Goal: Transaction & Acquisition: Purchase product/service

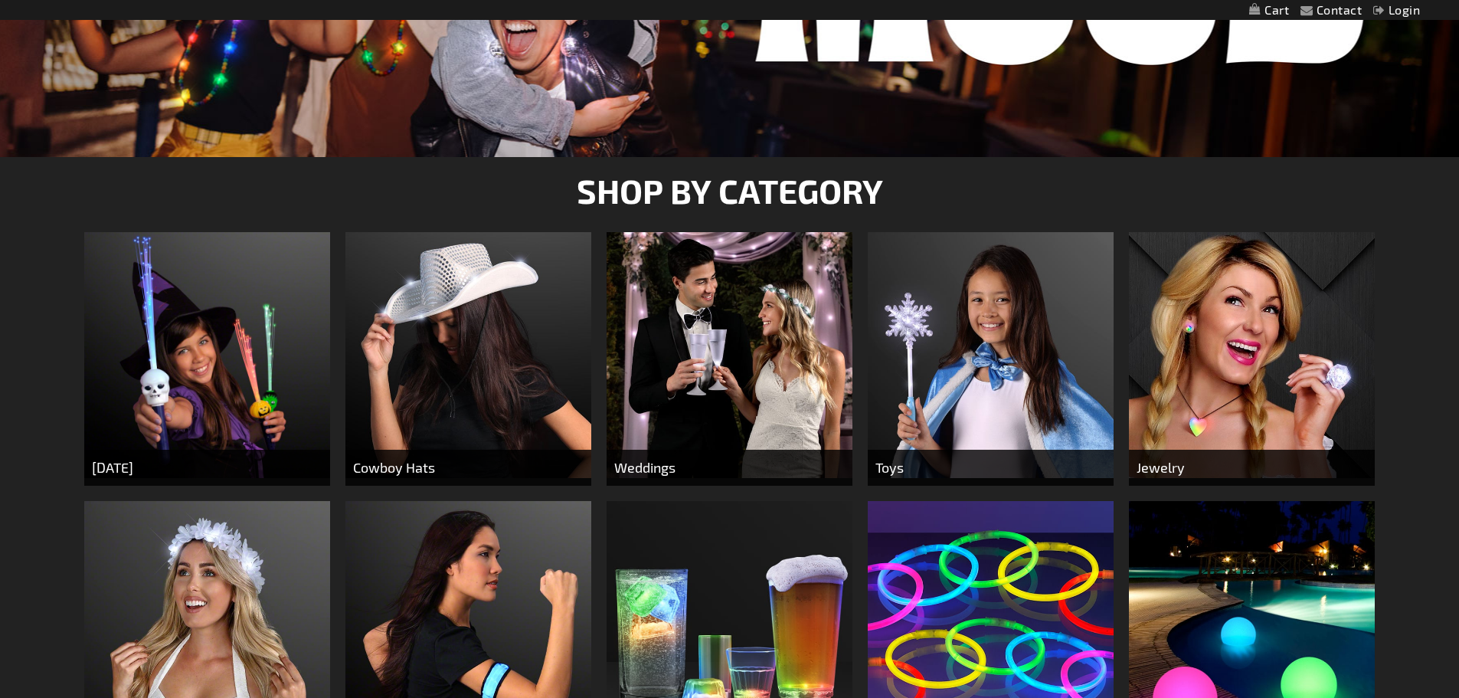
scroll to position [460, 0]
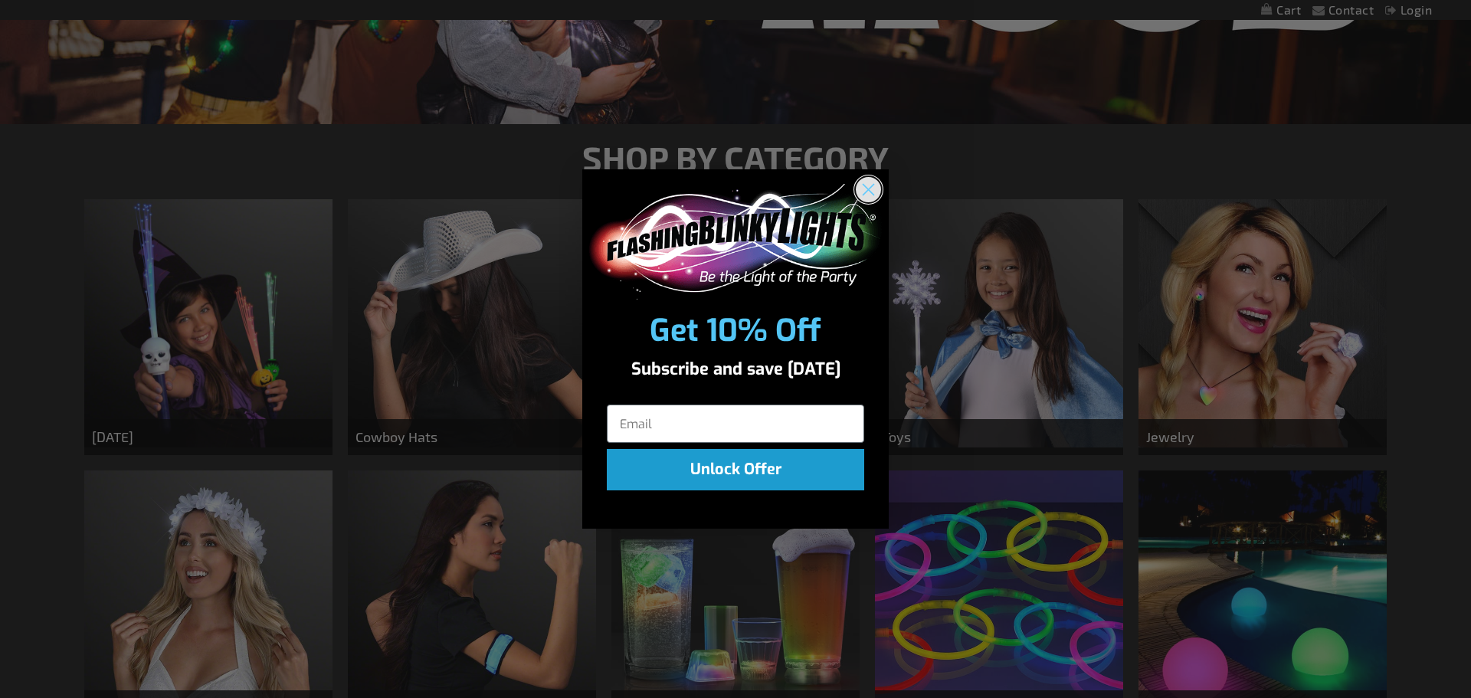
click at [879, 188] on circle "Close dialog" at bounding box center [868, 189] width 25 height 25
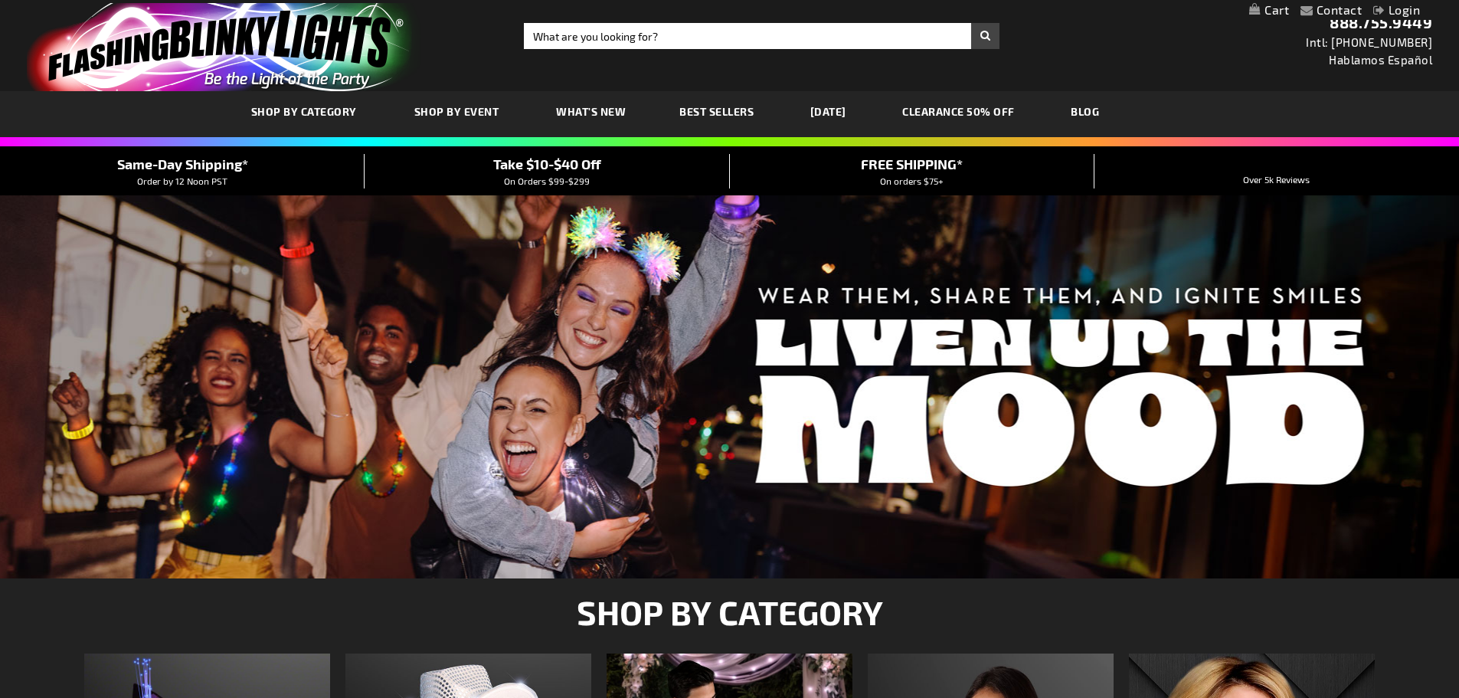
scroll to position [0, 0]
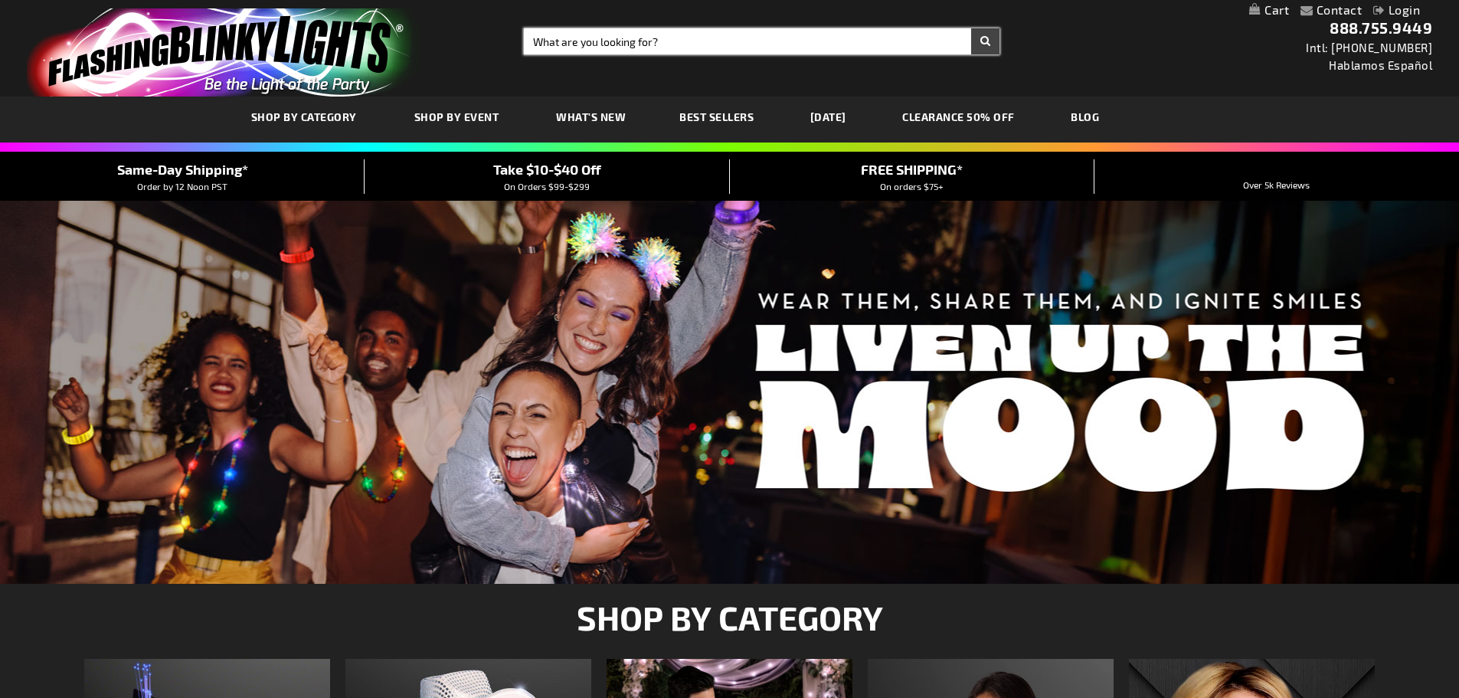
click at [666, 47] on input "Search" at bounding box center [762, 41] width 476 height 26
click at [657, 35] on input "Search" at bounding box center [762, 41] width 476 height 26
click at [581, 42] on input "Search" at bounding box center [762, 41] width 476 height 26
click at [686, 33] on input "Search" at bounding box center [762, 41] width 476 height 26
click at [648, 44] on input "Search" at bounding box center [762, 41] width 476 height 26
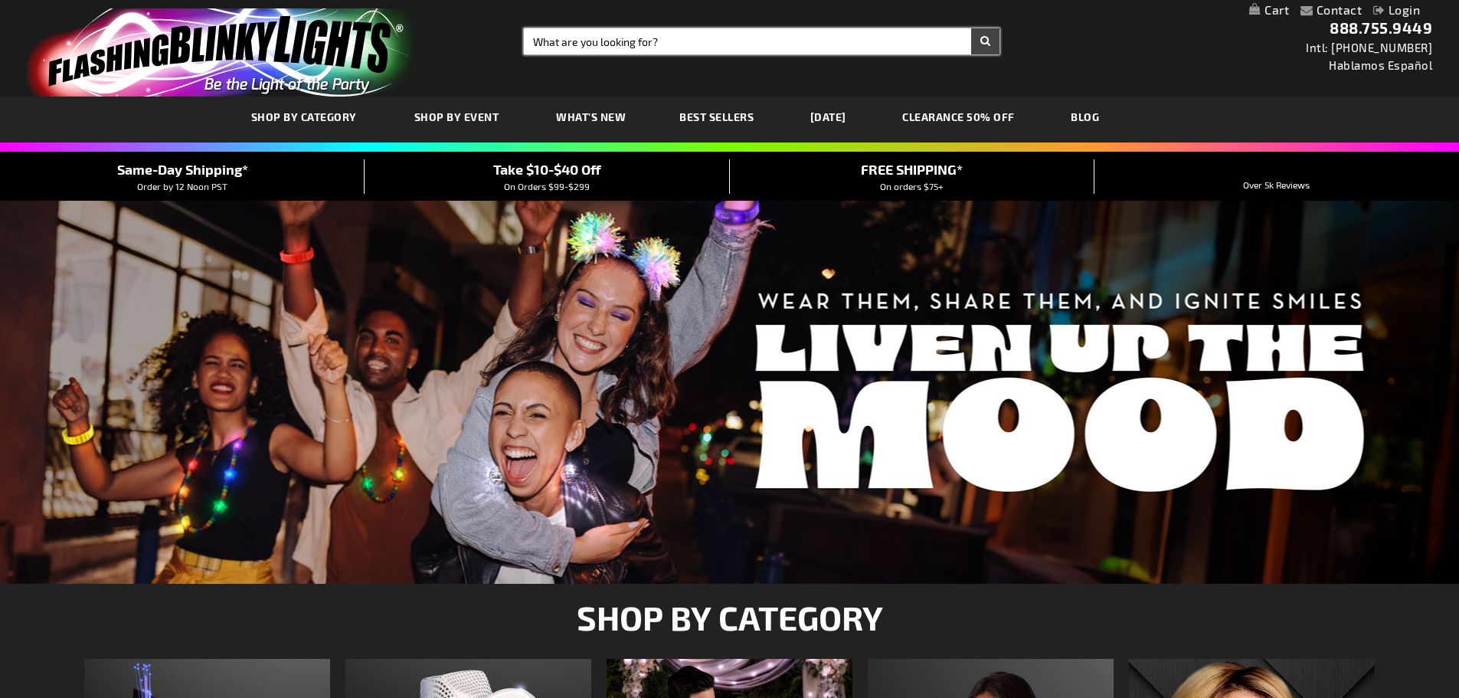
click at [648, 44] on input "Search" at bounding box center [762, 41] width 476 height 26
click at [668, 38] on input "Search" at bounding box center [762, 41] width 476 height 26
click at [1266, 10] on link "My Cart" at bounding box center [1269, 10] width 40 height 15
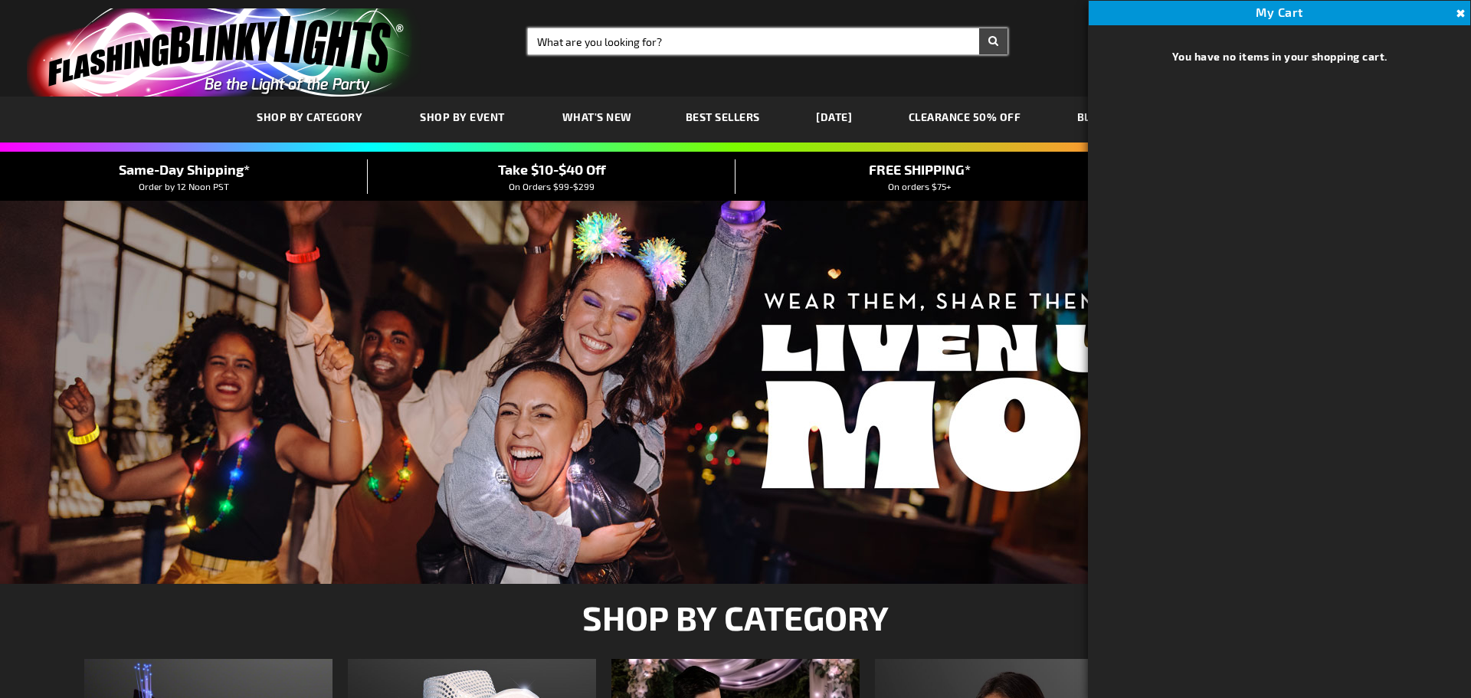
click at [922, 39] on input "Search" at bounding box center [767, 41] width 479 height 26
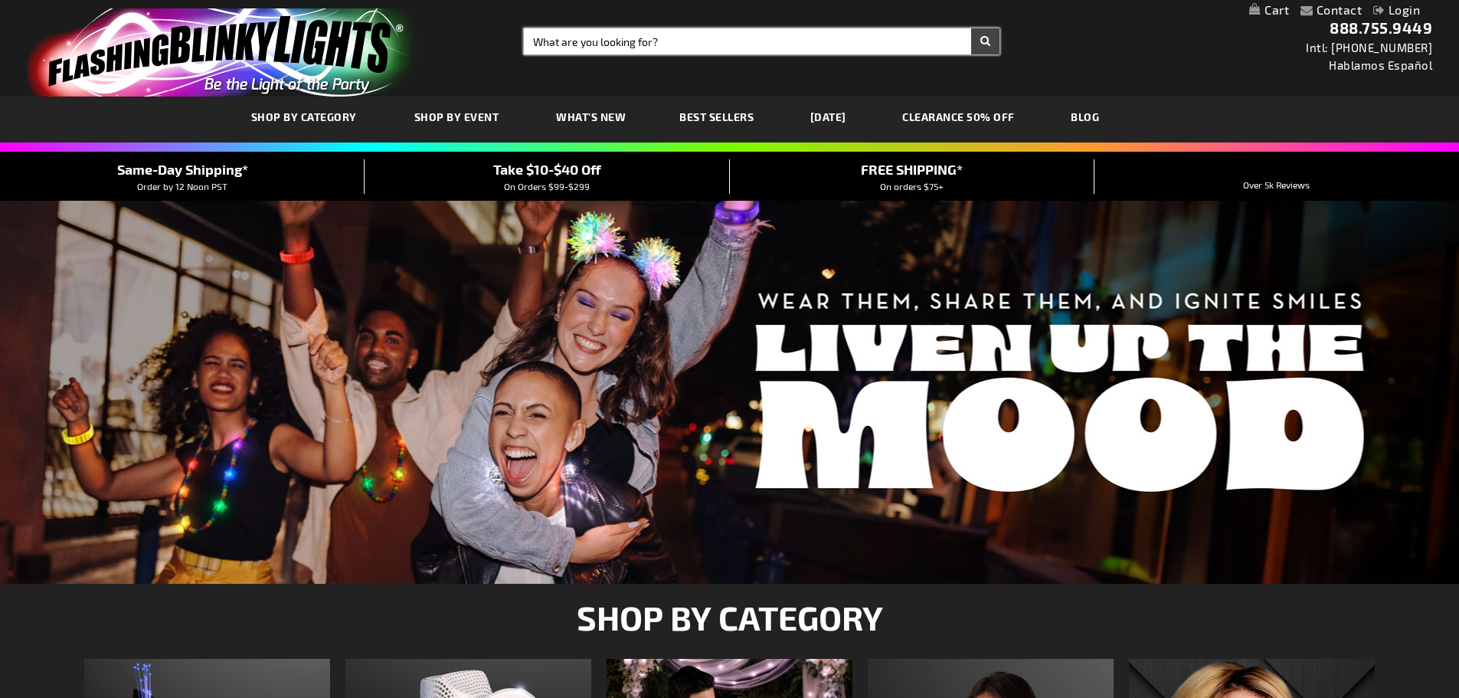
click at [711, 49] on input "Search" at bounding box center [762, 41] width 476 height 26
click at [603, 39] on input "Search" at bounding box center [762, 41] width 476 height 26
type input "braclets"
click at [971, 28] on button "Search" at bounding box center [985, 41] width 28 height 26
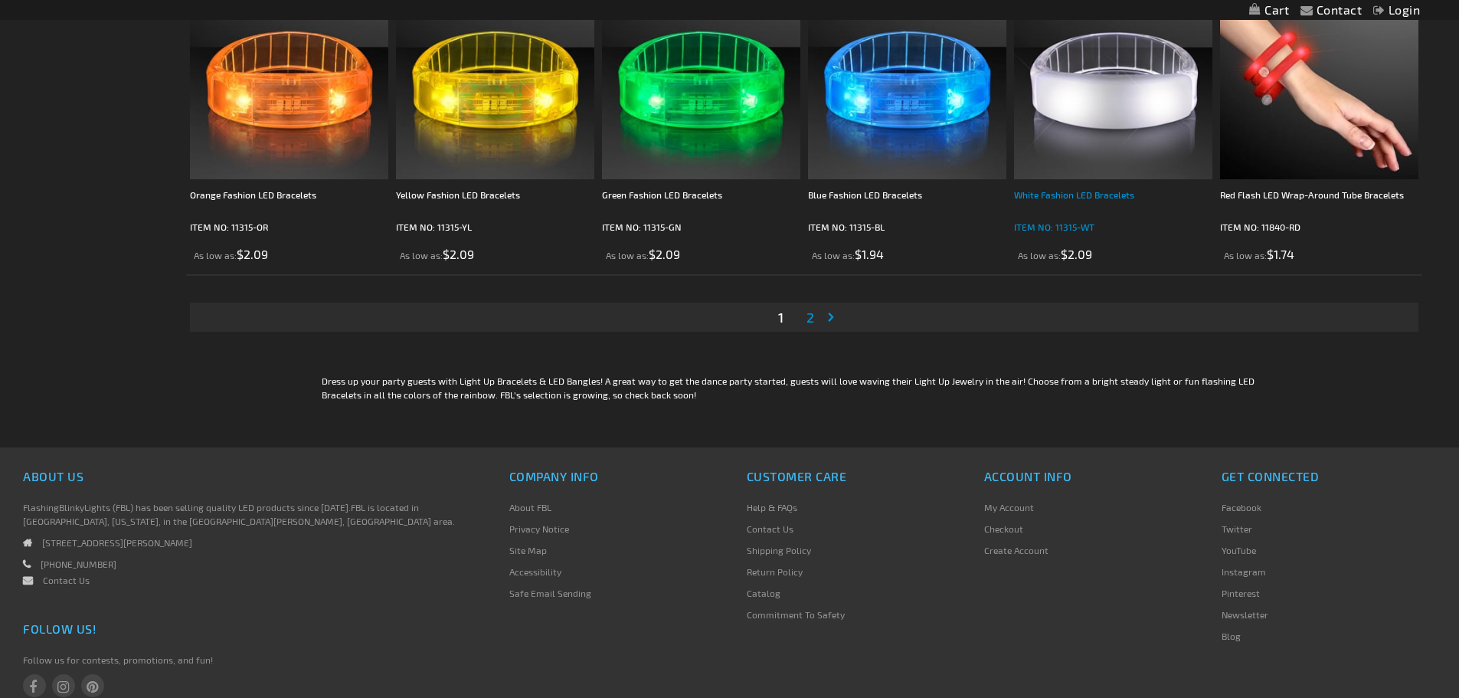
scroll to position [3171, 0]
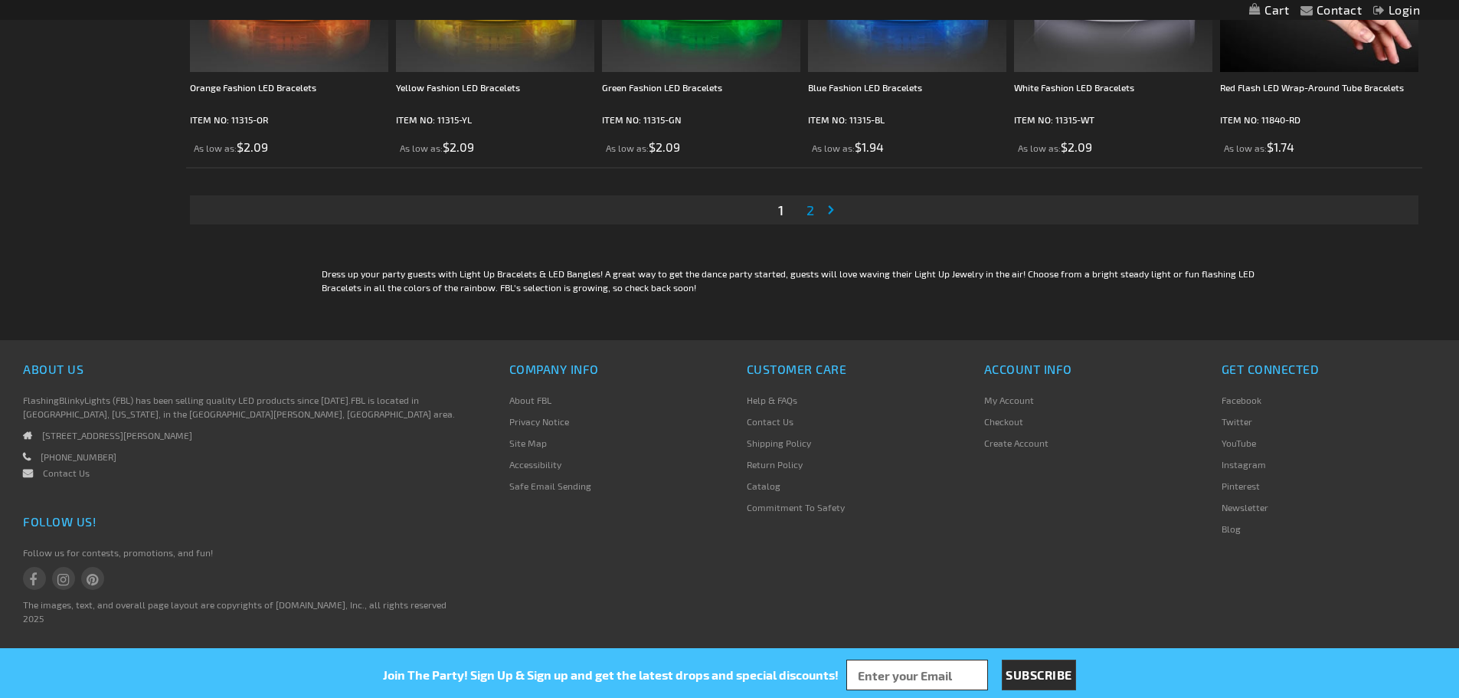
click at [810, 208] on span "2" at bounding box center [811, 209] width 8 height 17
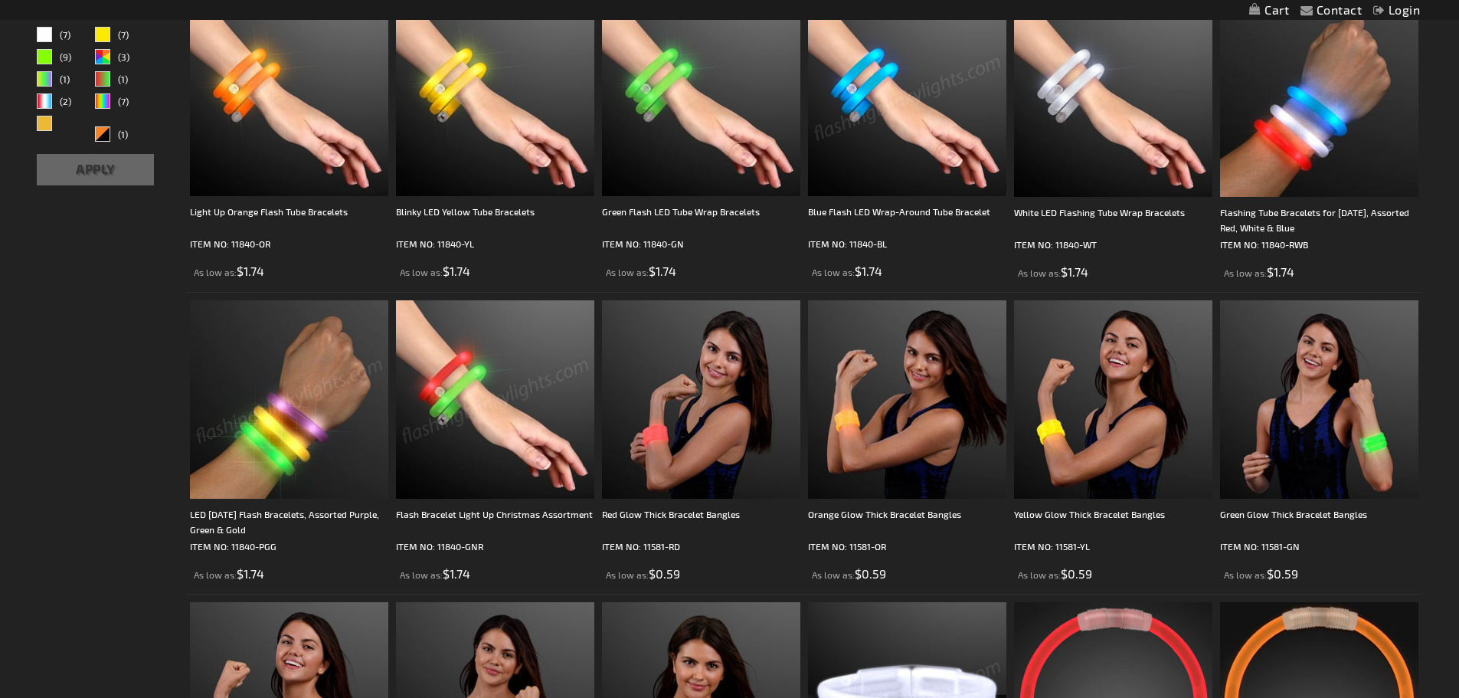
scroll to position [306, 0]
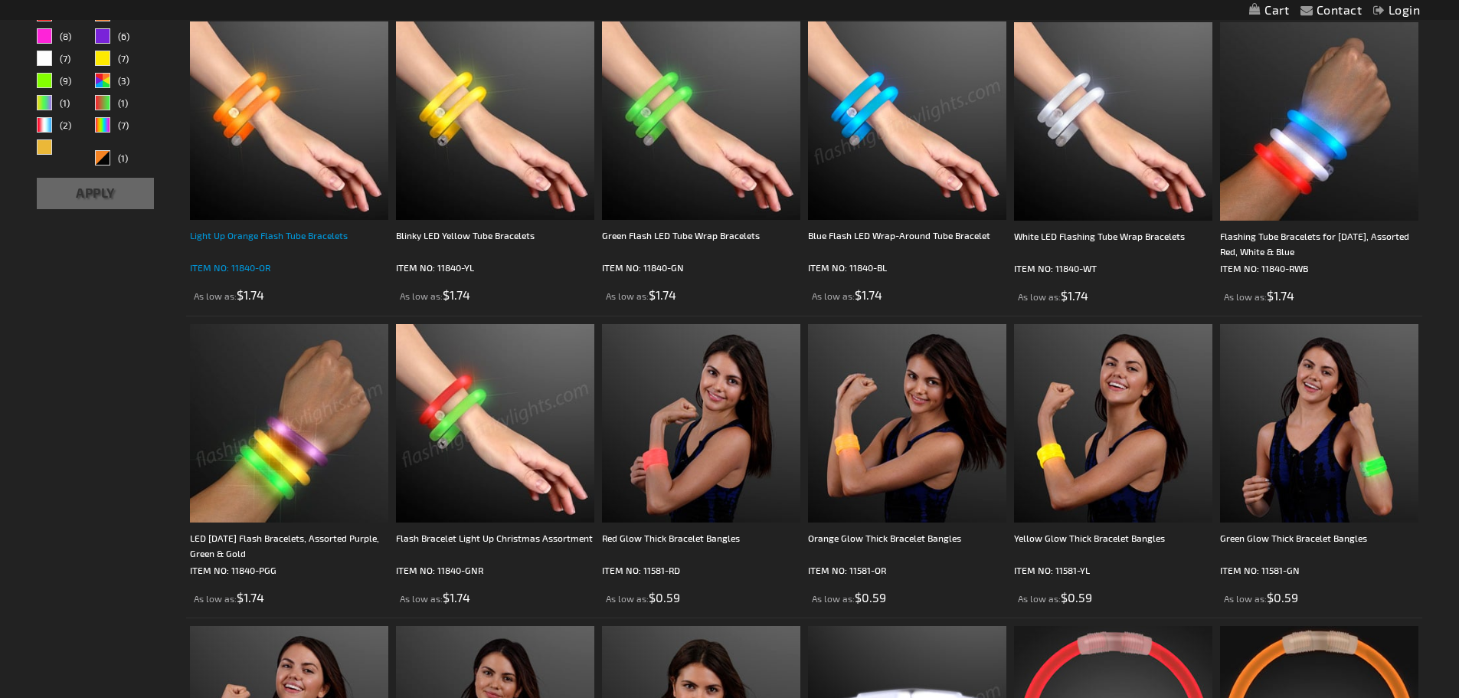
click at [332, 237] on div "Light Up Orange Flash Tube Bracelets" at bounding box center [289, 242] width 198 height 31
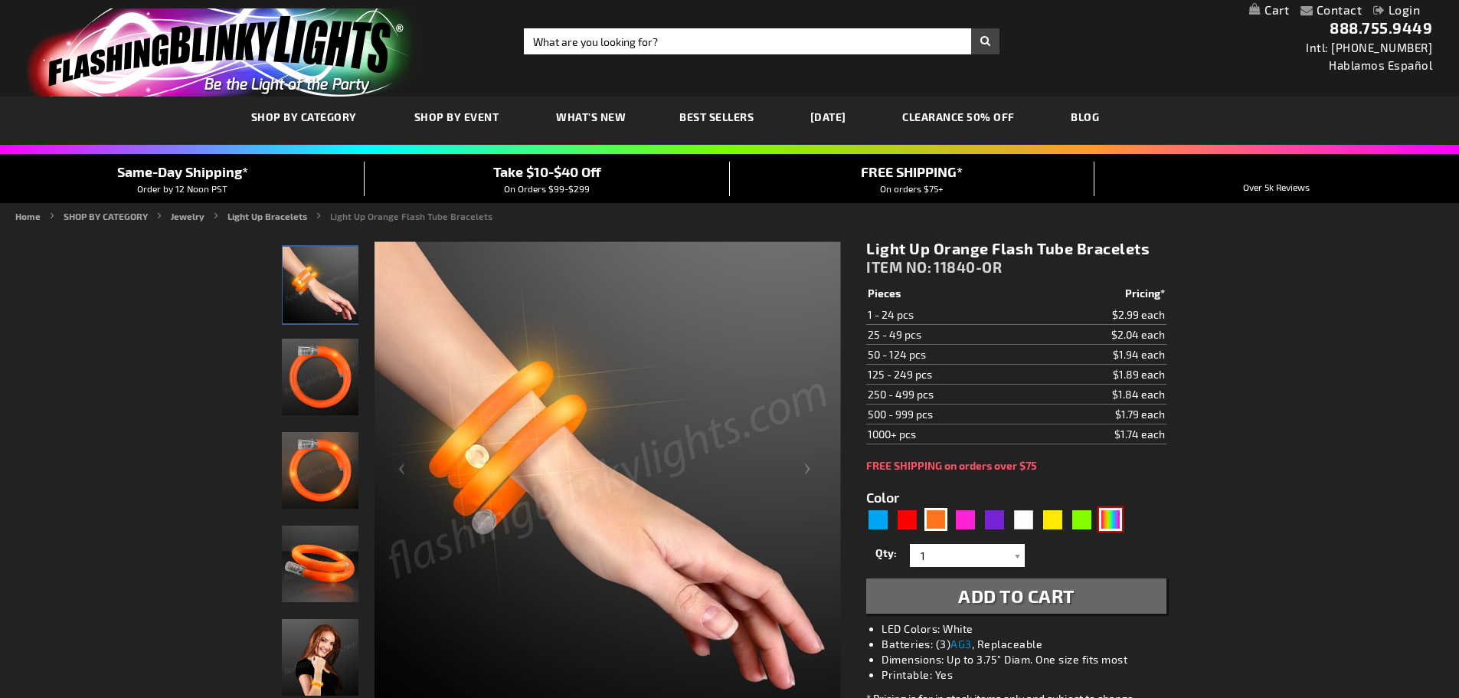
click at [1117, 522] on div "Multicolor" at bounding box center [1110, 519] width 23 height 23
type input "5659"
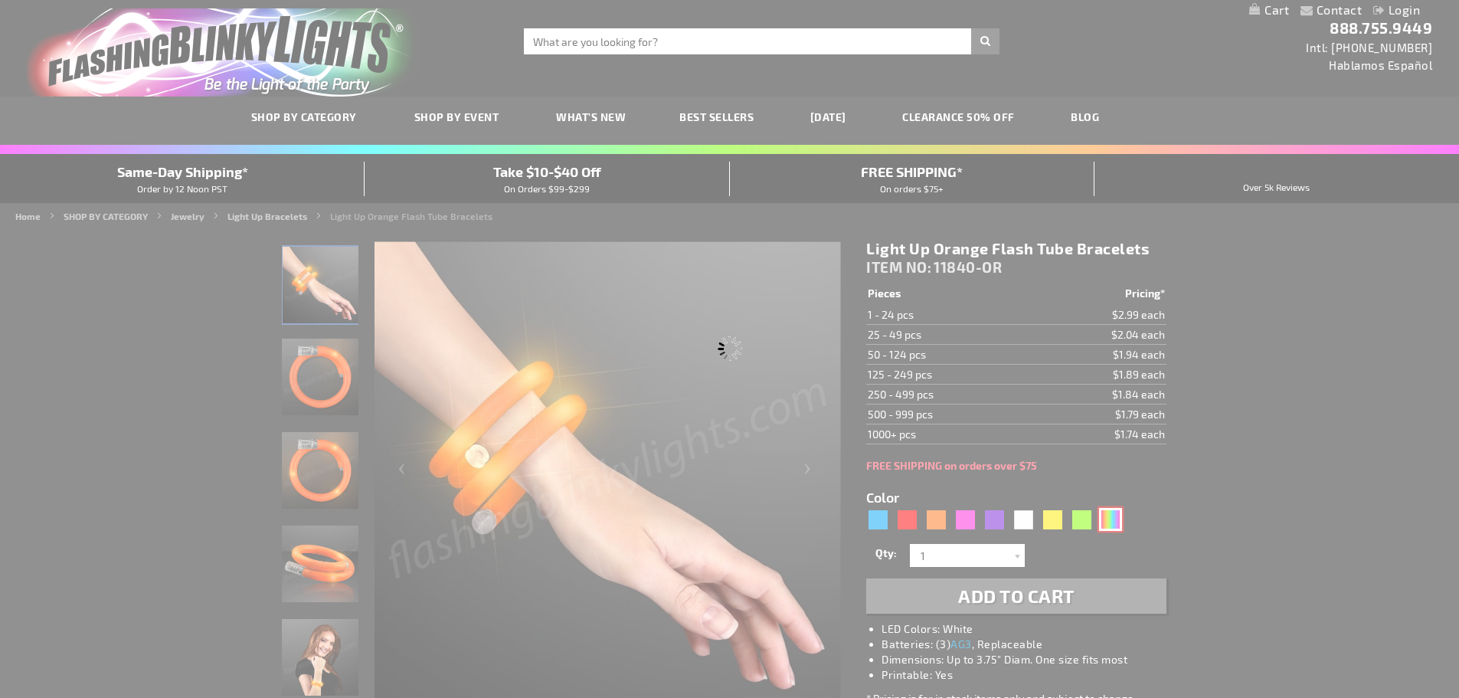
type input "11840-MLT"
type input "Customize - Multicolor Lights Flashing Tube Bracelets - ITEM NO: 11840-MLT"
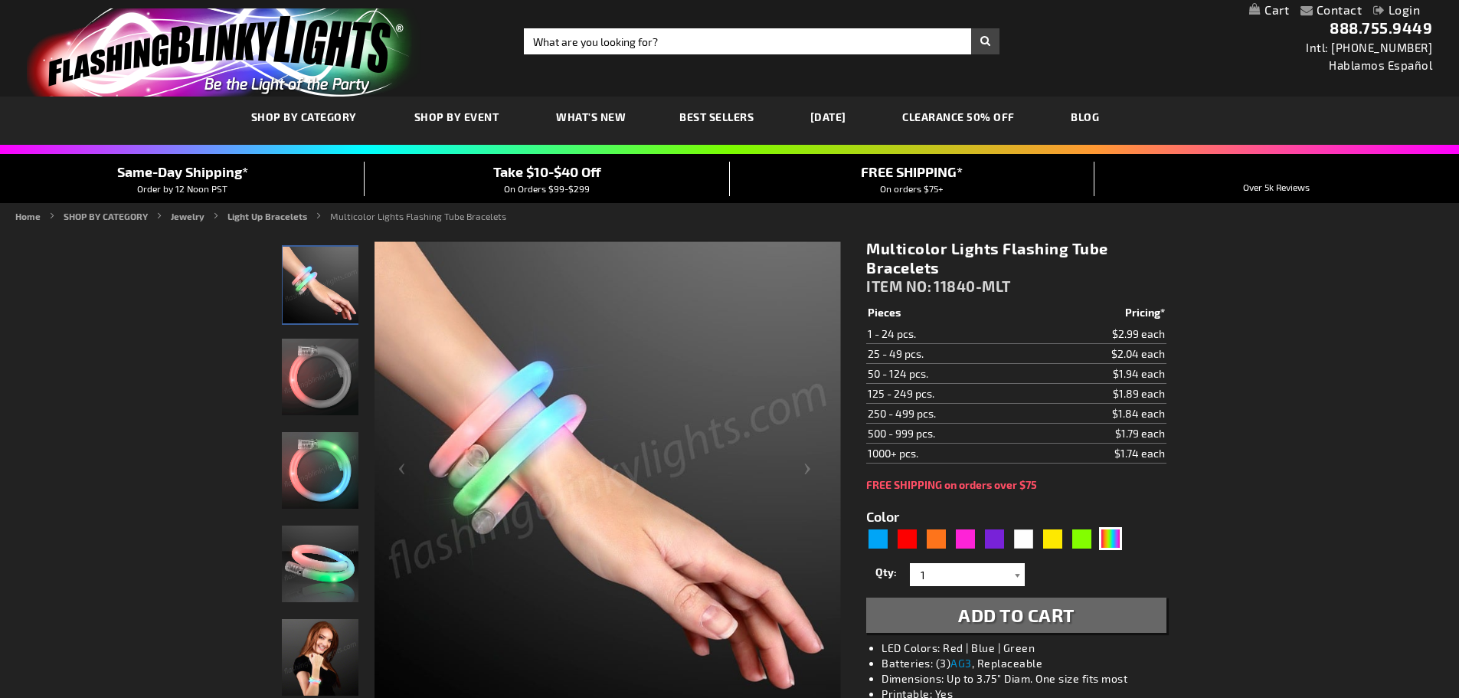
click at [1021, 571] on div at bounding box center [1017, 574] width 15 height 23
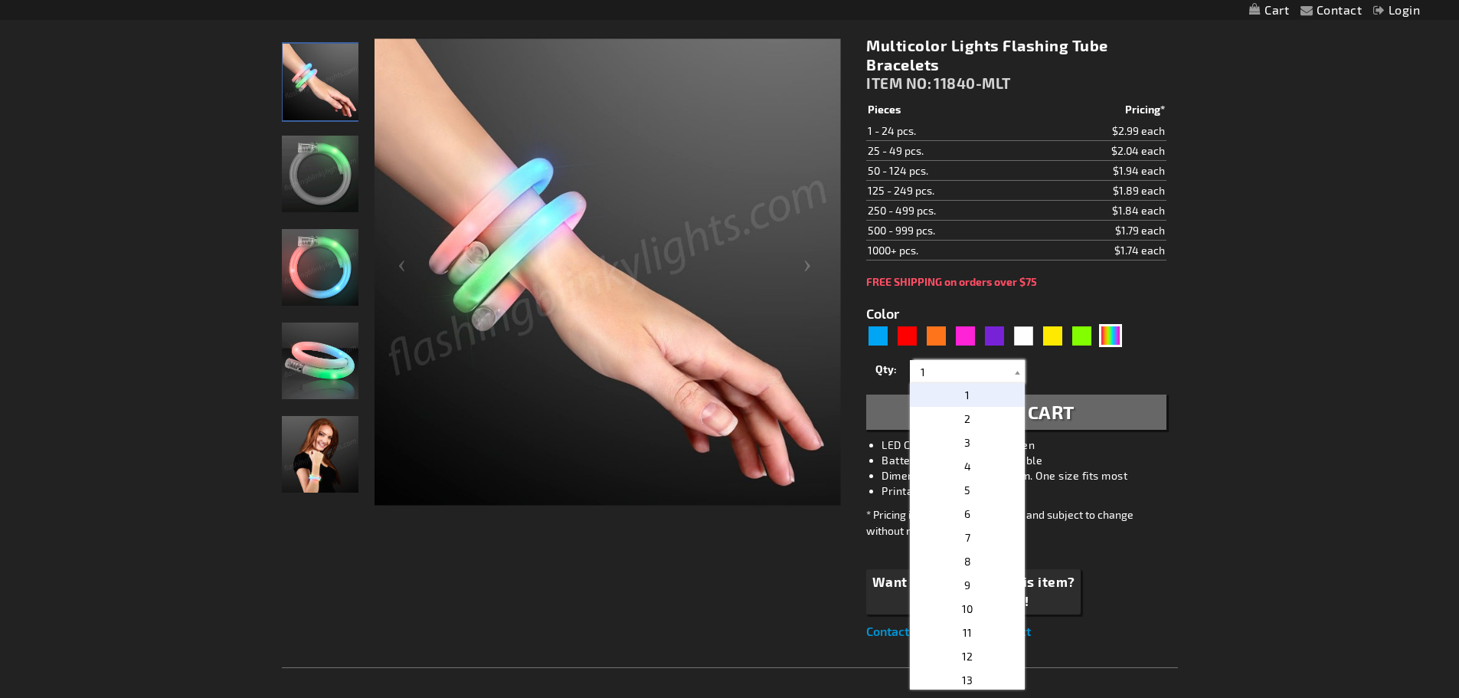
scroll to position [230, 0]
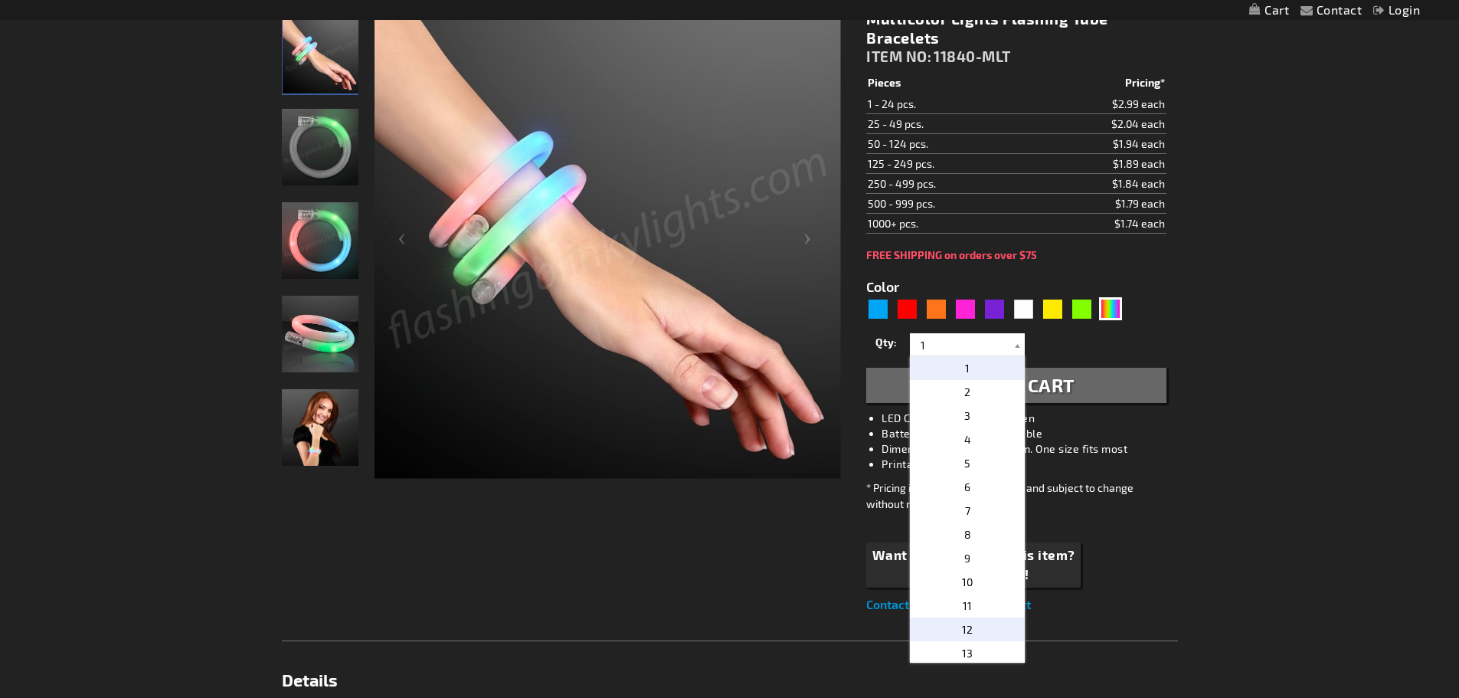
click at [970, 627] on p "12" at bounding box center [967, 629] width 115 height 24
type input "12"
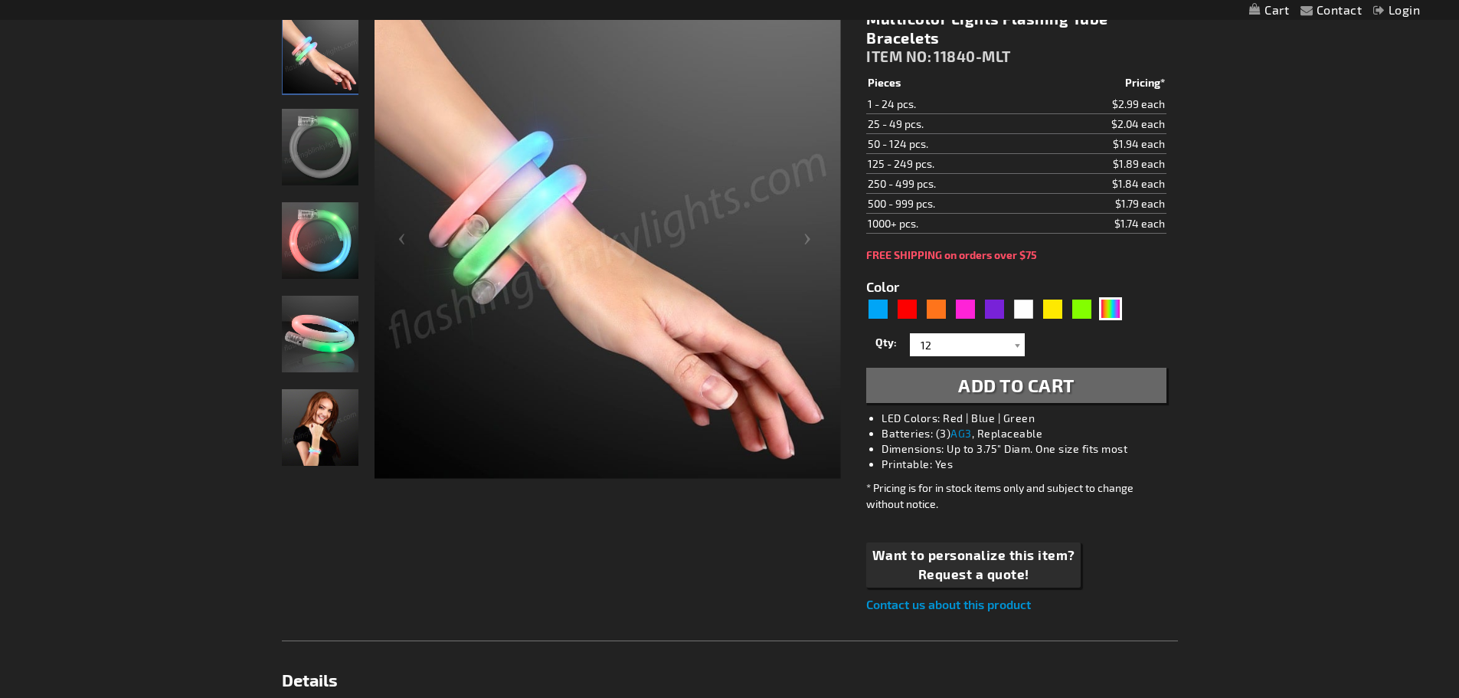
click at [1038, 389] on span "Add to Cart" at bounding box center [1016, 385] width 116 height 22
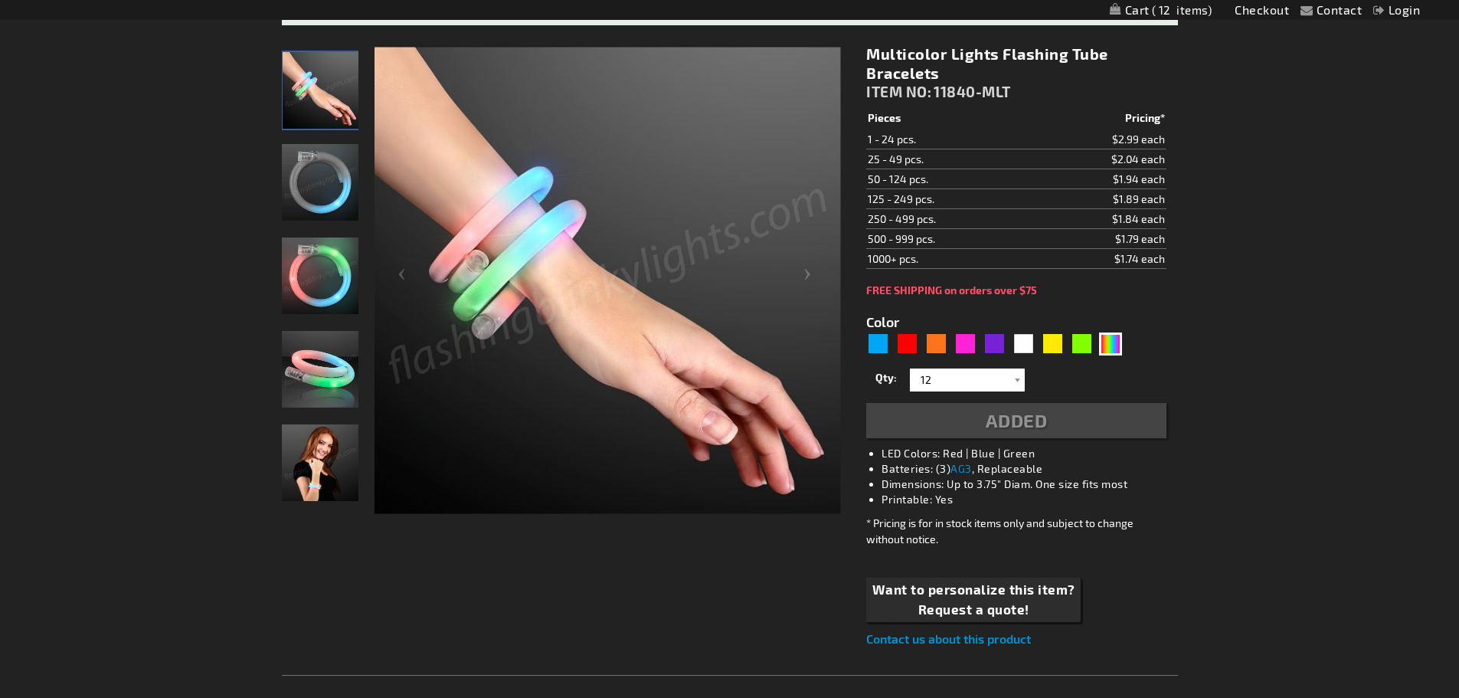
scroll to position [265, 0]
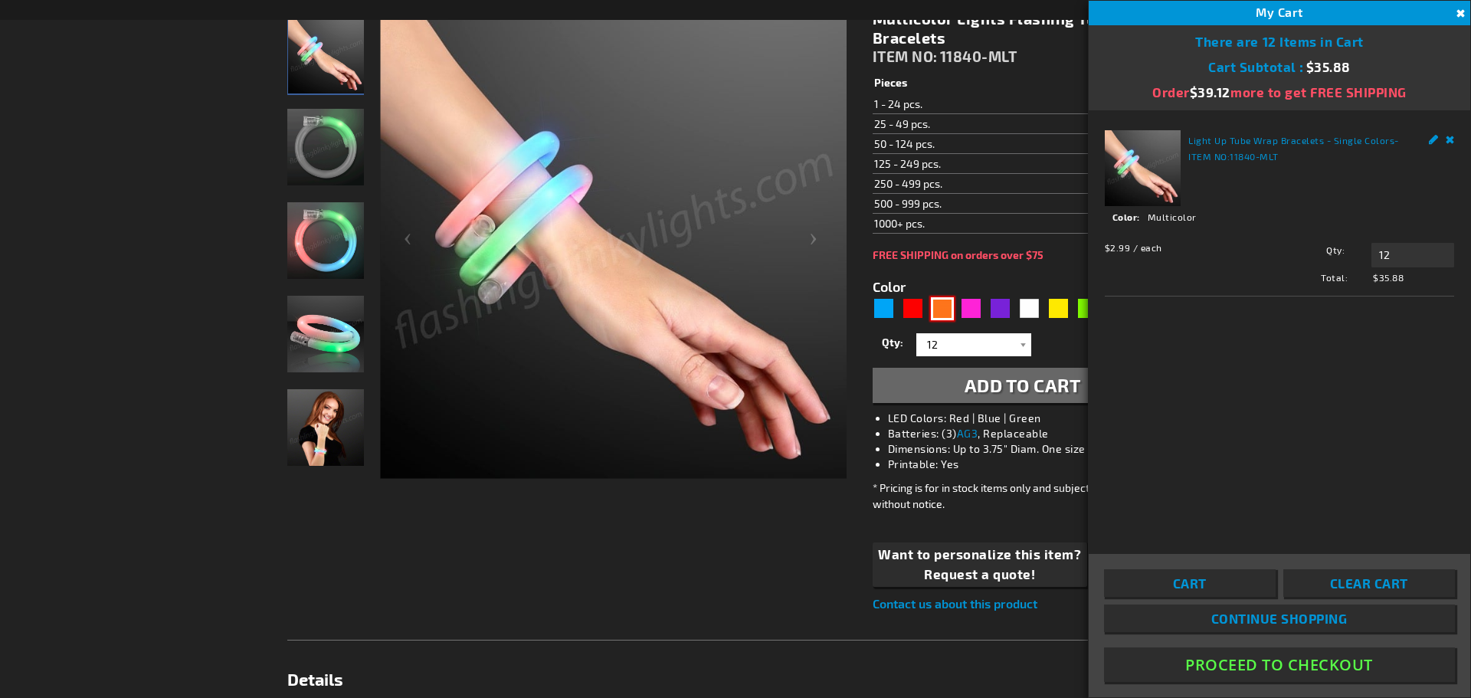
click at [949, 312] on div "Orange" at bounding box center [942, 308] width 23 height 23
type input "5637"
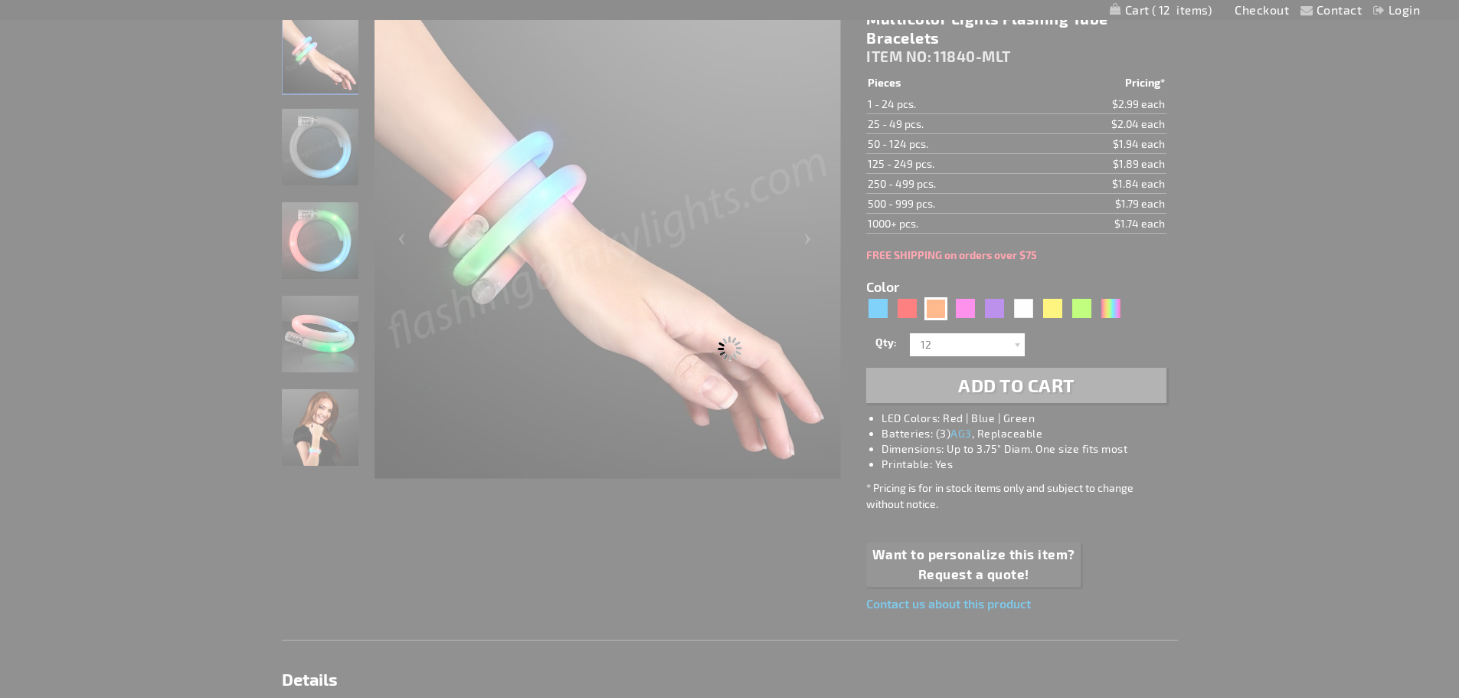
type input "11840-OR"
type input "Customize - Light Up Orange Flash Tube Bracelets - ITEM NO: 11840-OR"
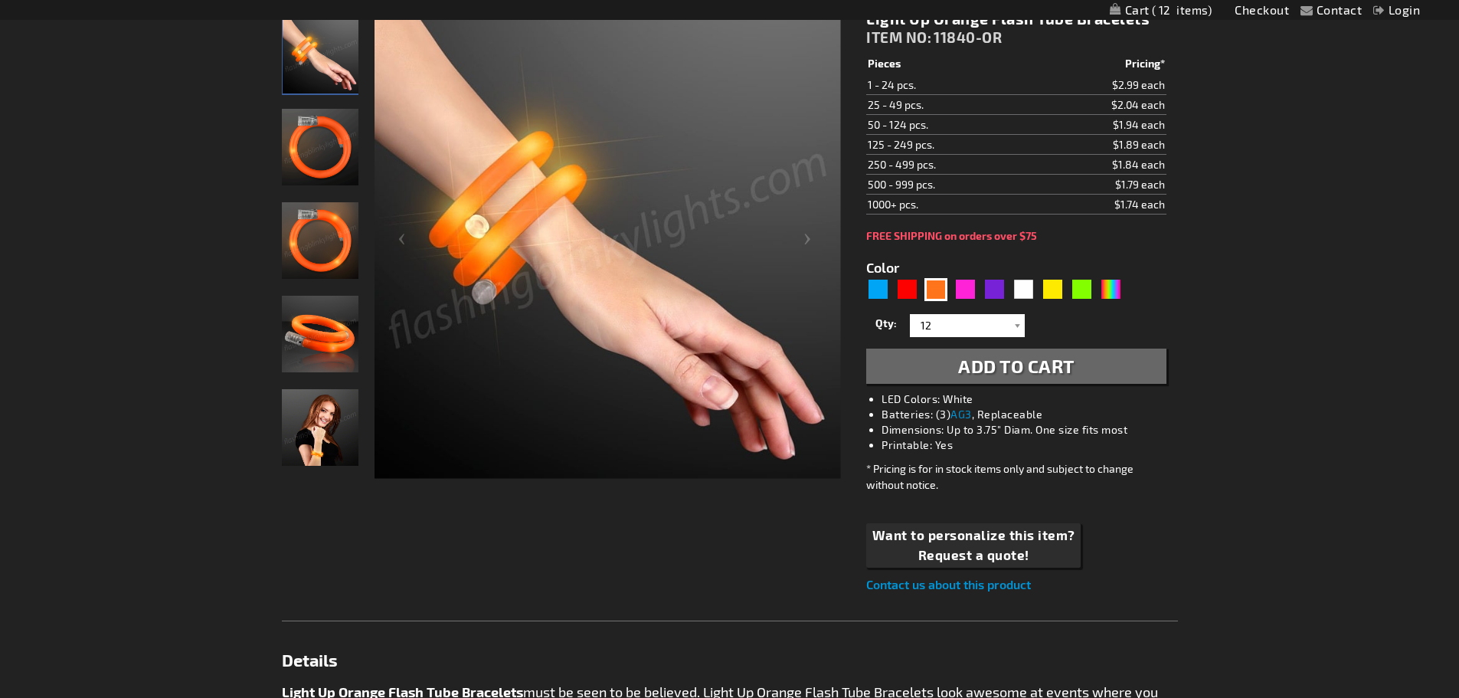
scroll to position [230, 0]
click at [1017, 327] on div at bounding box center [1017, 325] width 15 height 23
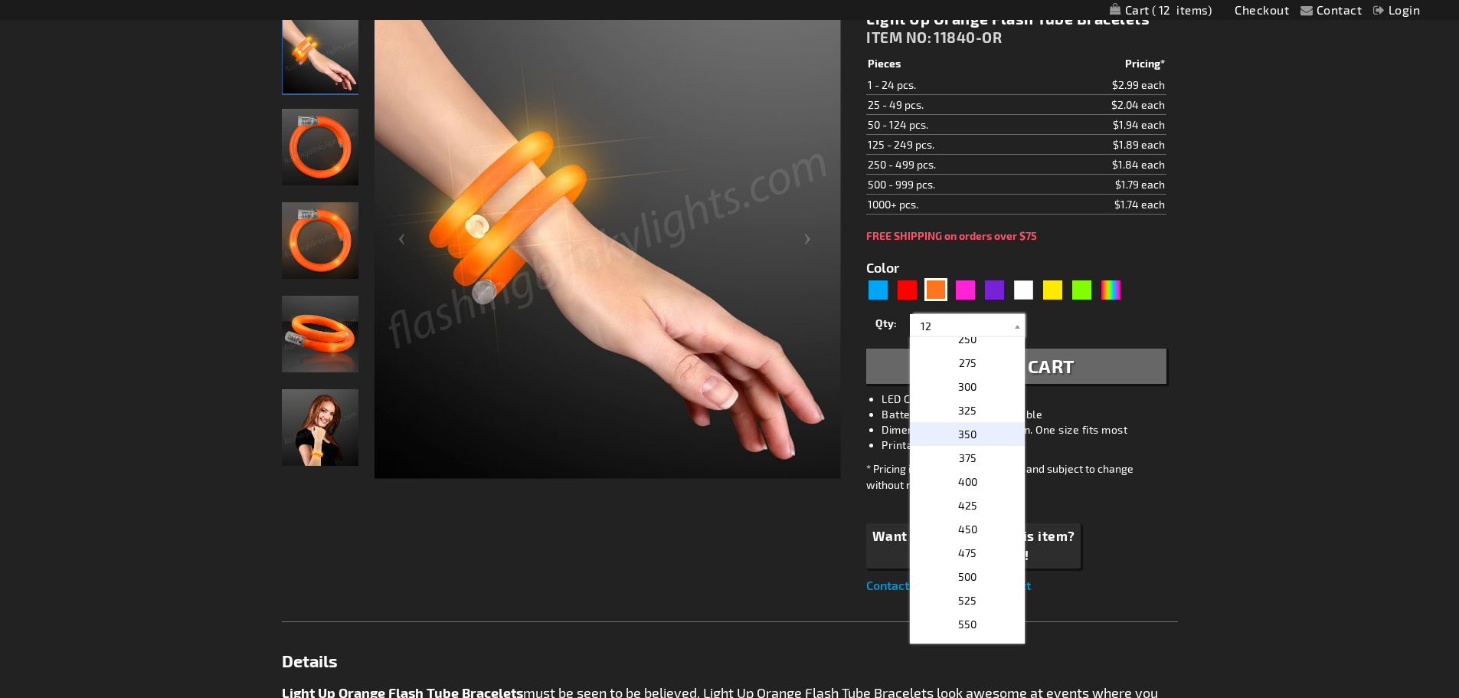
scroll to position [766, 0]
click at [977, 410] on p "300" at bounding box center [967, 414] width 115 height 24
type input "300"
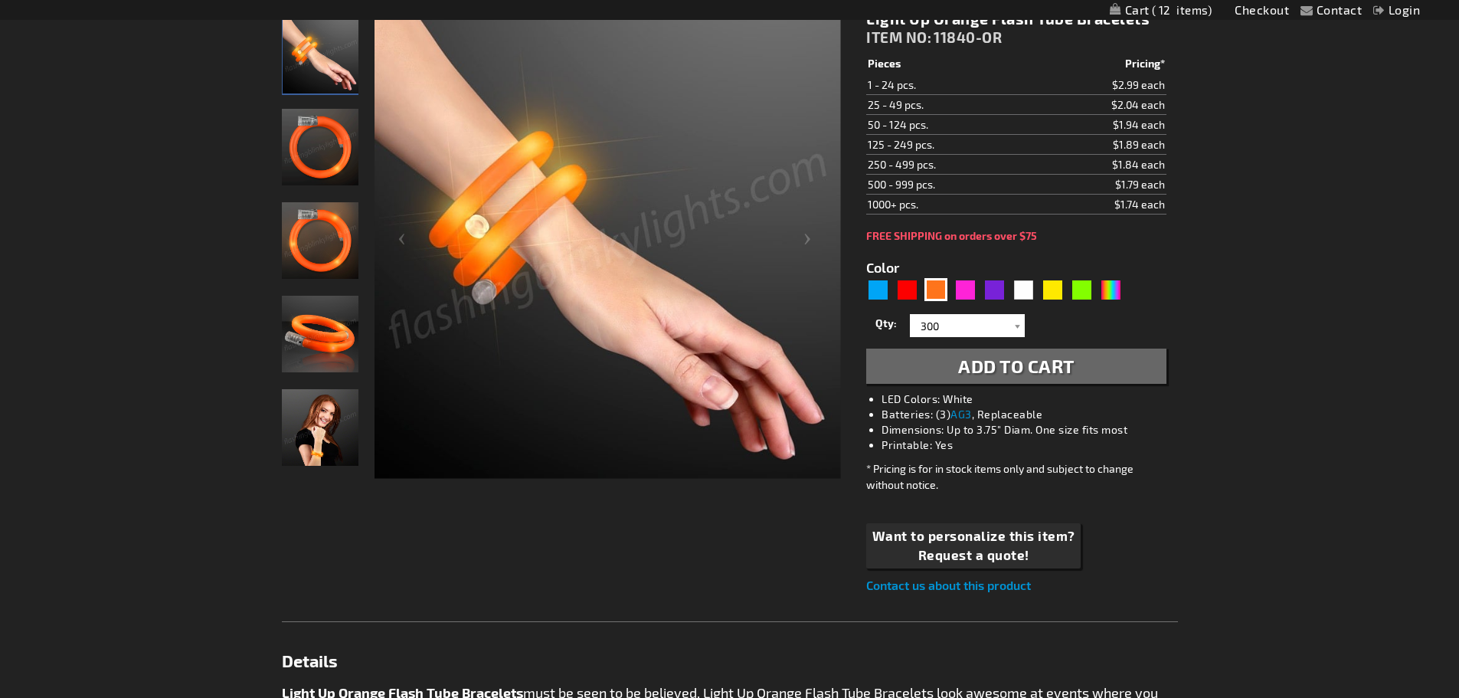
click at [996, 364] on span "Add to Cart" at bounding box center [1016, 366] width 116 height 22
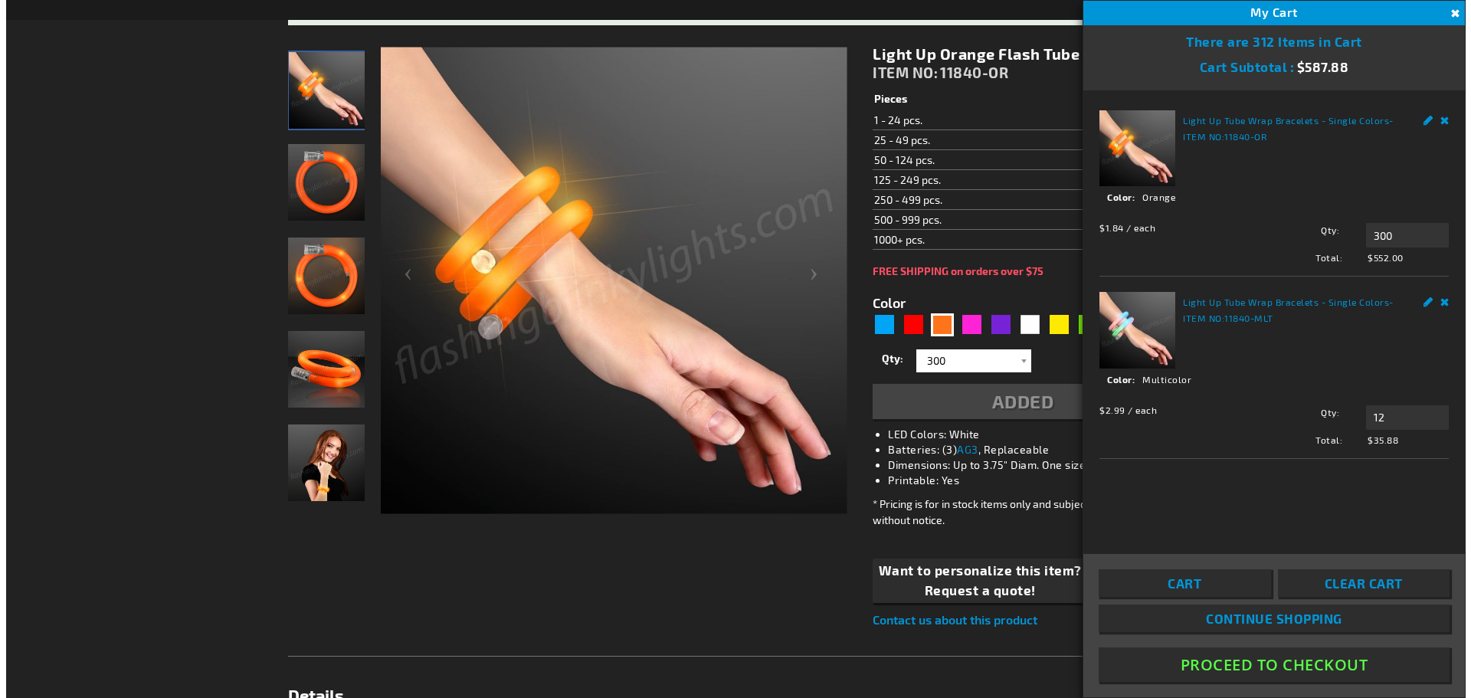
scroll to position [265, 0]
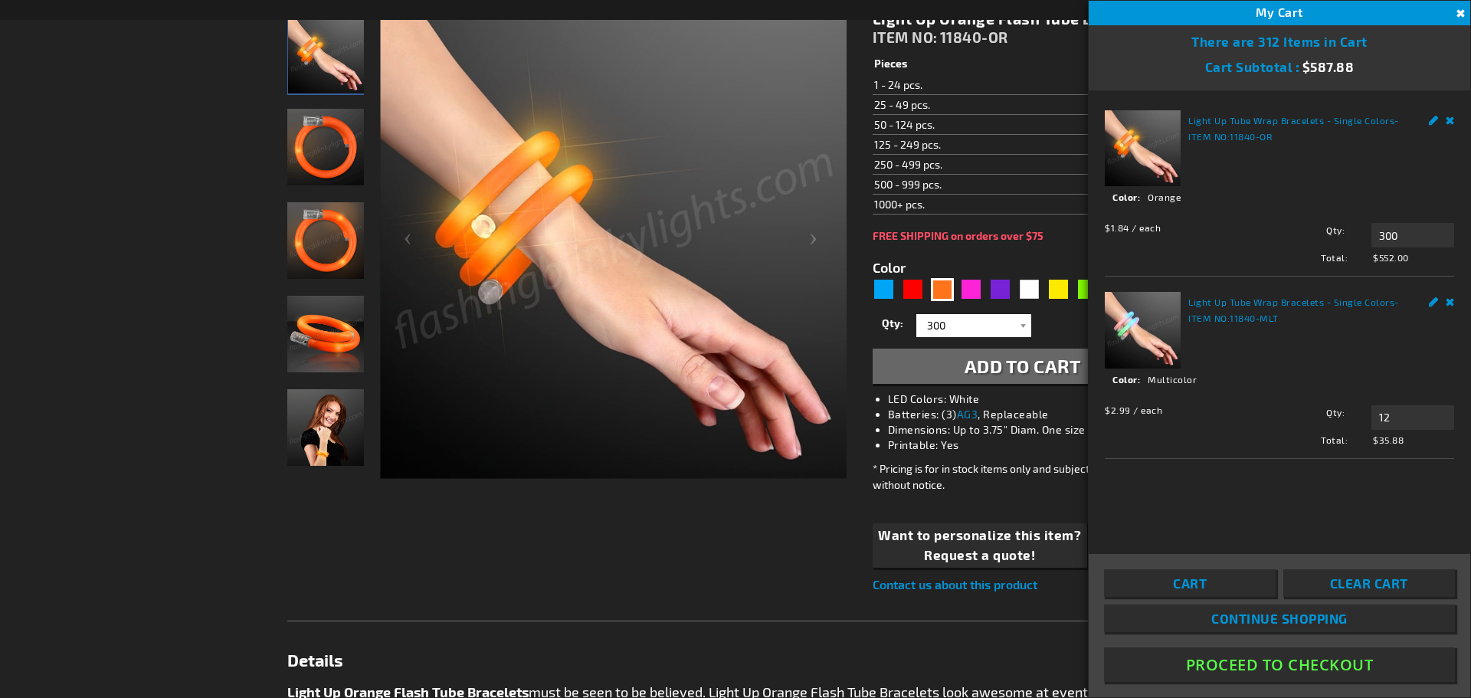
click at [1447, 301] on link "Remove" at bounding box center [1449, 300] width 9 height 16
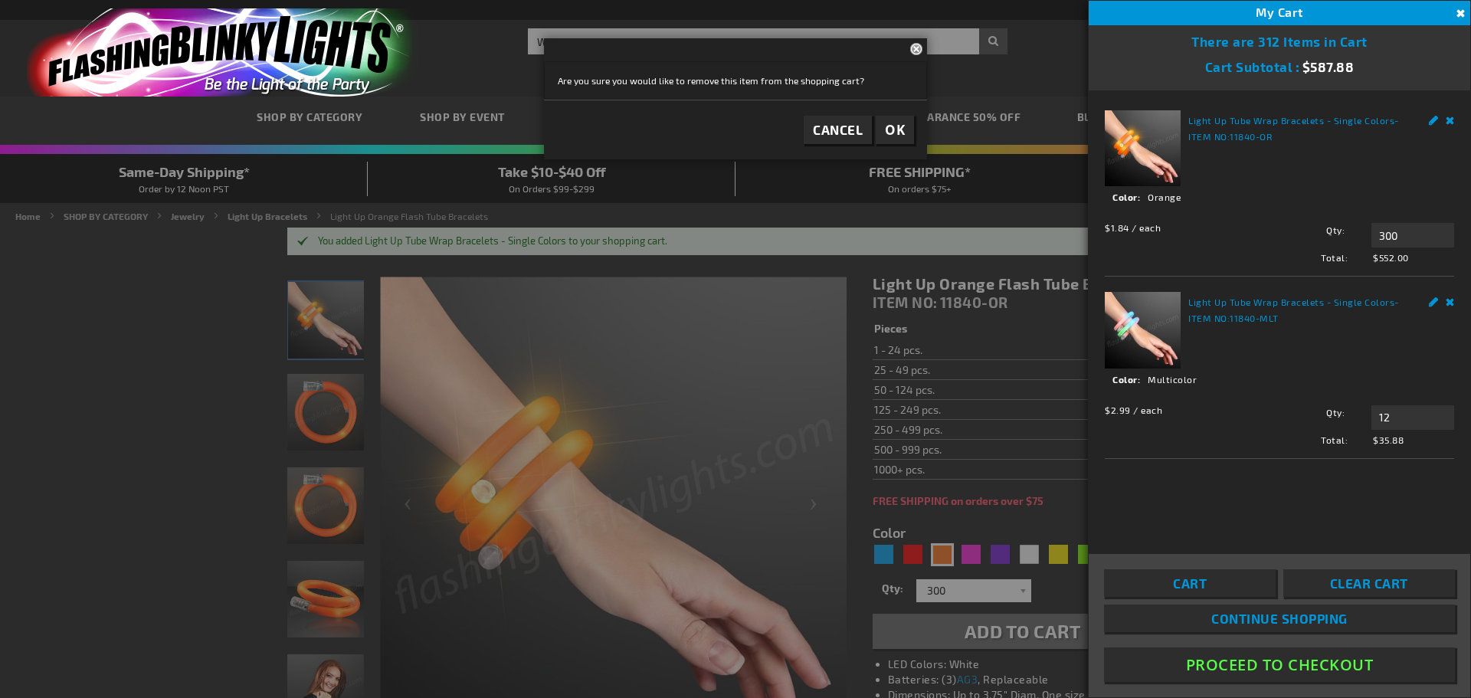
click at [1427, 302] on div "Edit Remove" at bounding box center [1433, 300] width 42 height 16
click at [1434, 303] on link "Edit" at bounding box center [1434, 300] width 10 height 16
click at [898, 135] on span "OK" at bounding box center [895, 130] width 20 height 18
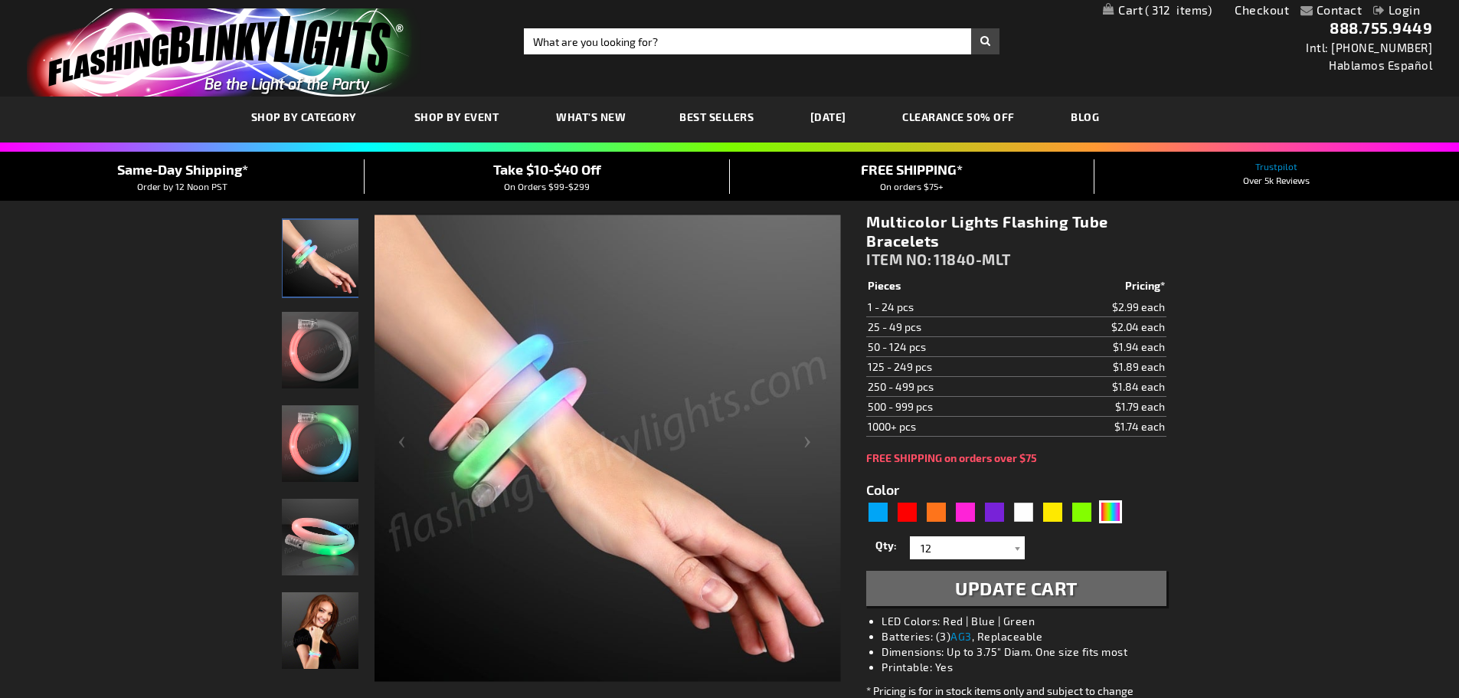
select select
click at [1145, 12] on span "312" at bounding box center [1178, 10] width 67 height 14
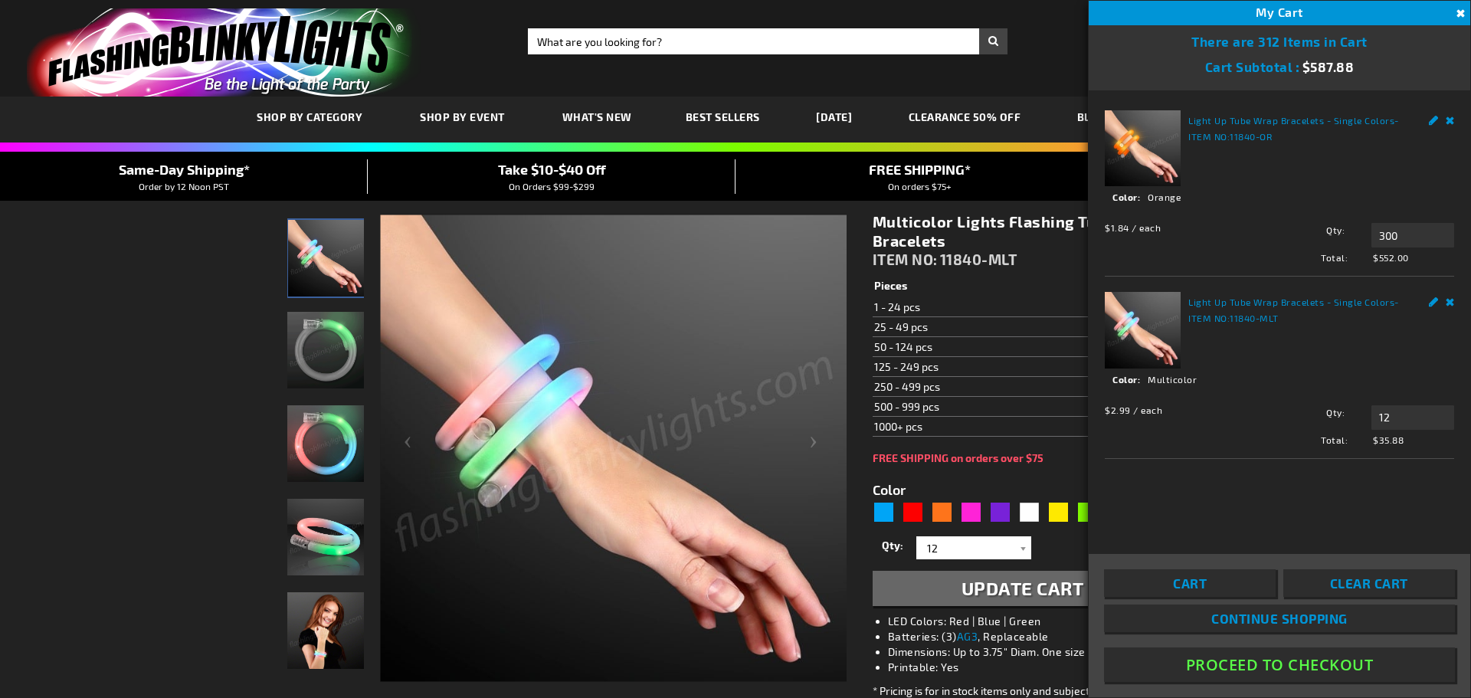
click at [1429, 302] on link "Edit" at bounding box center [1434, 300] width 10 height 16
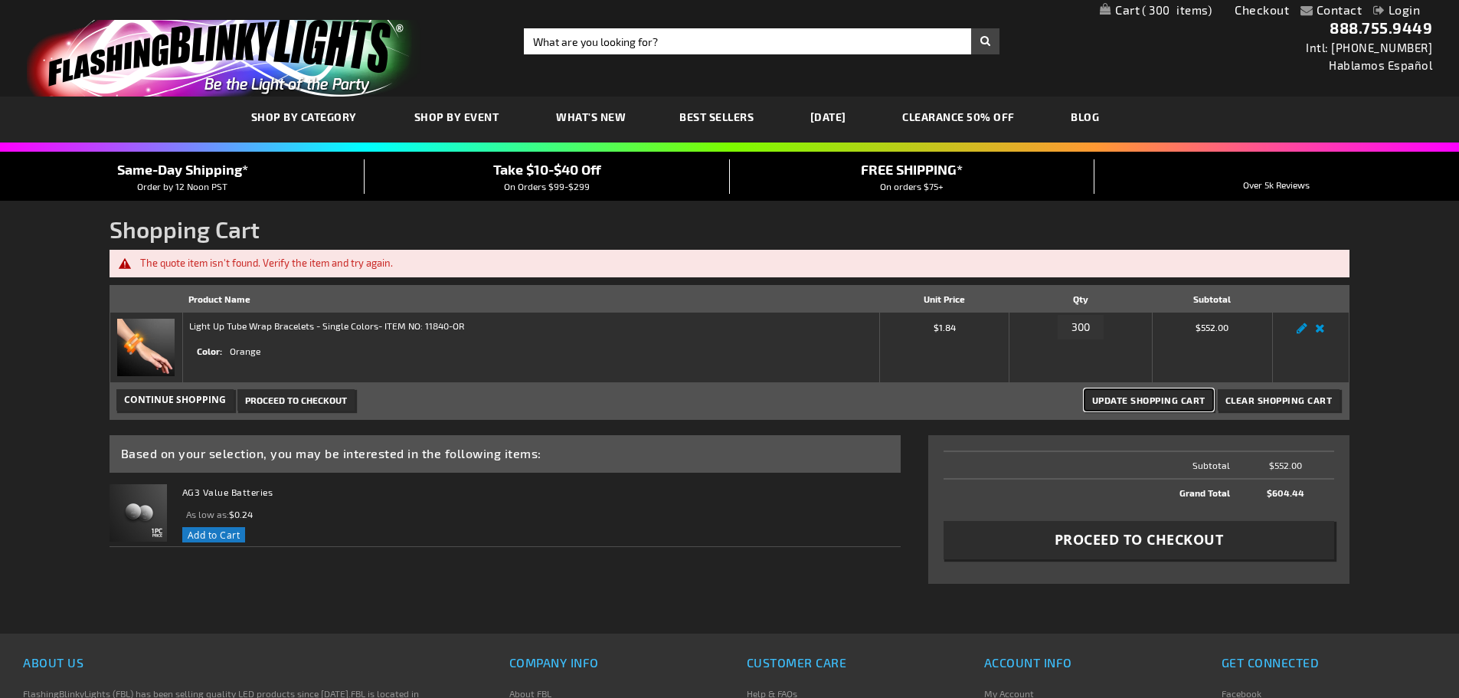
click at [1148, 404] on span "Update Shopping Cart" at bounding box center [1148, 399] width 113 height 11
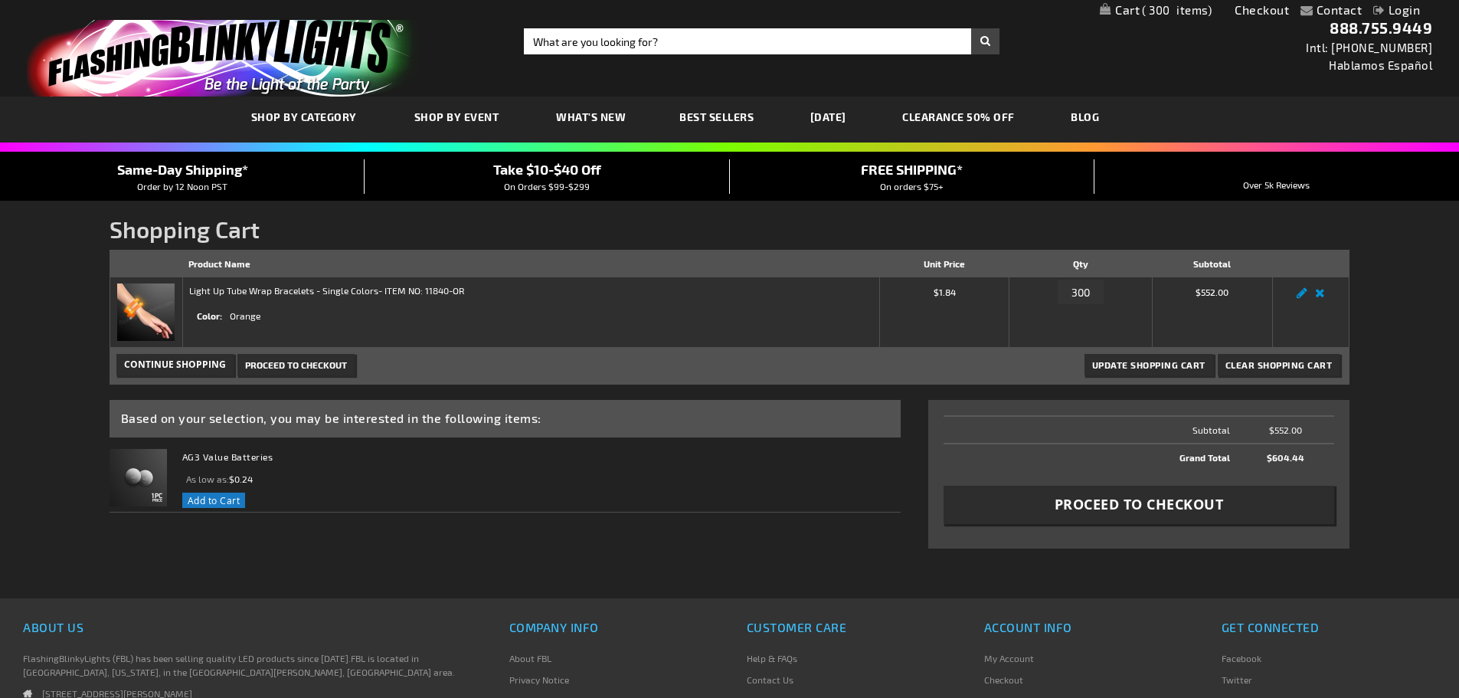
click at [205, 362] on span "Continue Shopping" at bounding box center [175, 364] width 102 height 13
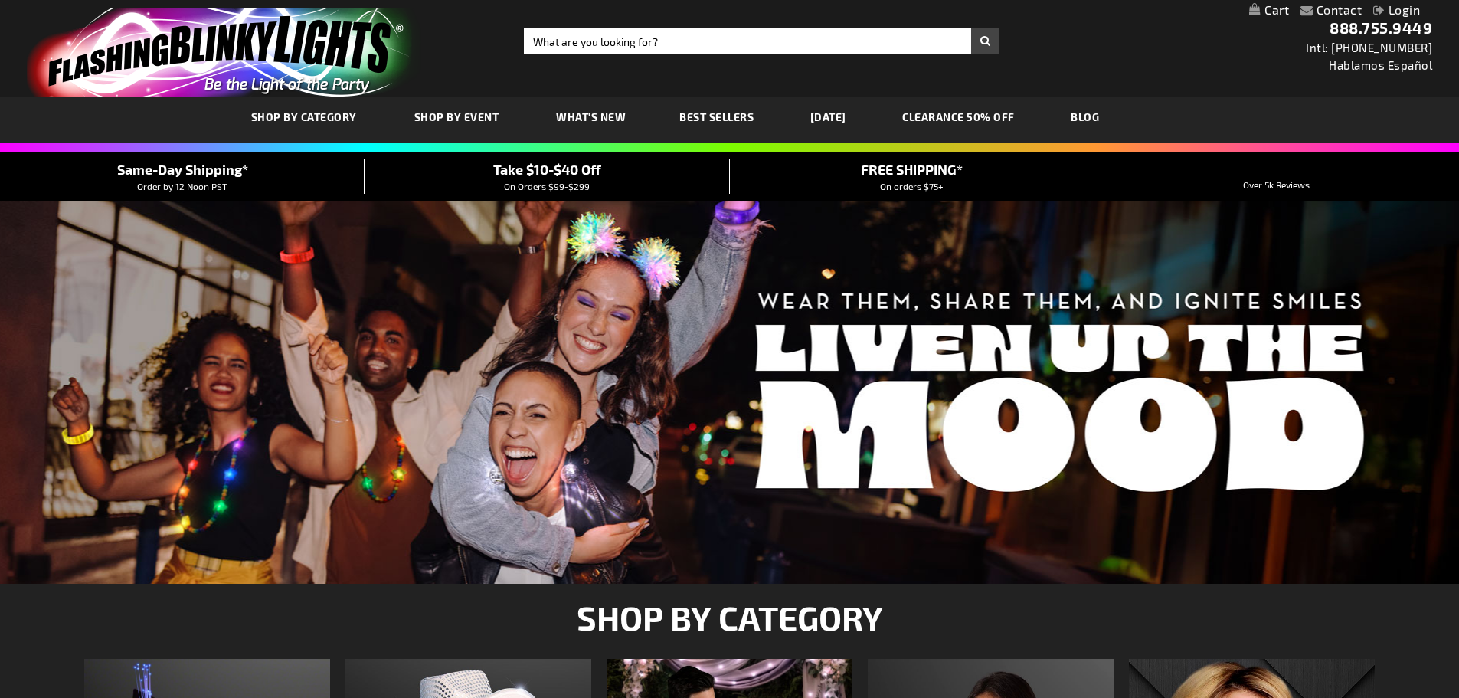
click at [843, 116] on link "[DATE]" at bounding box center [828, 116] width 59 height 51
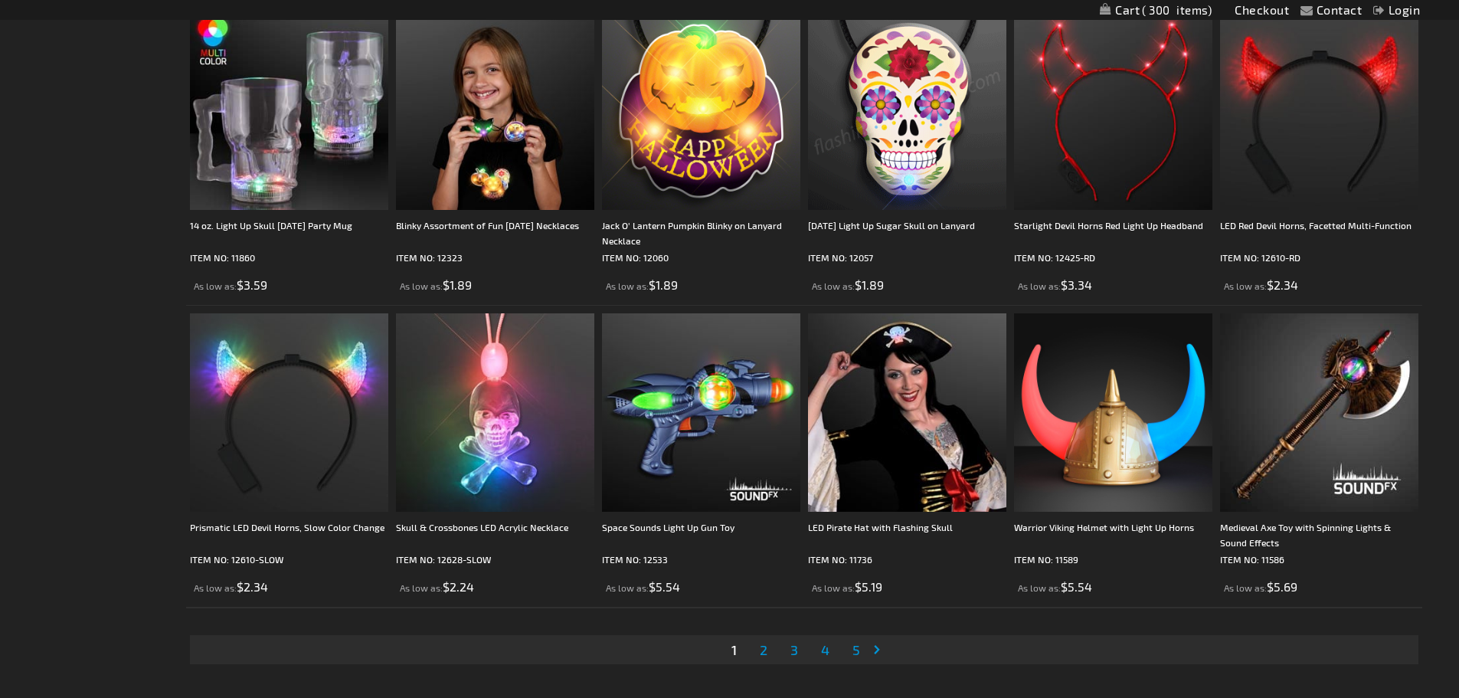
scroll to position [2987, 0]
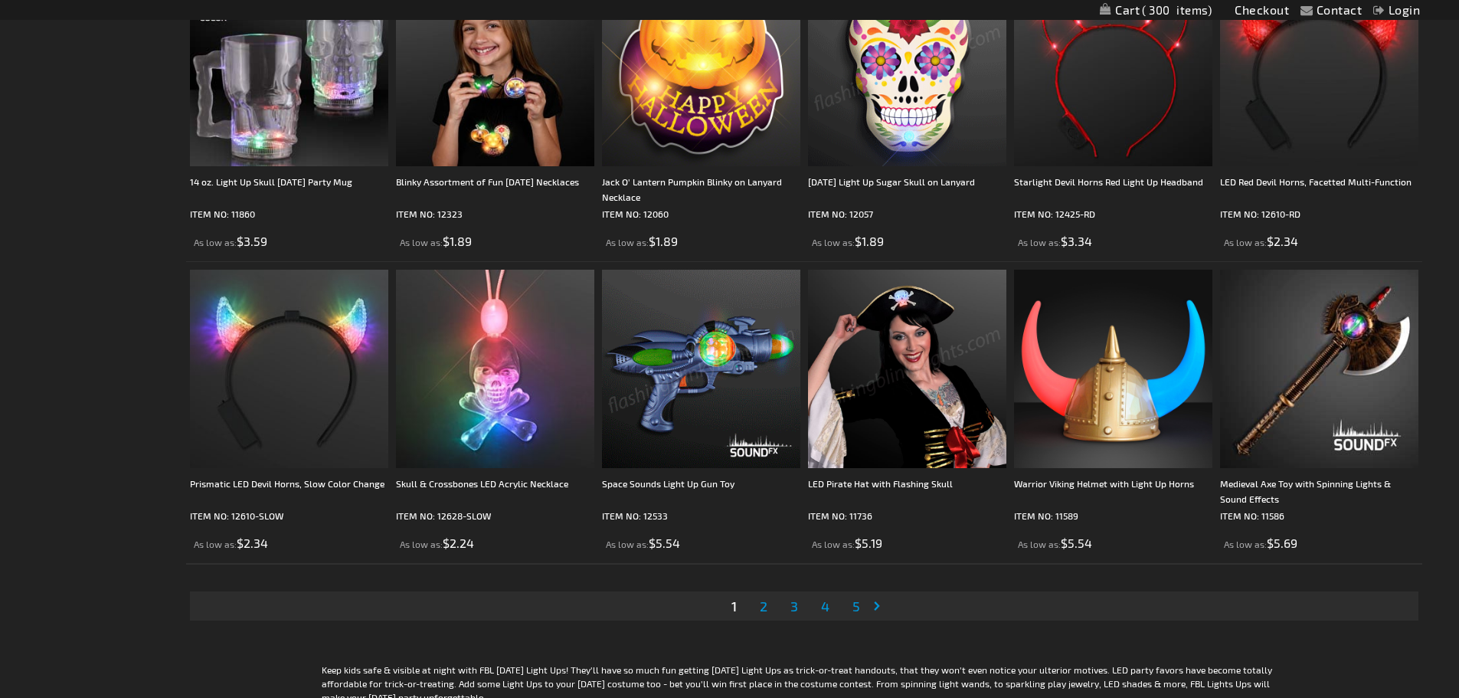
click at [763, 607] on span "2" at bounding box center [764, 605] width 8 height 17
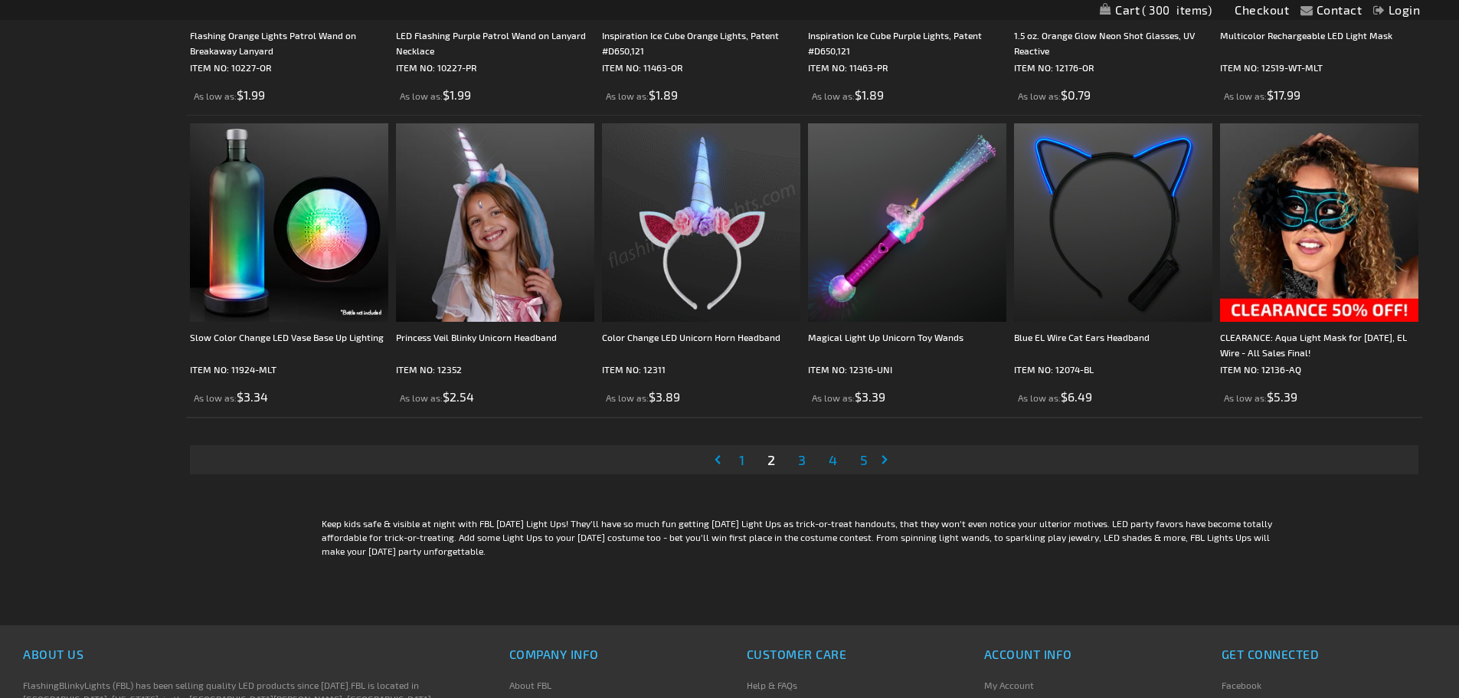
scroll to position [3140, 0]
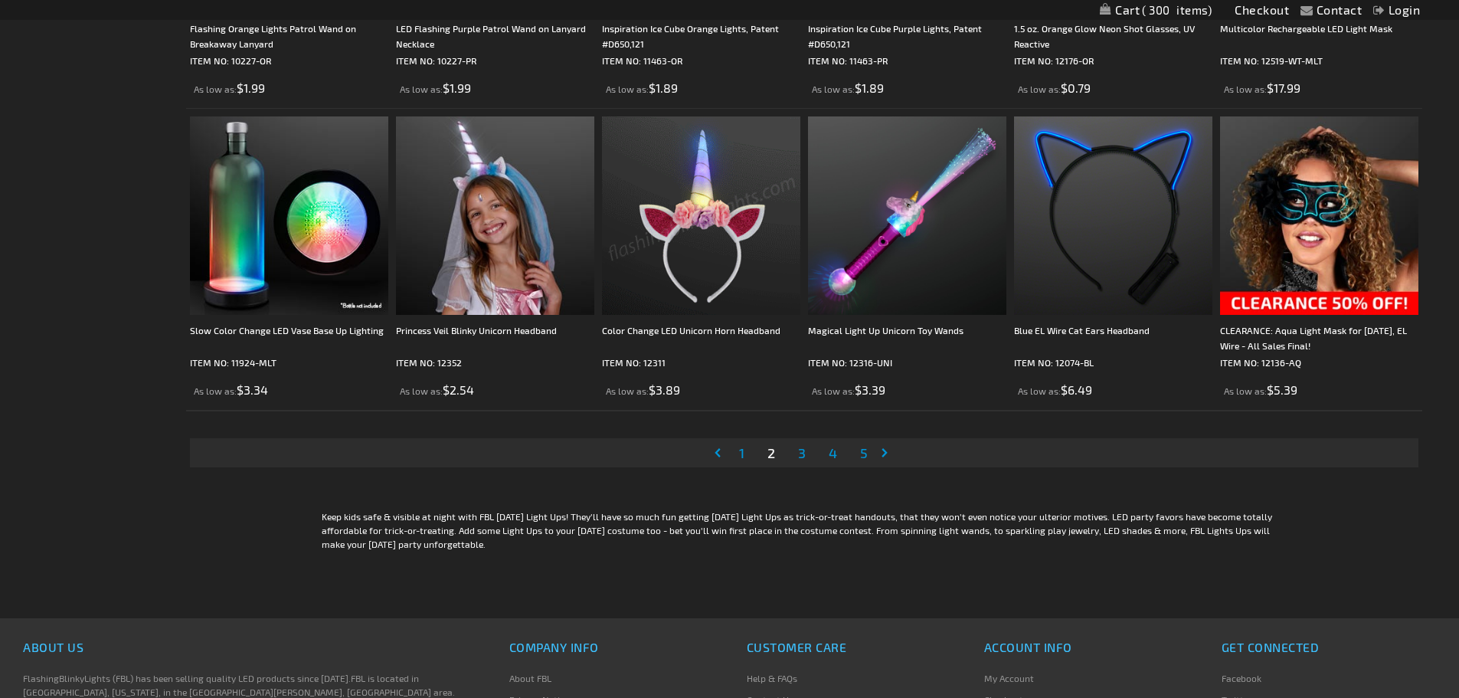
click at [799, 457] on span "3" at bounding box center [802, 452] width 8 height 17
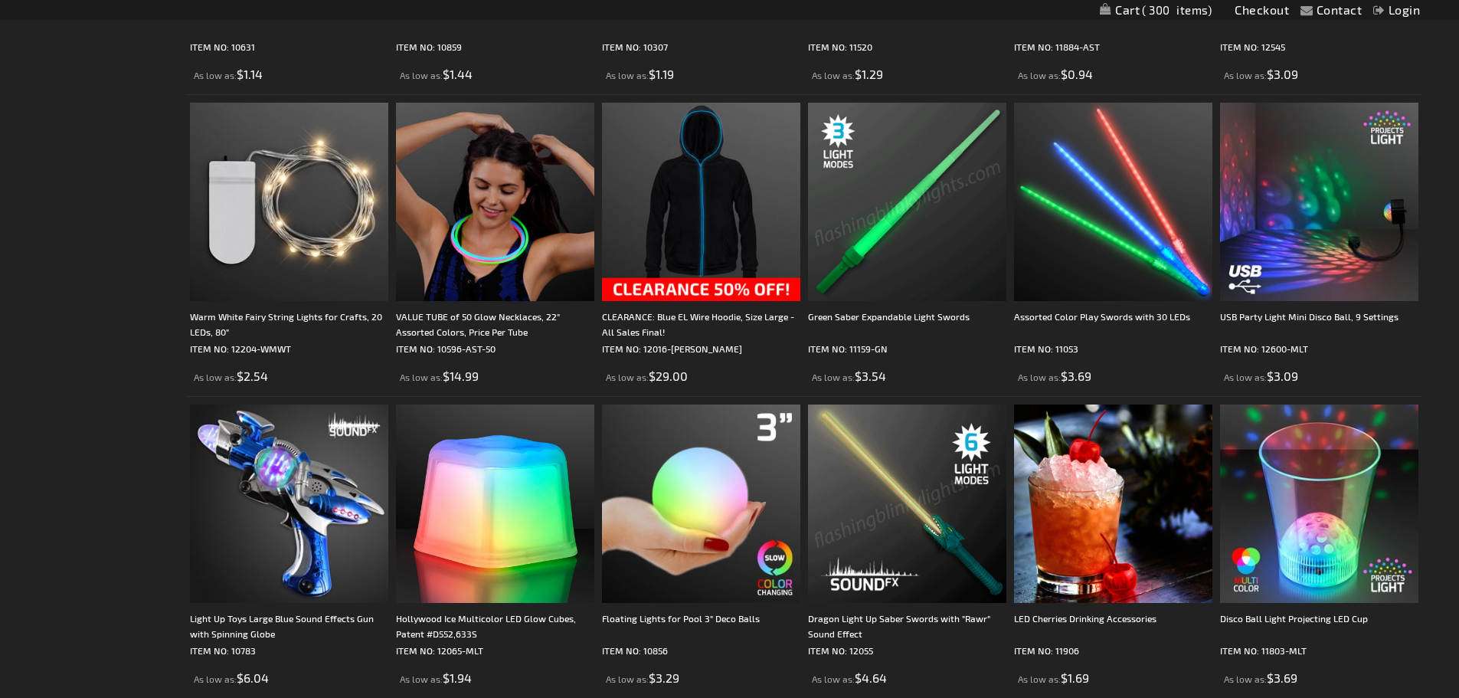
scroll to position [2987, 0]
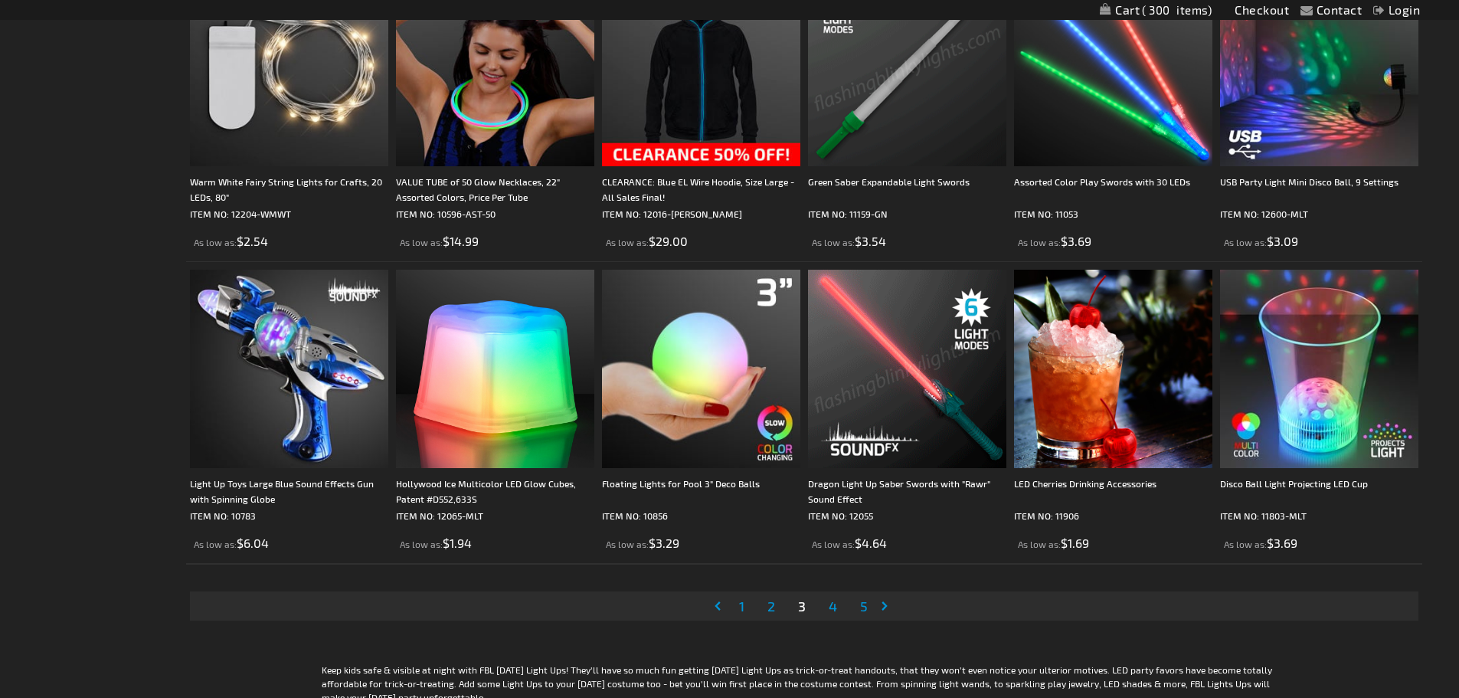
click at [824, 608] on li "Page 4" at bounding box center [833, 605] width 30 height 29
click at [831, 607] on span "4" at bounding box center [833, 605] width 8 height 17
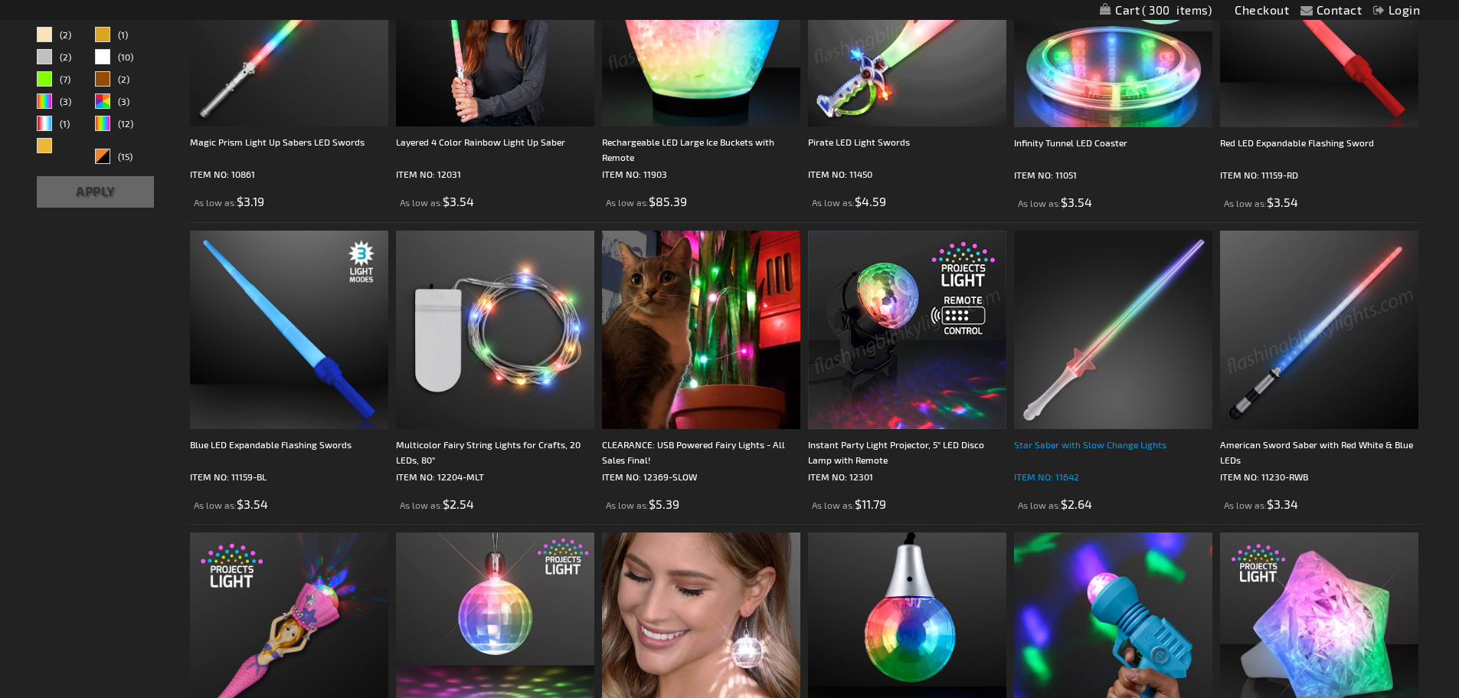
scroll to position [613, 0]
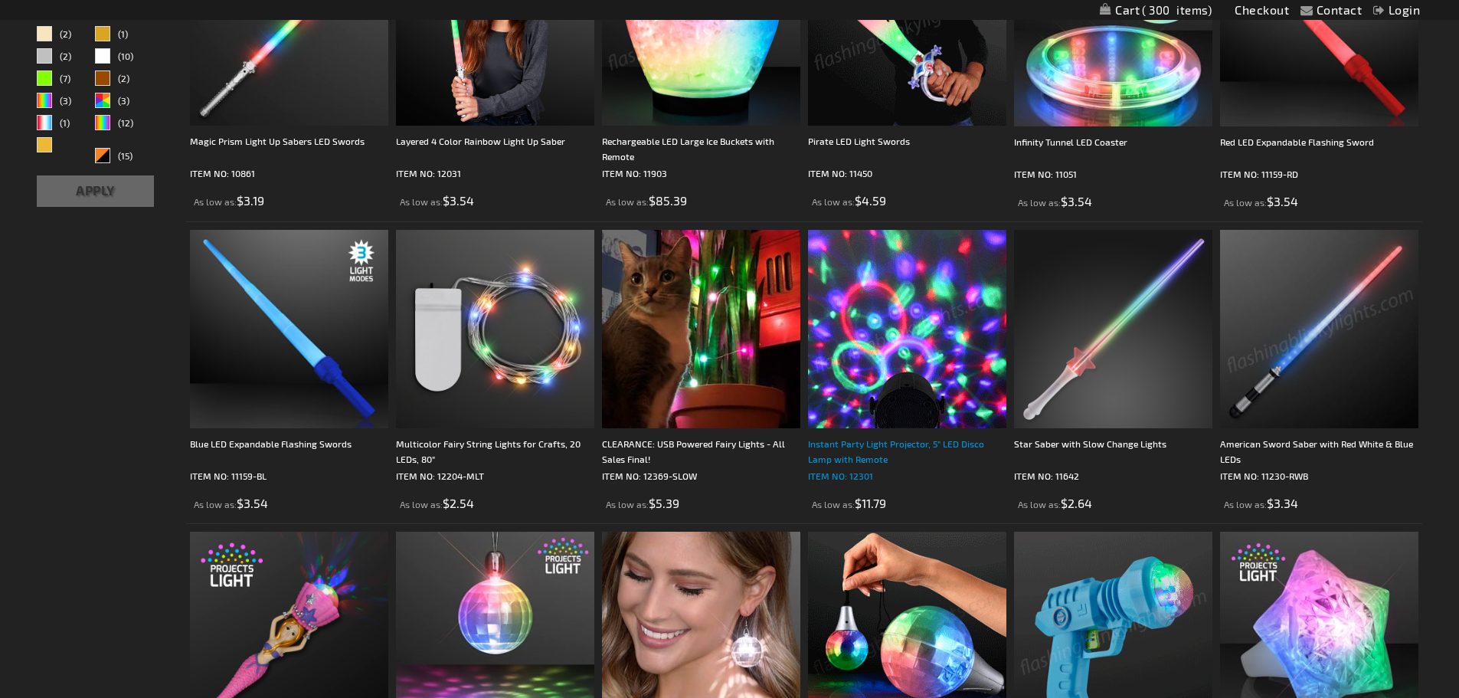
click at [880, 447] on div "Instant Party Light Projector, 5" LED Disco Lamp with Remote" at bounding box center [907, 451] width 198 height 31
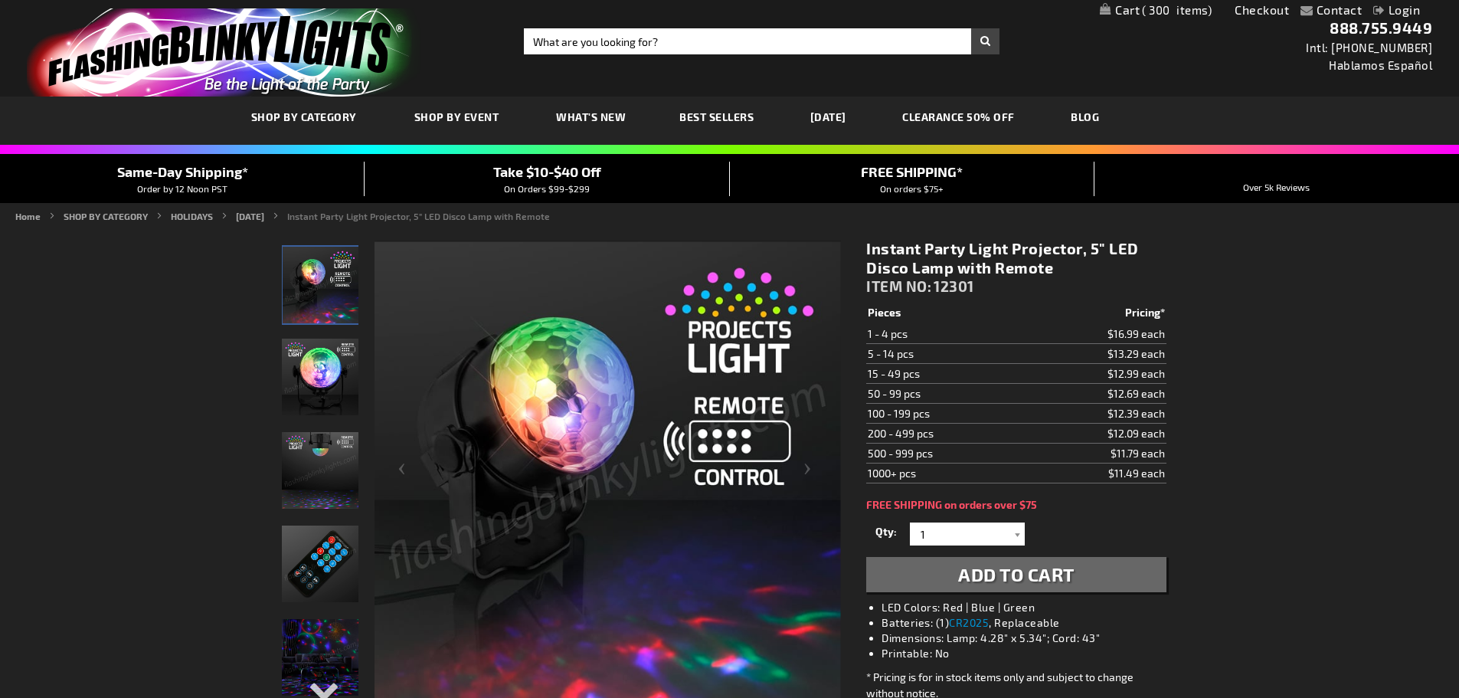
click at [316, 364] on img "Remote Controlled LED Light Projector" at bounding box center [320, 377] width 77 height 77
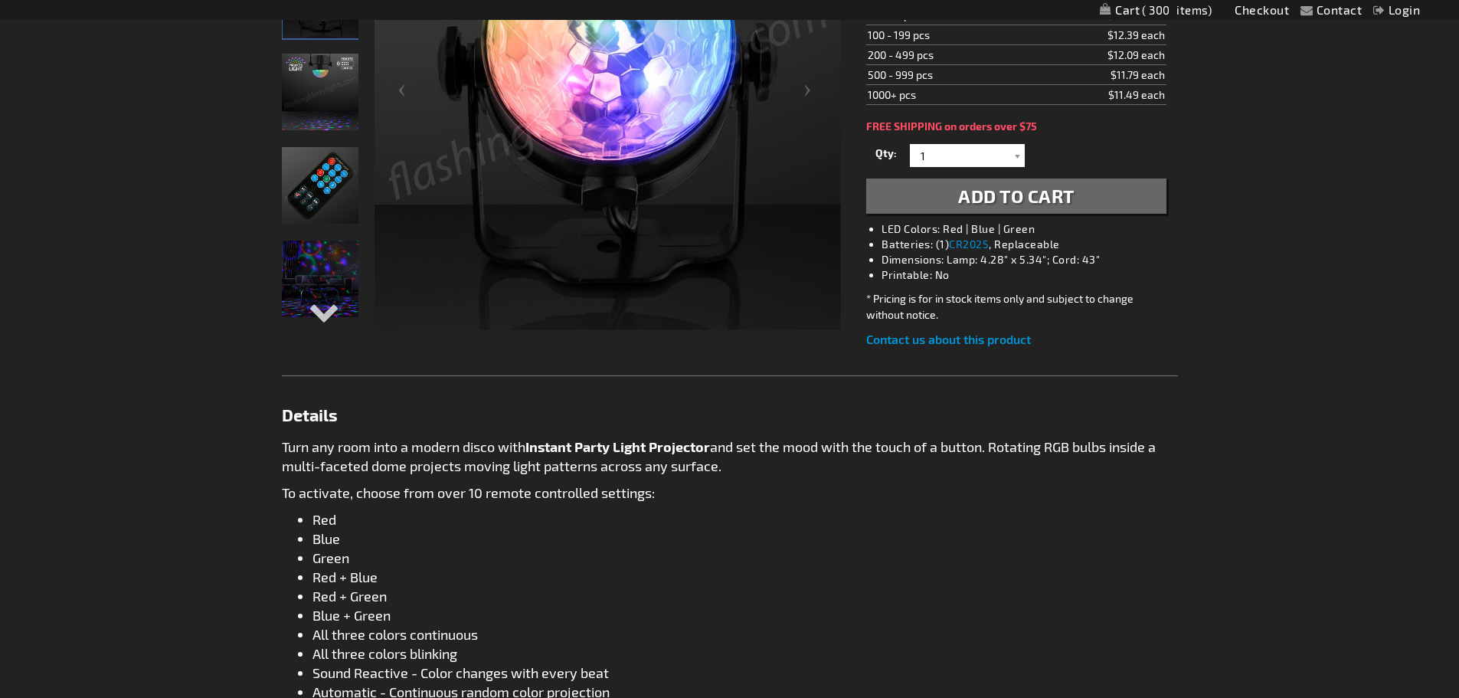
scroll to position [383, 0]
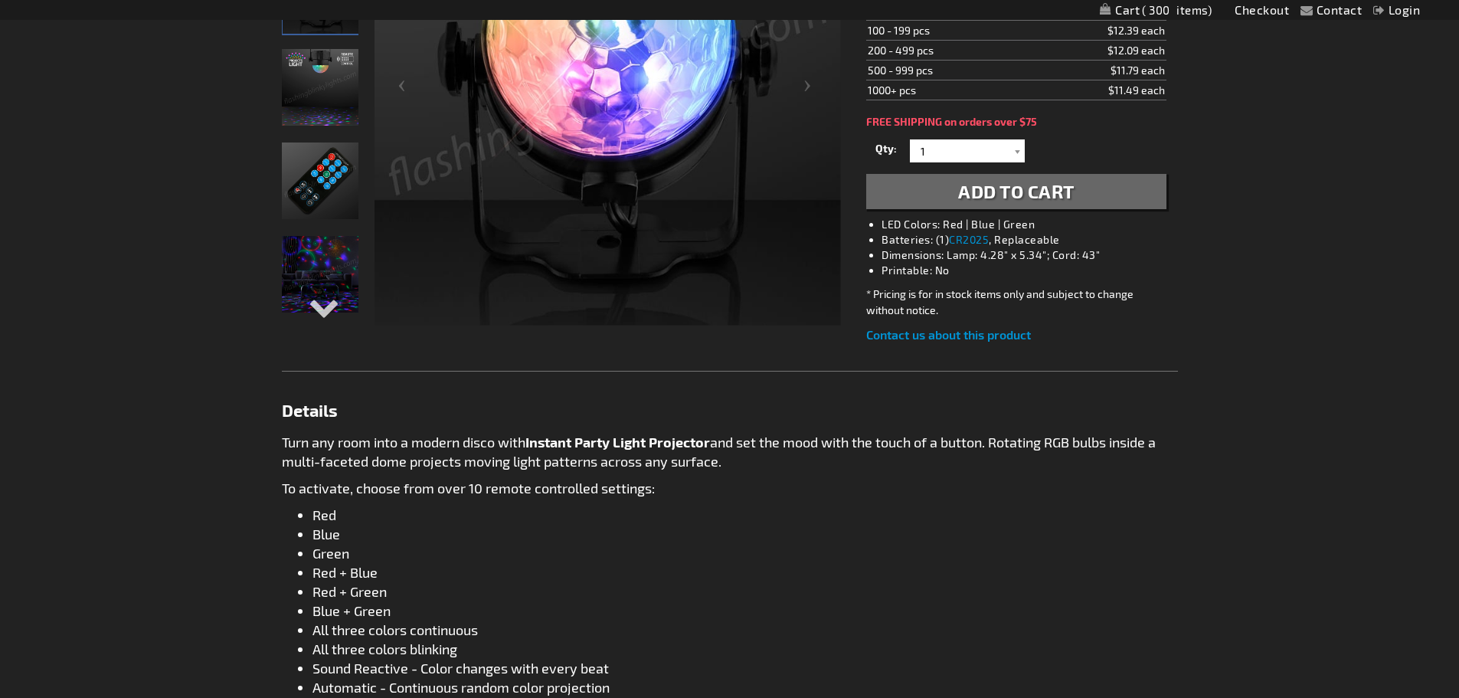
click at [333, 278] on img "Remote Controlled LED Light Projector" at bounding box center [320, 274] width 77 height 77
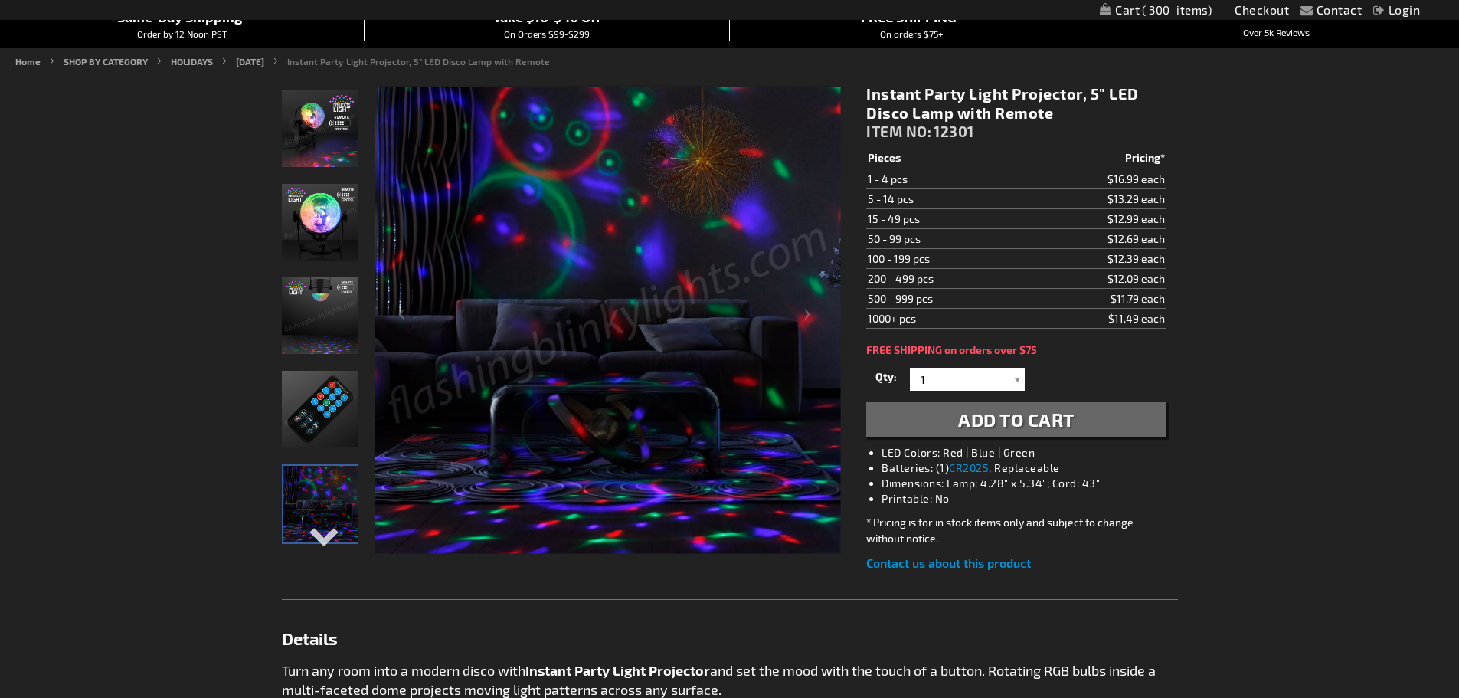
scroll to position [153, 0]
click at [340, 432] on img "LED Light Projector Remote" at bounding box center [320, 410] width 77 height 77
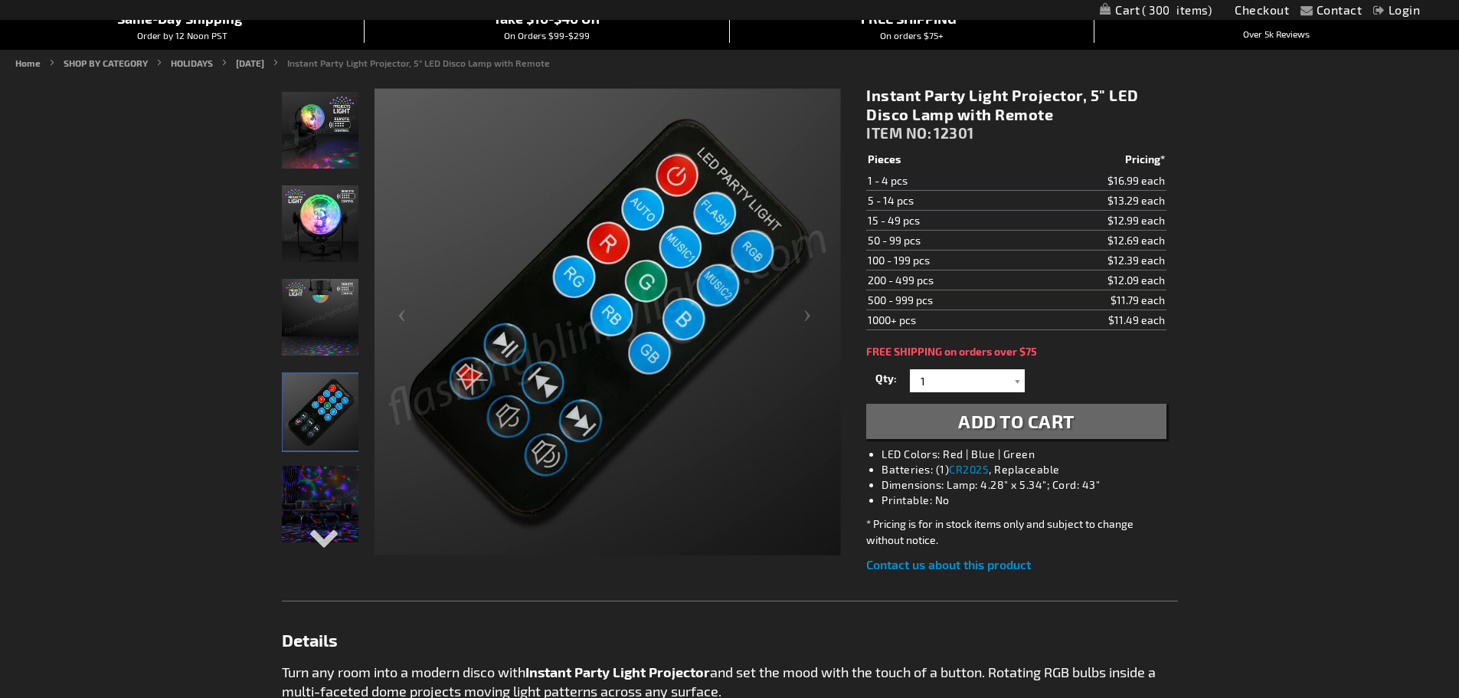
click at [313, 338] on img "Remote Controlled LED Light Projector" at bounding box center [320, 317] width 77 height 77
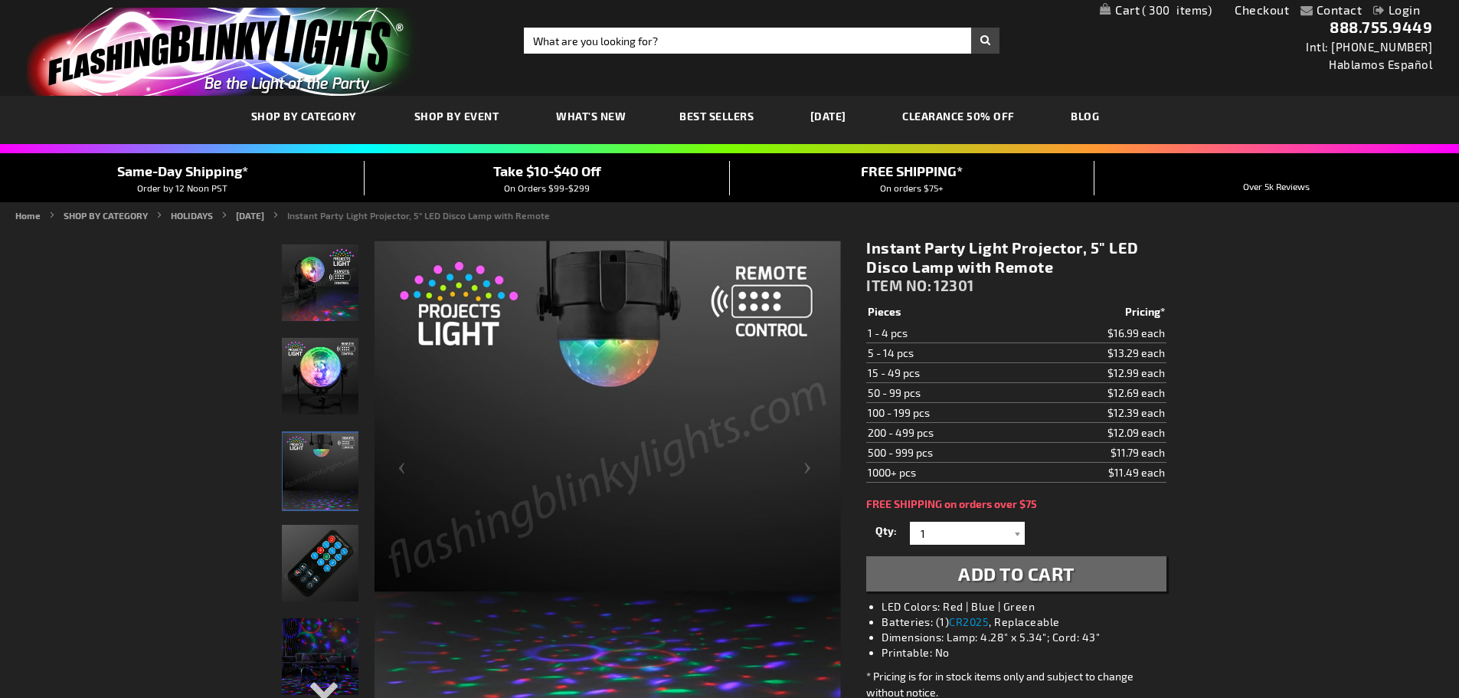
scroll to position [0, 0]
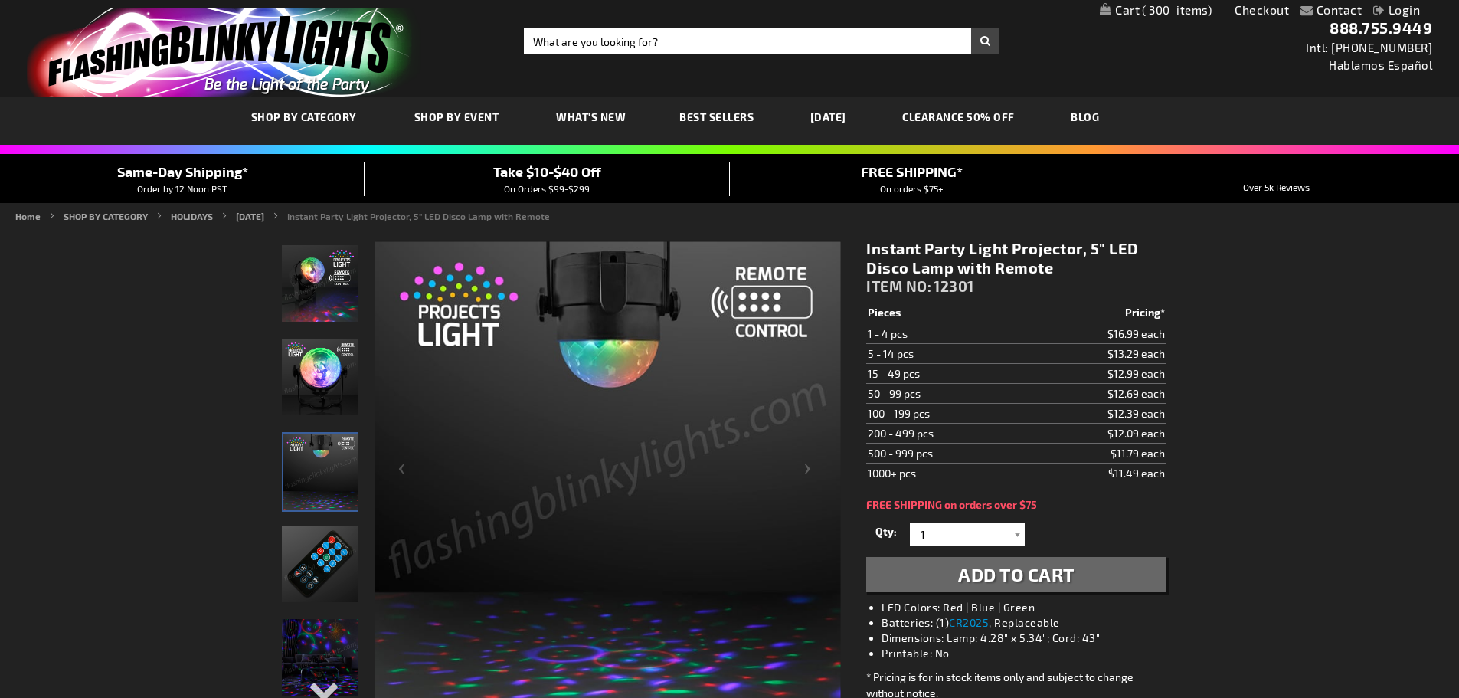
click at [334, 402] on img "Remote Controlled LED Light Projector" at bounding box center [320, 377] width 77 height 77
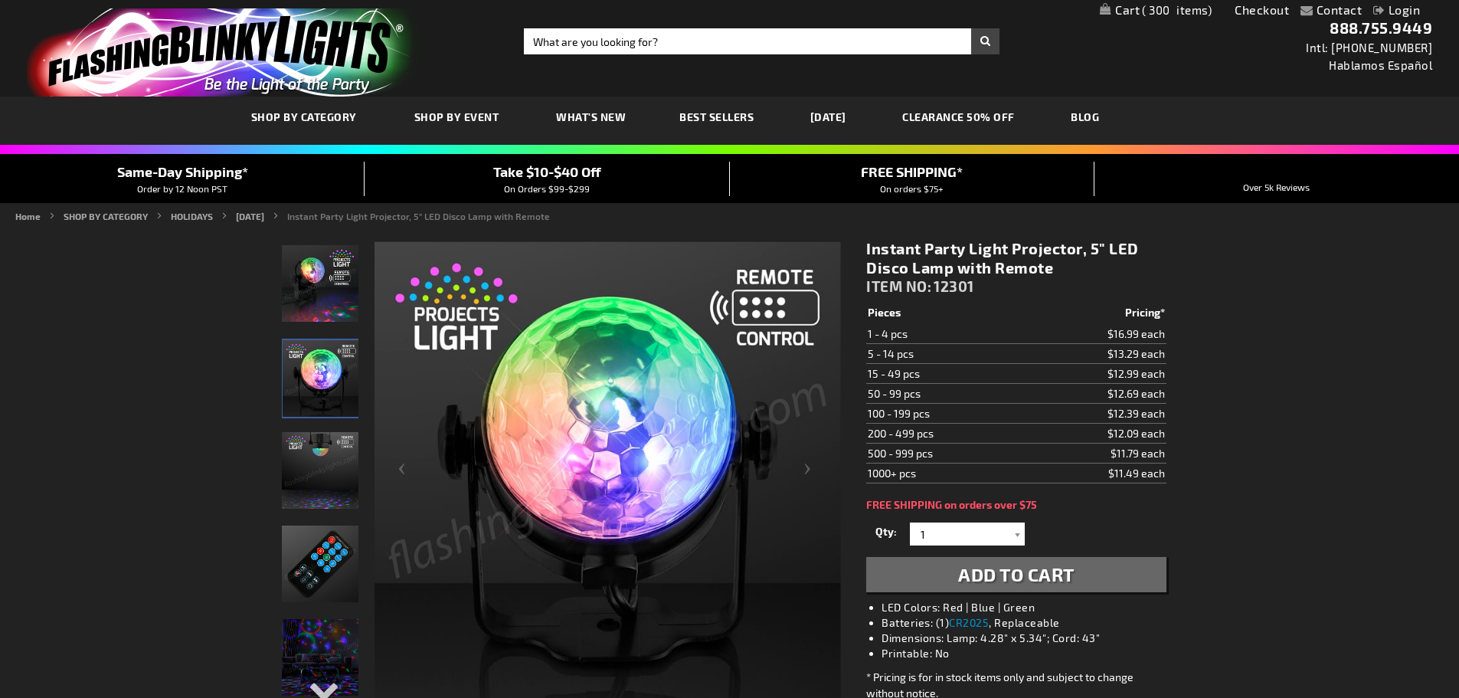
click at [328, 483] on img "Remote Controlled LED Light Projector" at bounding box center [320, 470] width 77 height 77
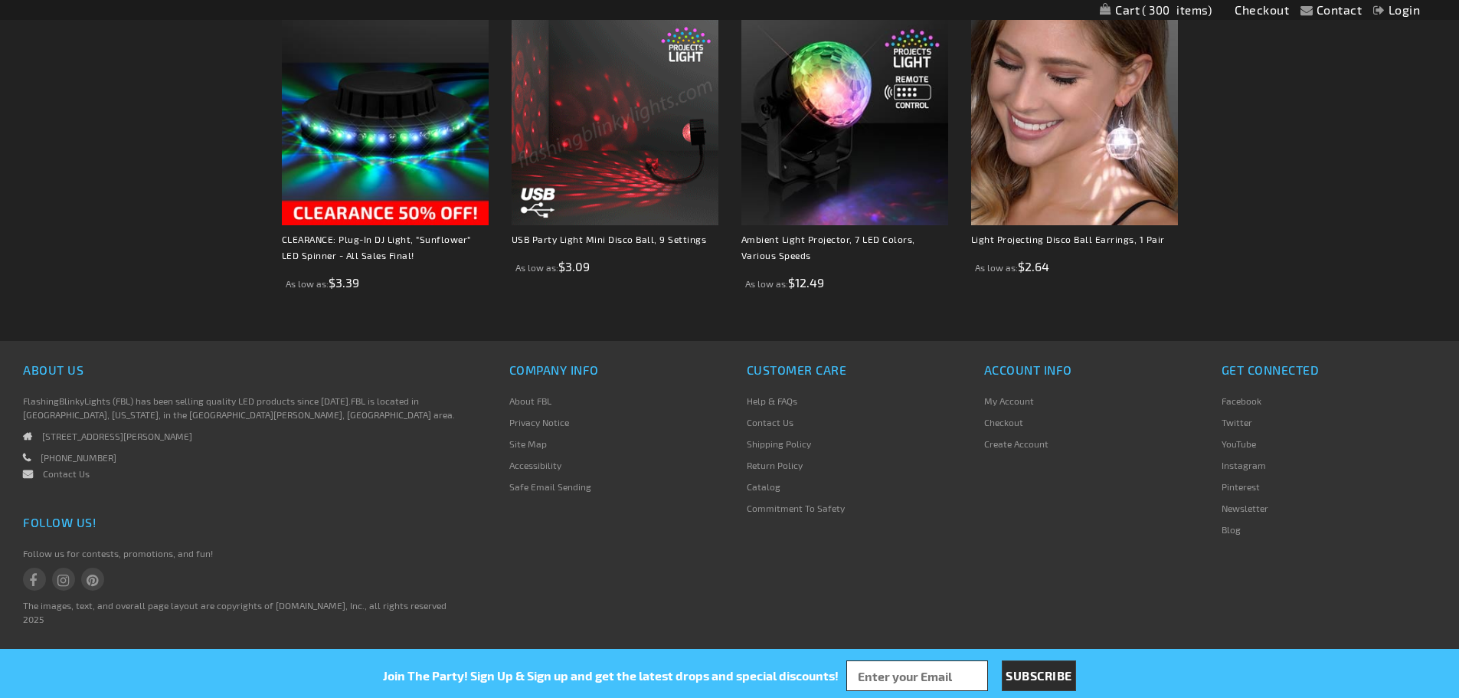
scroll to position [1239, 0]
click at [837, 245] on strong "Ambient Light Projector, 7 LED Colors, Various Speeds" at bounding box center [844, 250] width 207 height 40
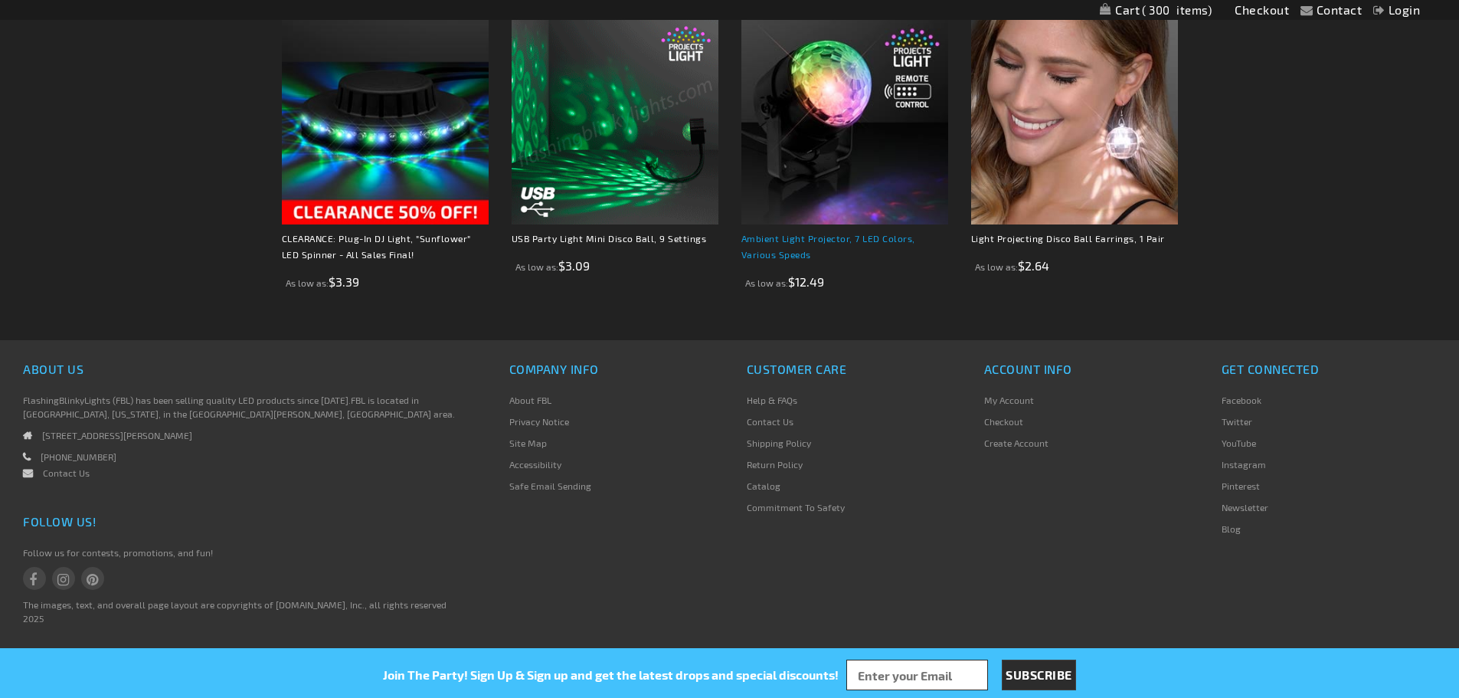
click at [842, 241] on link "Ambient Light Projector, 7 LED Colors, Various Speeds" at bounding box center [828, 246] width 174 height 27
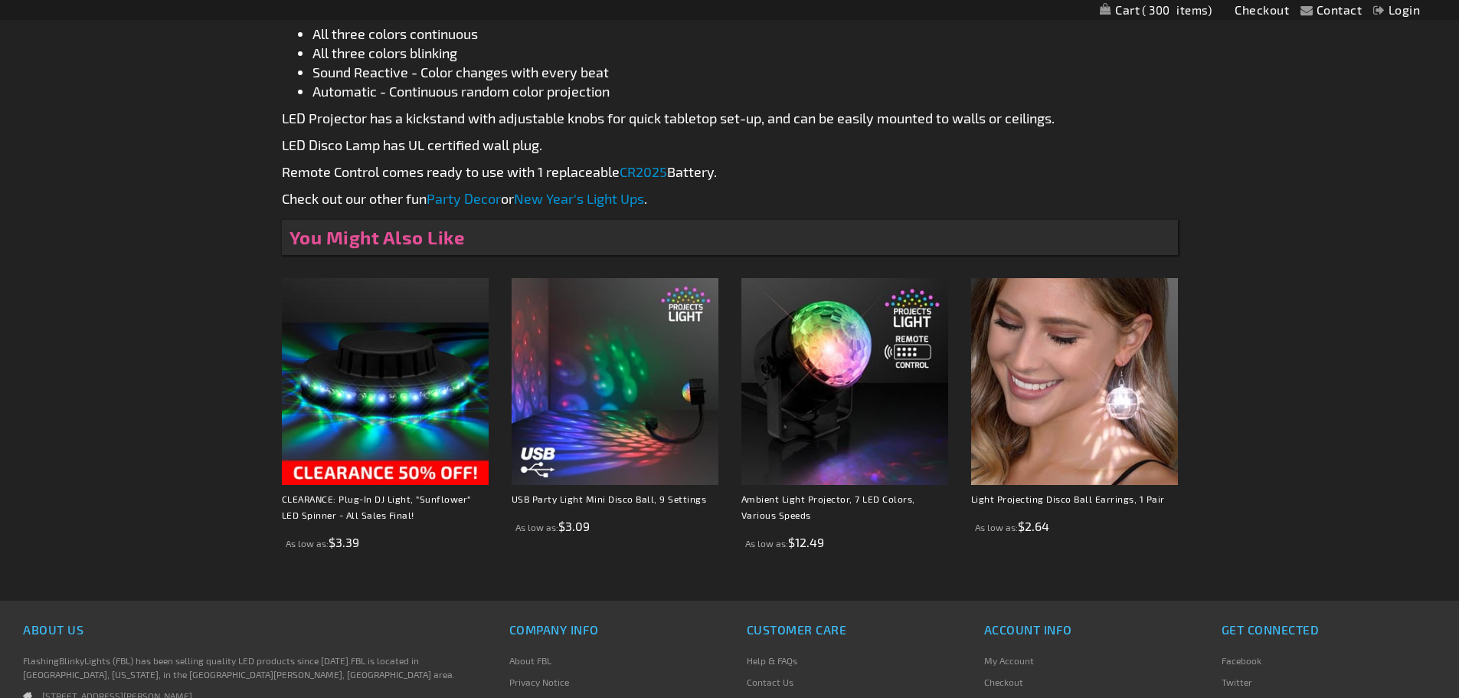
scroll to position [933, 0]
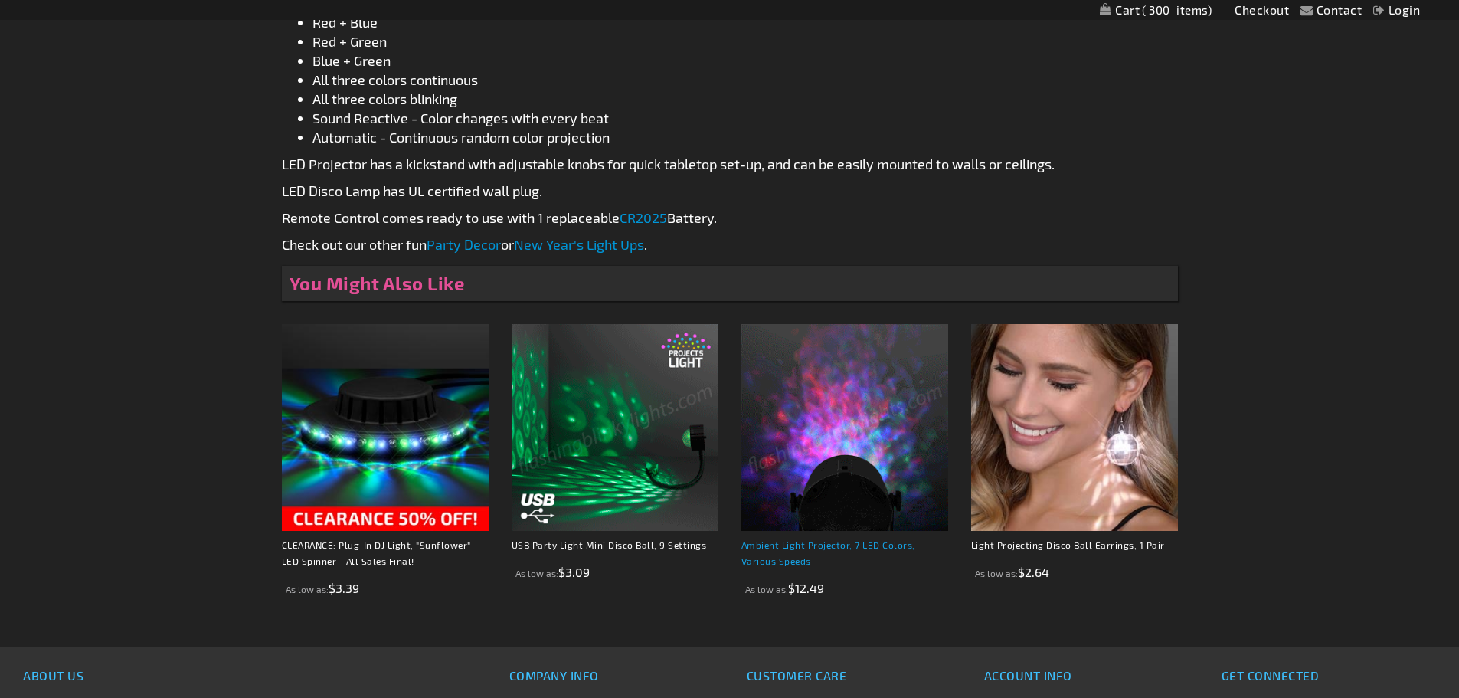
click at [827, 548] on link "Ambient Light Projector, 7 LED Colors, Various Speeds" at bounding box center [828, 552] width 174 height 27
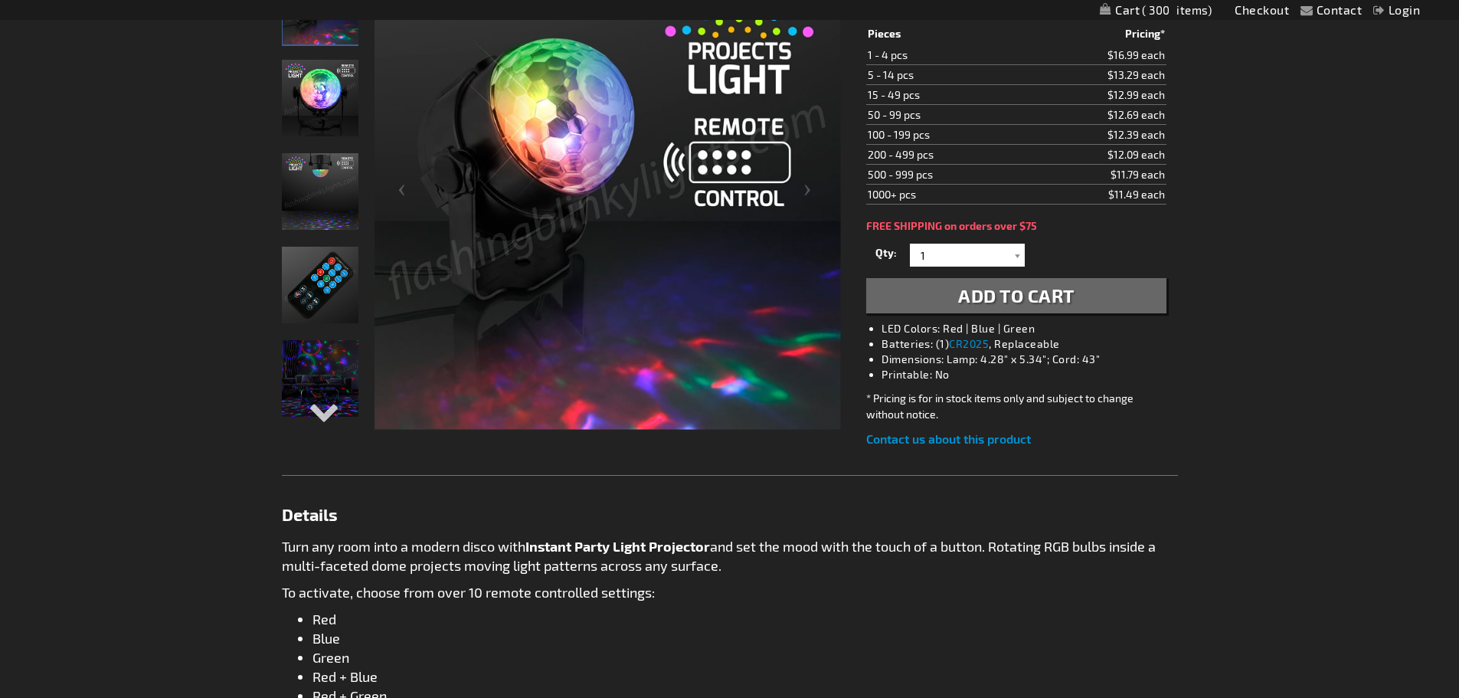
scroll to position [16, 0]
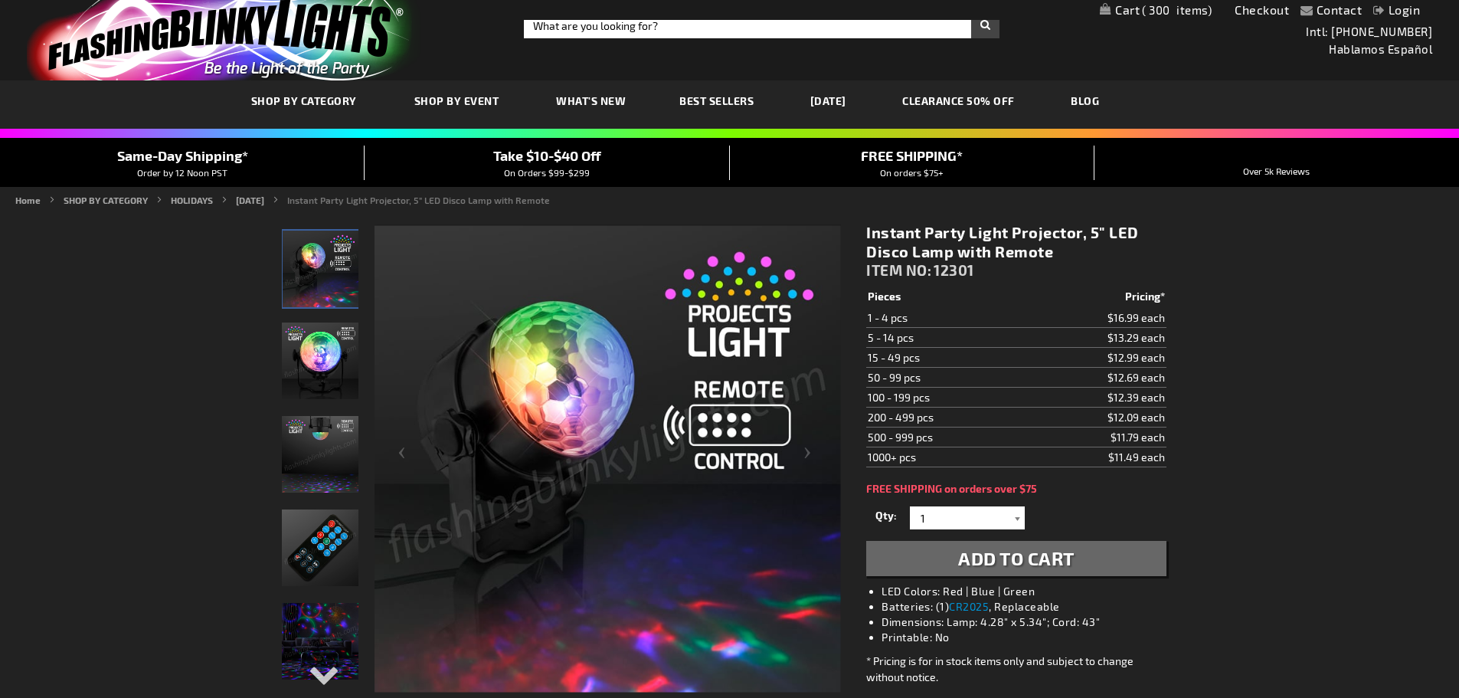
click at [1017, 516] on div at bounding box center [1017, 517] width 15 height 23
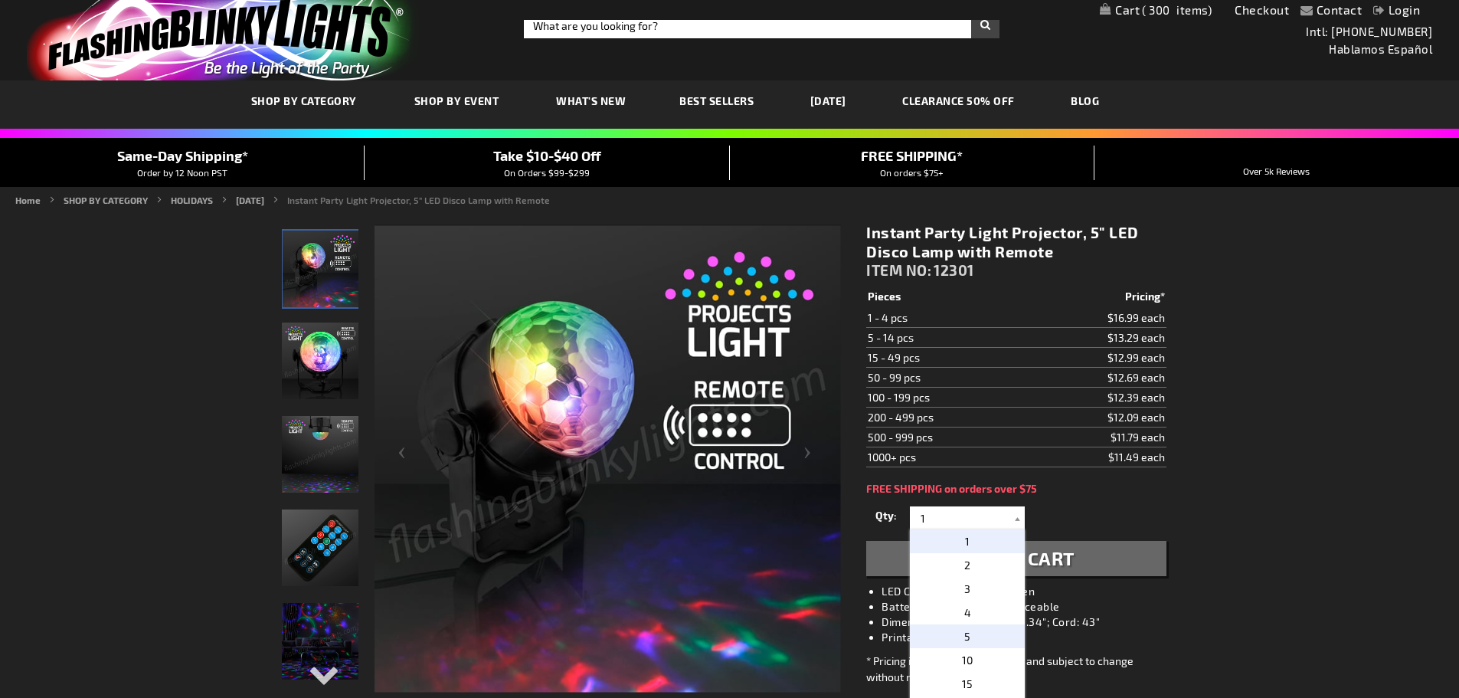
click at [966, 635] on p "5" at bounding box center [967, 636] width 115 height 24
type input "5"
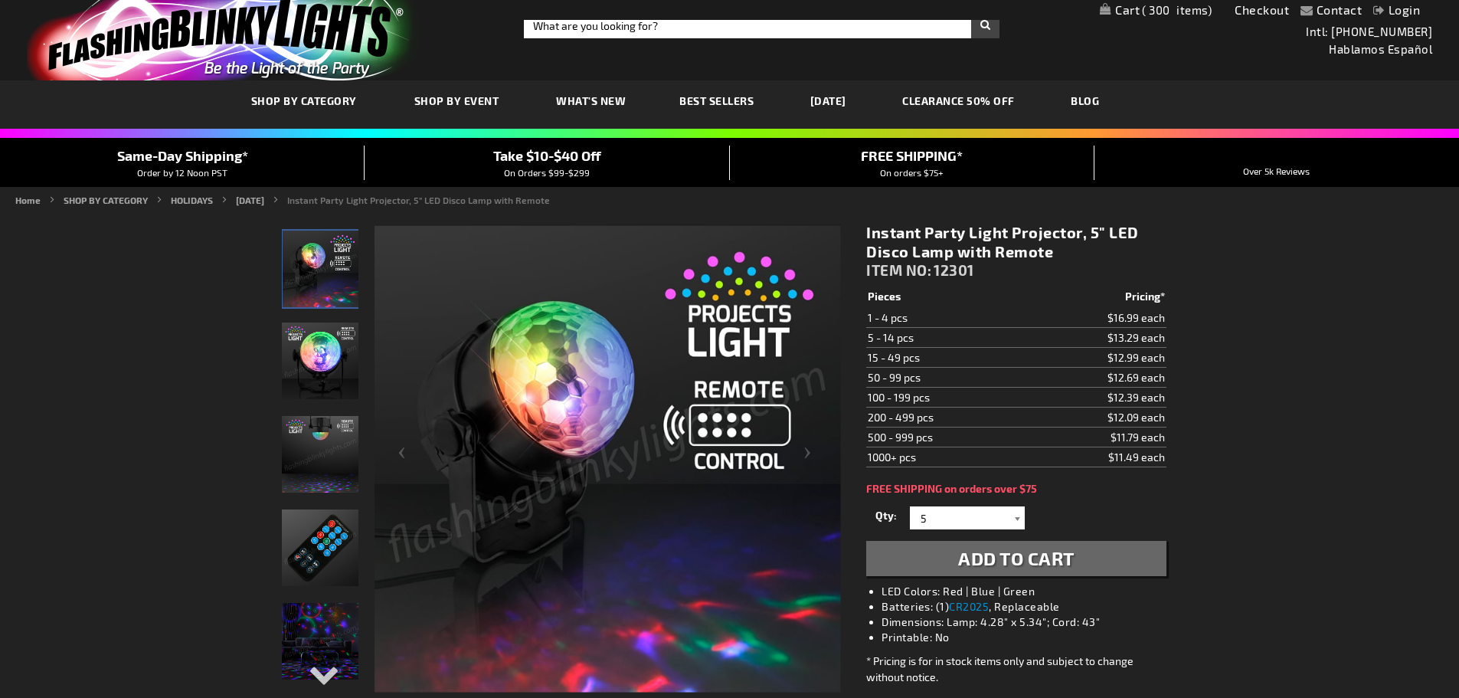
click at [1016, 515] on div at bounding box center [1017, 517] width 15 height 23
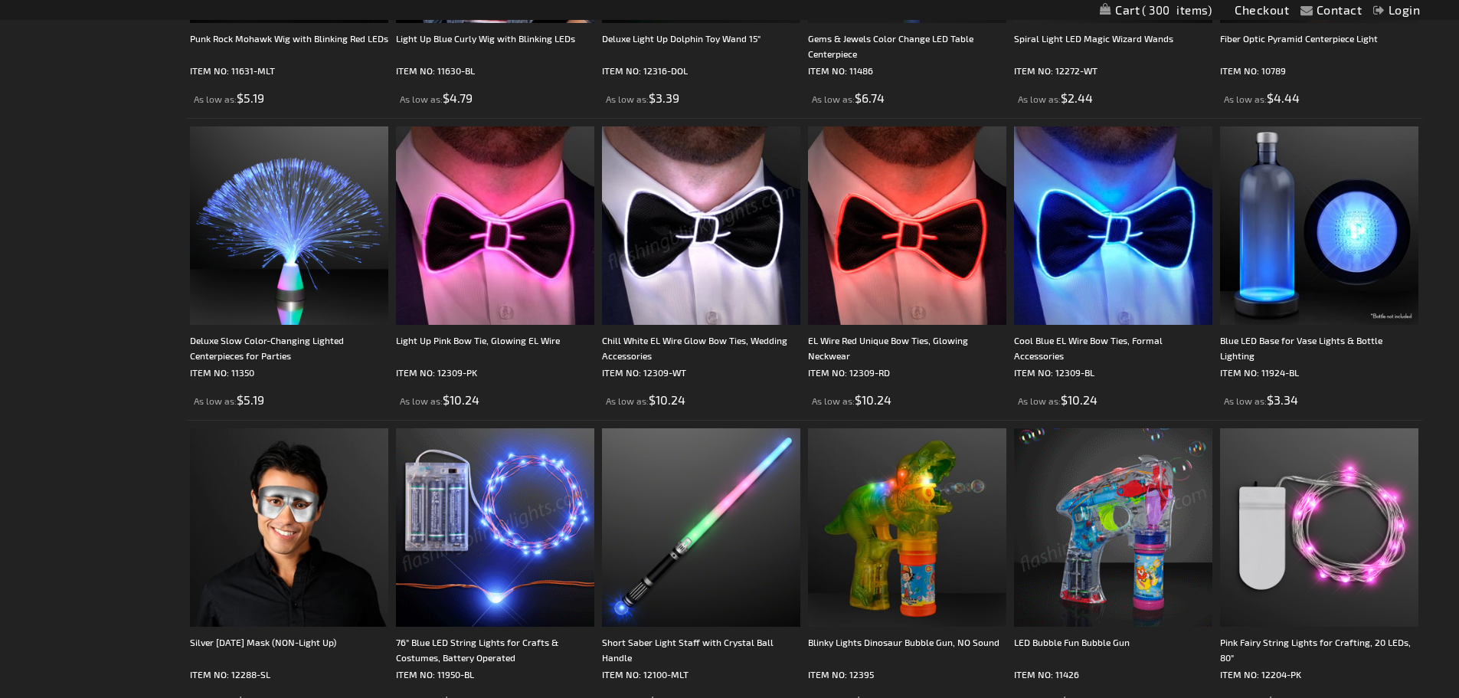
scroll to position [3141, 0]
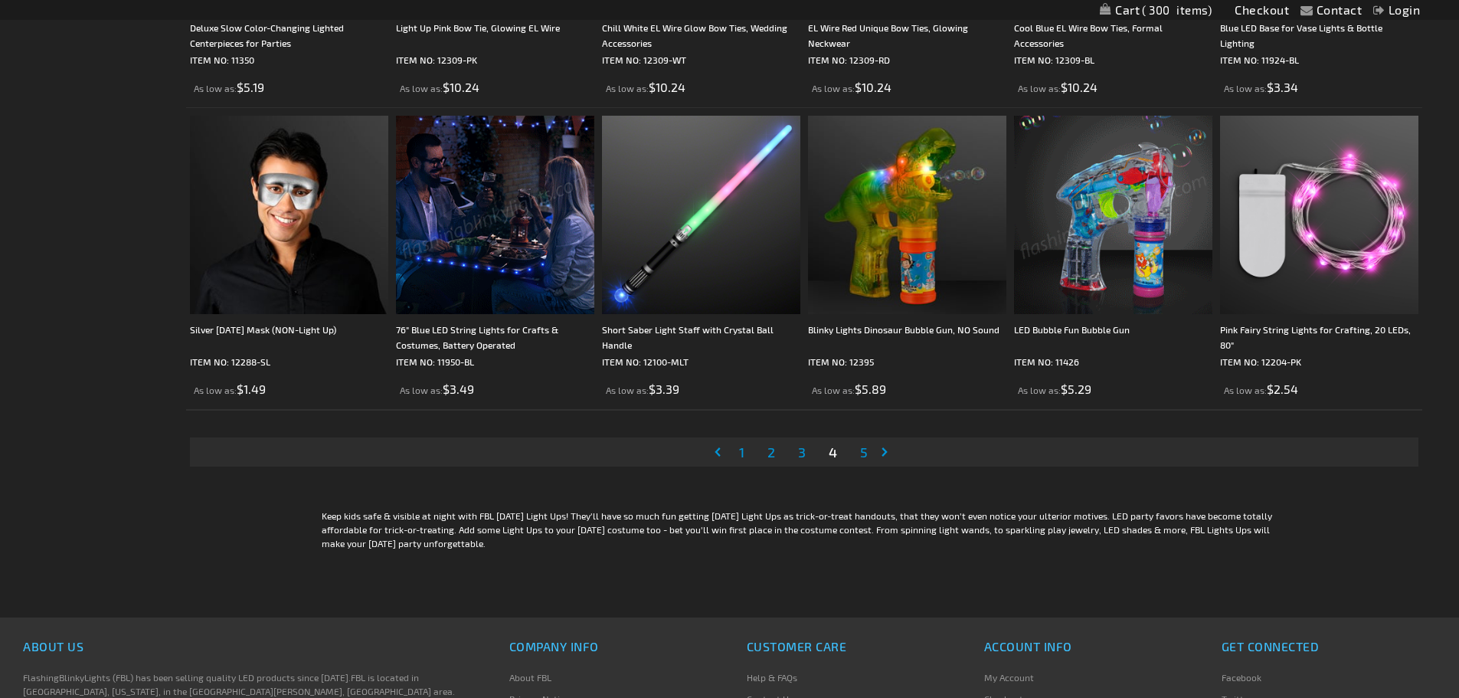
click at [861, 453] on span "5" at bounding box center [864, 451] width 8 height 17
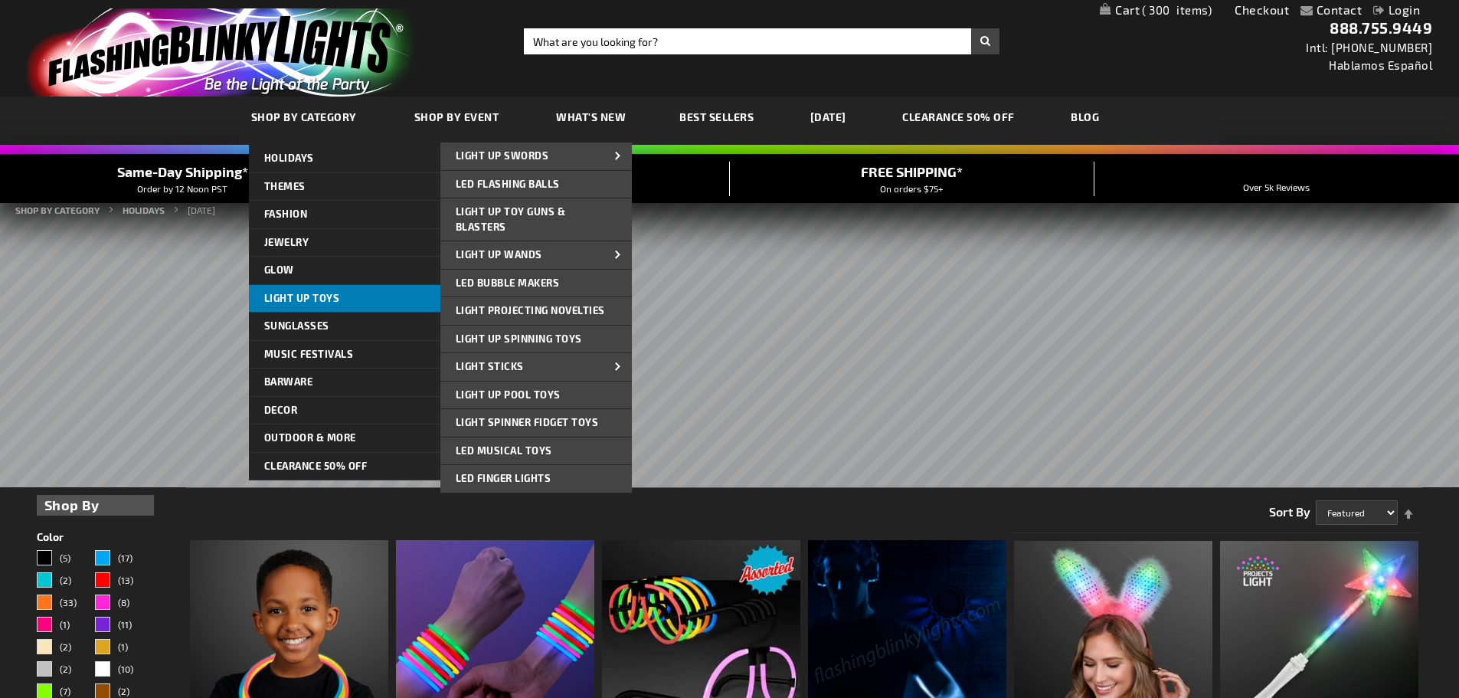
click at [295, 297] on span "Light Up Toys" at bounding box center [302, 298] width 76 height 12
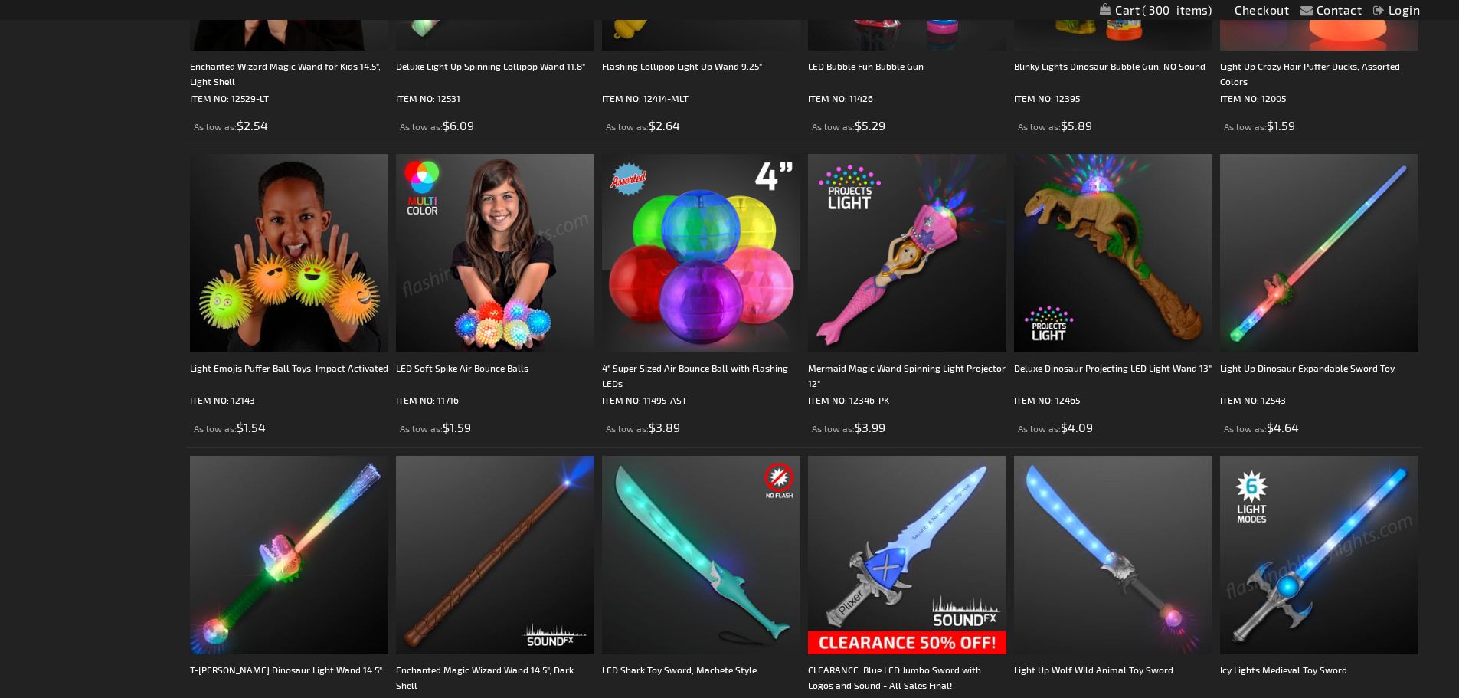
scroll to position [1532, 0]
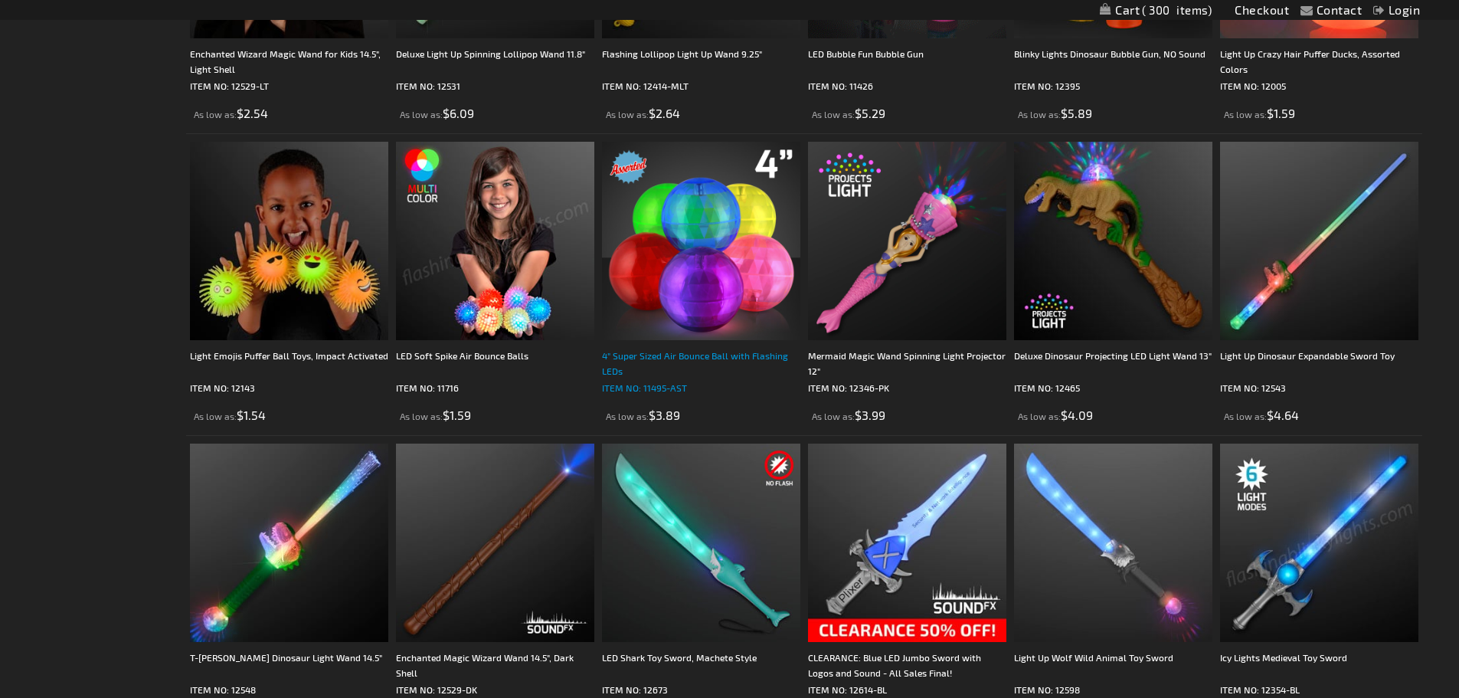
click at [705, 356] on div "4" Super Sized Air Bounce Ball with Flashing LEDs" at bounding box center [701, 363] width 198 height 31
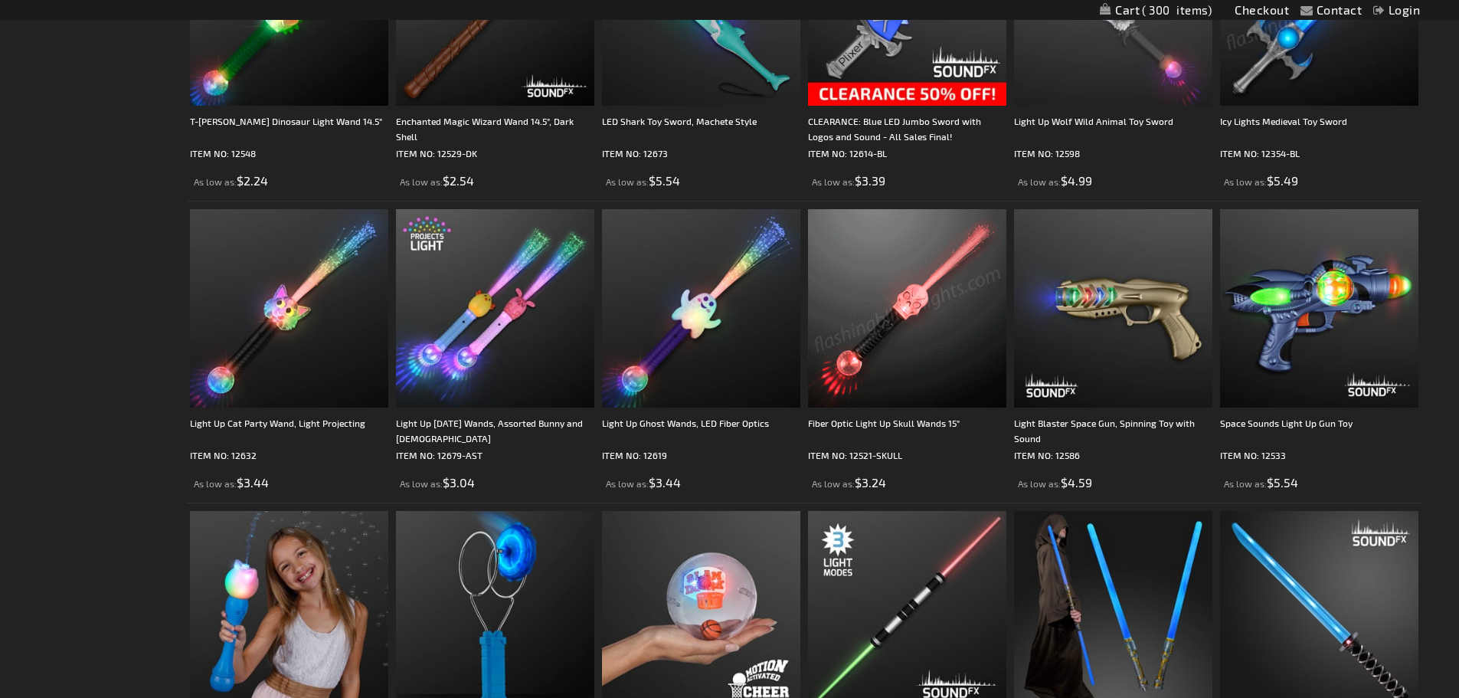
scroll to position [2069, 0]
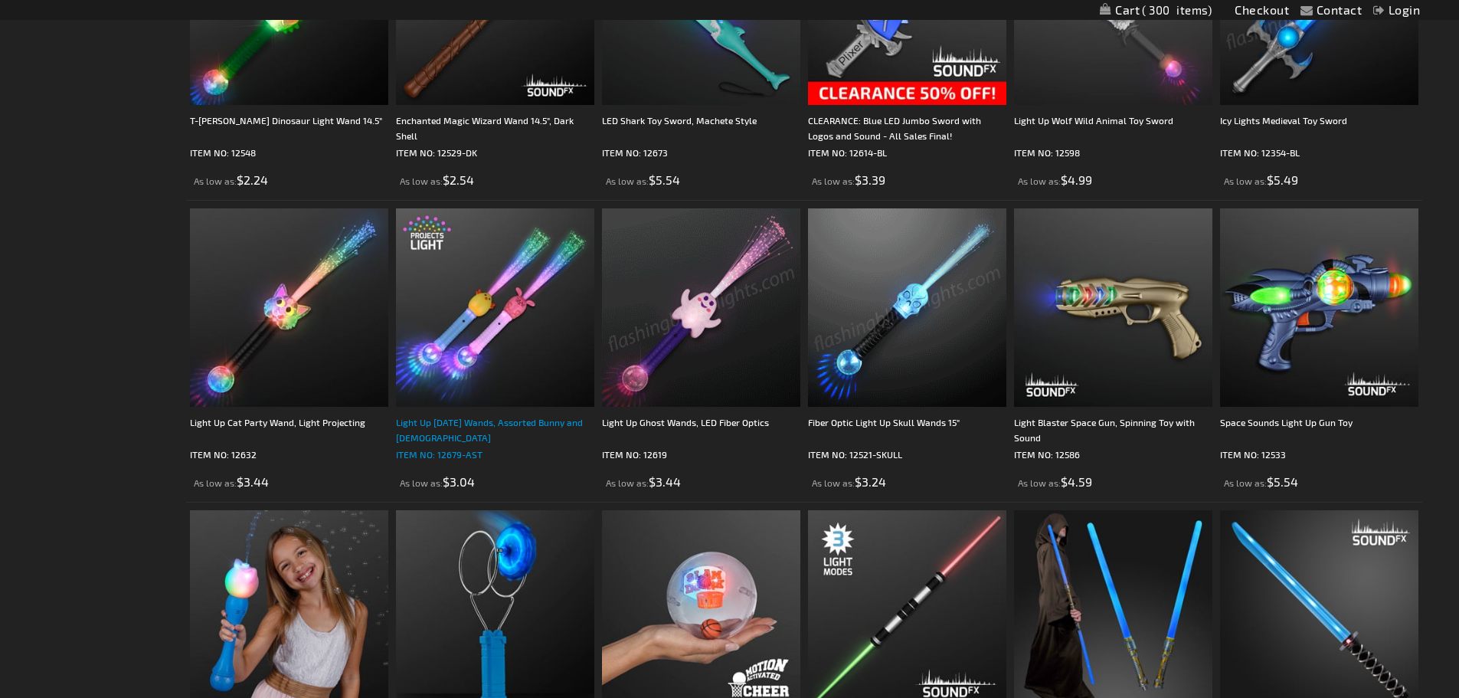
click at [493, 421] on div "Light Up [DATE] Wands, Assorted Bunny and [DEMOGRAPHIC_DATA]" at bounding box center [495, 429] width 198 height 31
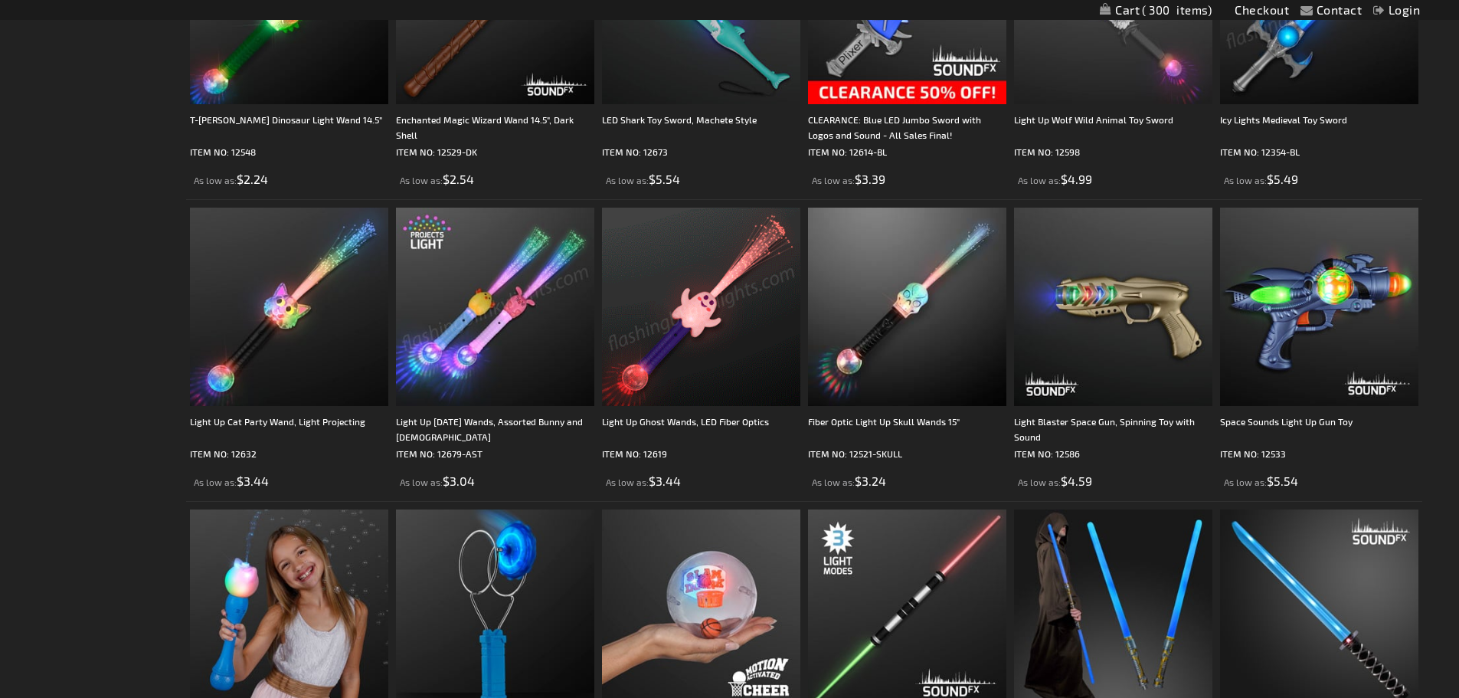
scroll to position [2069, 0]
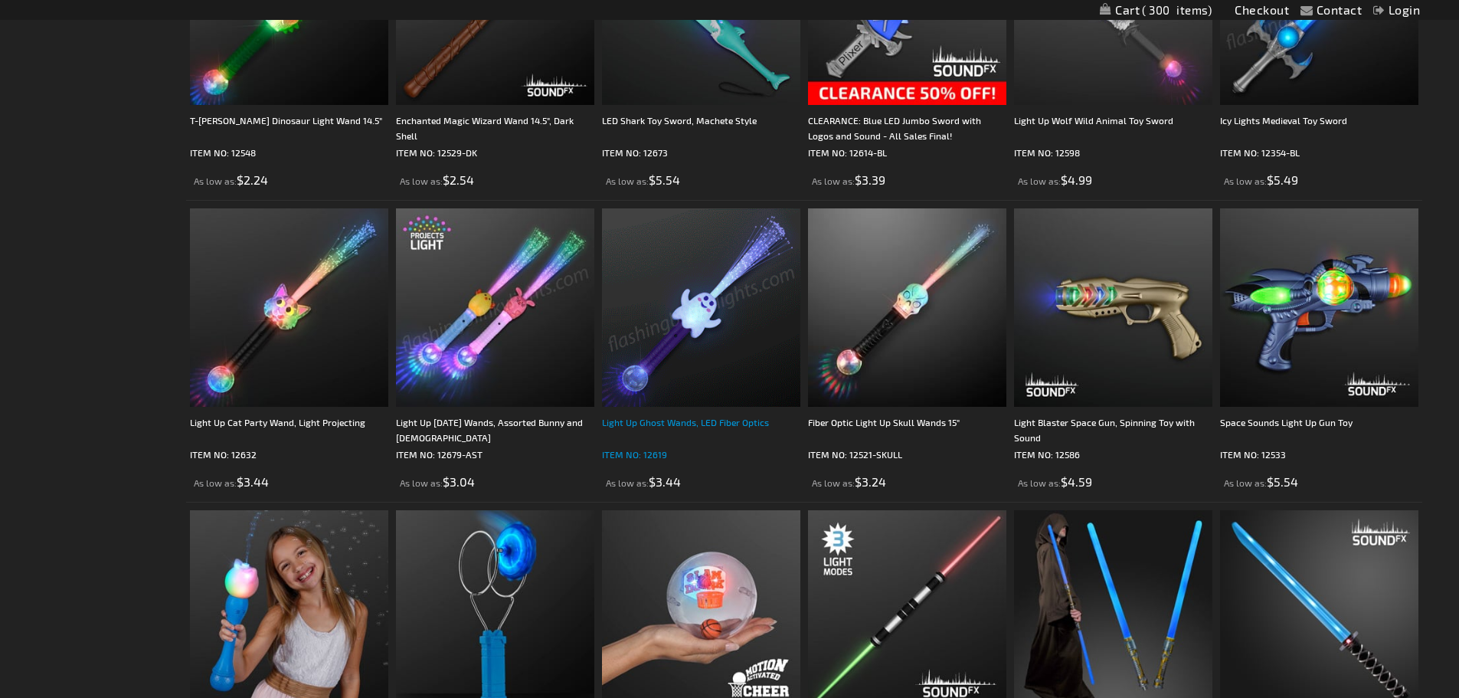
click at [705, 424] on div "Light Up Ghost Wands, LED Fiber Optics" at bounding box center [701, 429] width 198 height 31
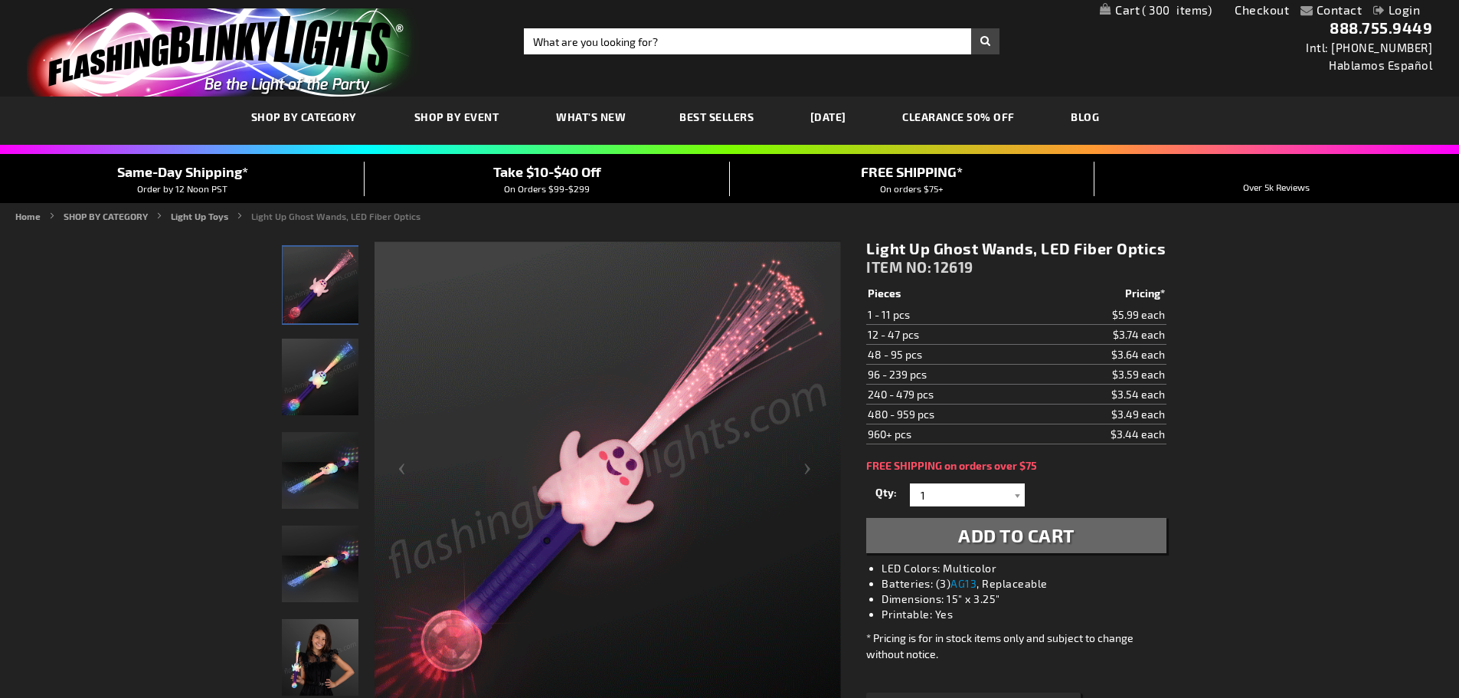
click at [316, 375] on img "Light Up Ghost Wands, LED Fiber Optics" at bounding box center [320, 377] width 77 height 77
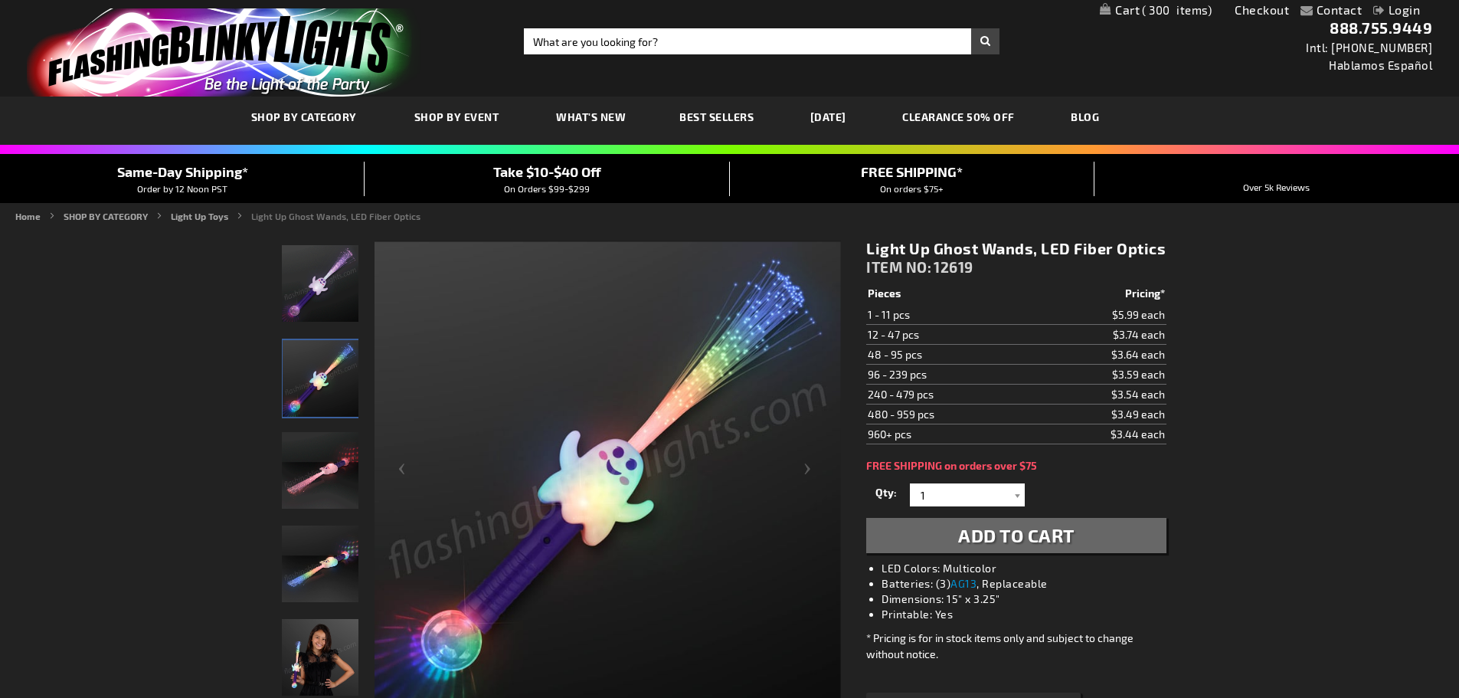
click at [314, 473] on img "Light Up Ghost Wands, LED Fiber Optics" at bounding box center [320, 470] width 77 height 77
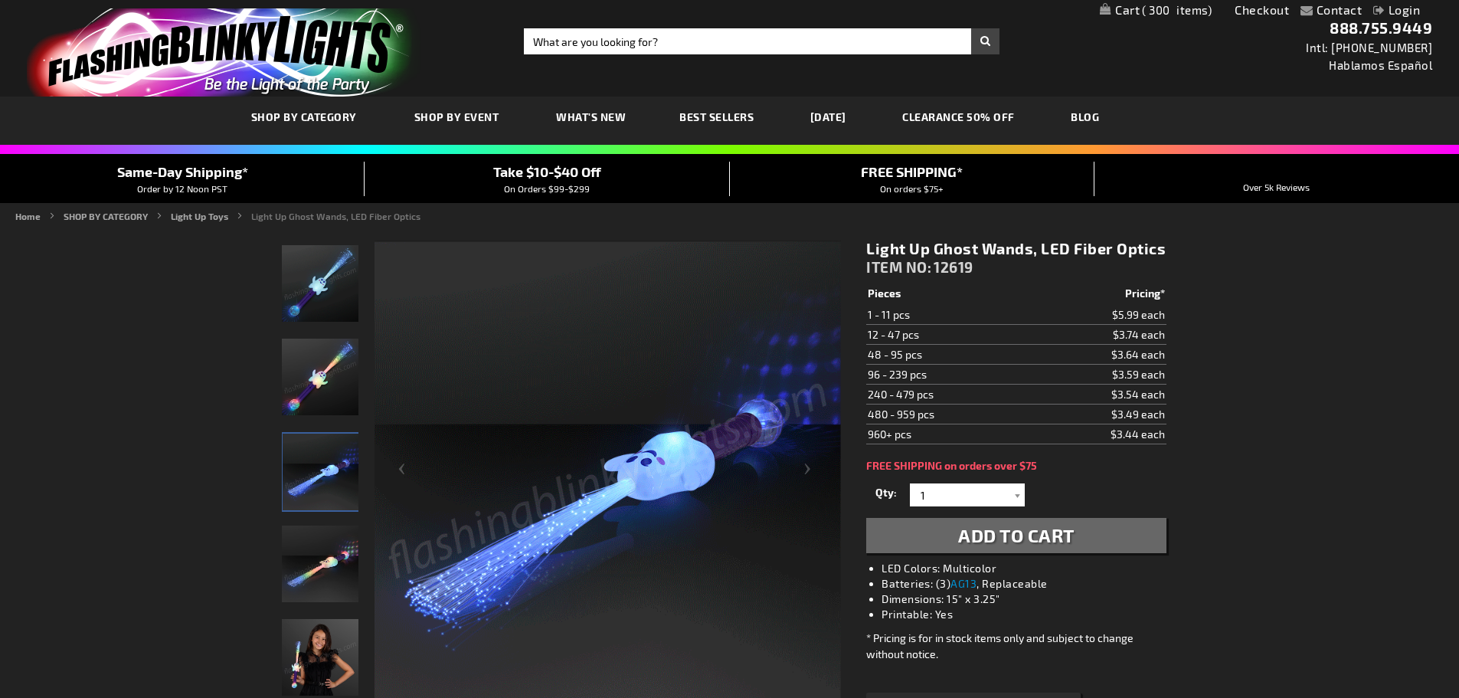
click at [309, 566] on img "Light Up Ghost Wands, LED Fiber Optics" at bounding box center [320, 563] width 77 height 77
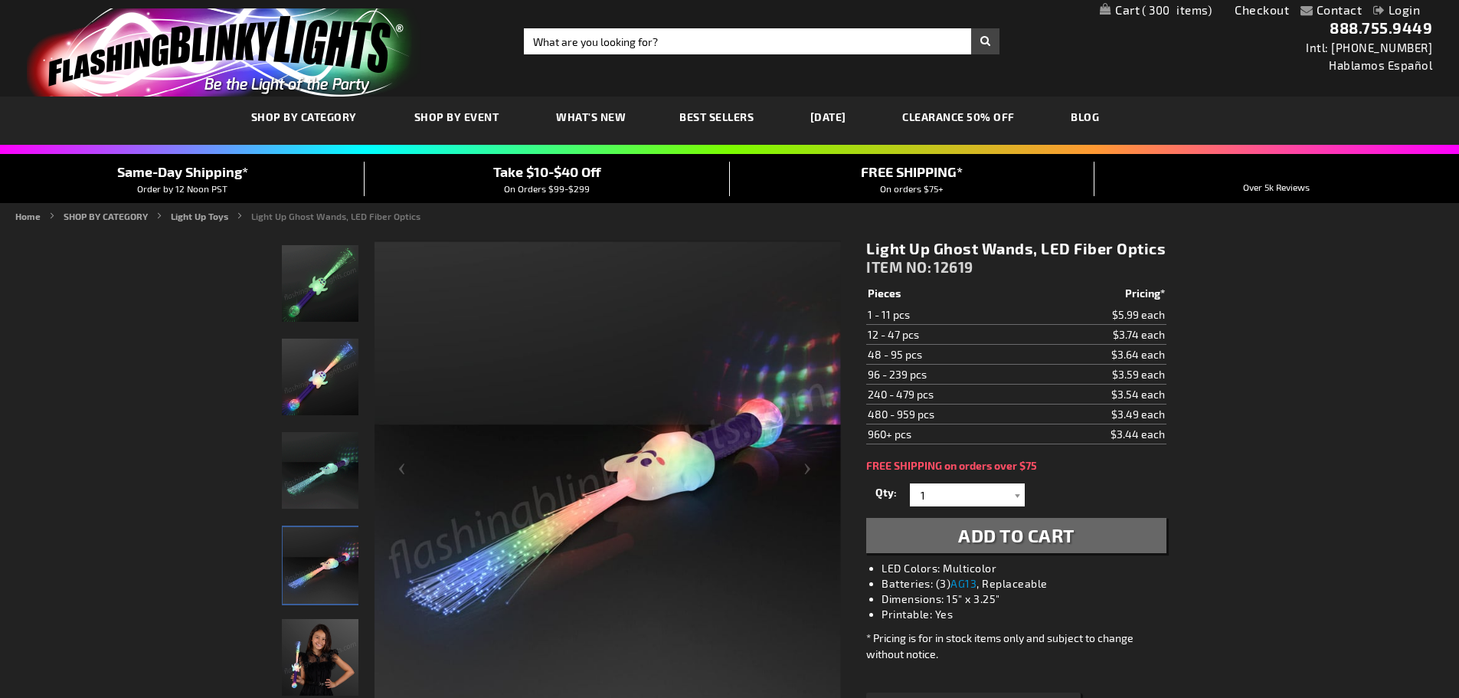
click at [315, 641] on img "Model displaying Light Up Ghost Wands, LED Fiber Optics" at bounding box center [320, 657] width 77 height 77
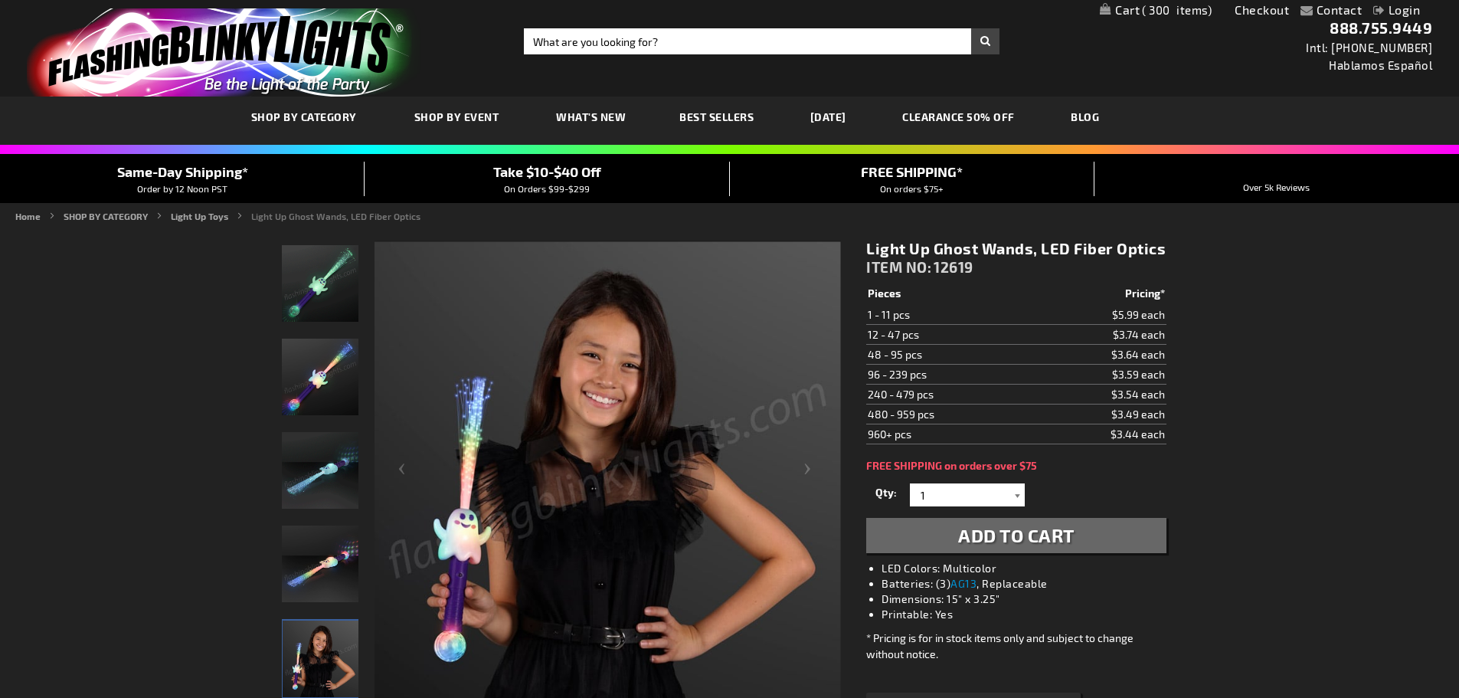
click at [1013, 497] on div at bounding box center [1017, 494] width 15 height 23
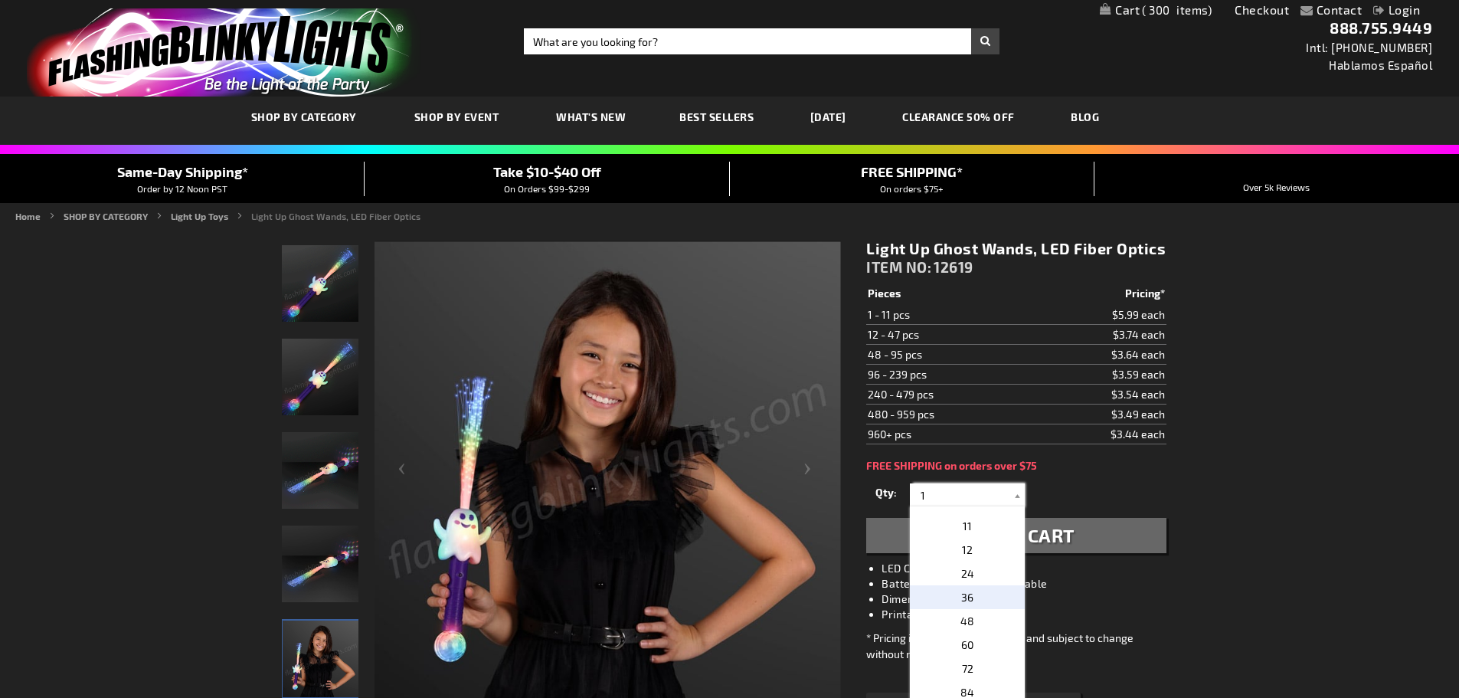
scroll to position [153, 0]
click at [974, 624] on p "12" at bounding box center [967, 626] width 115 height 24
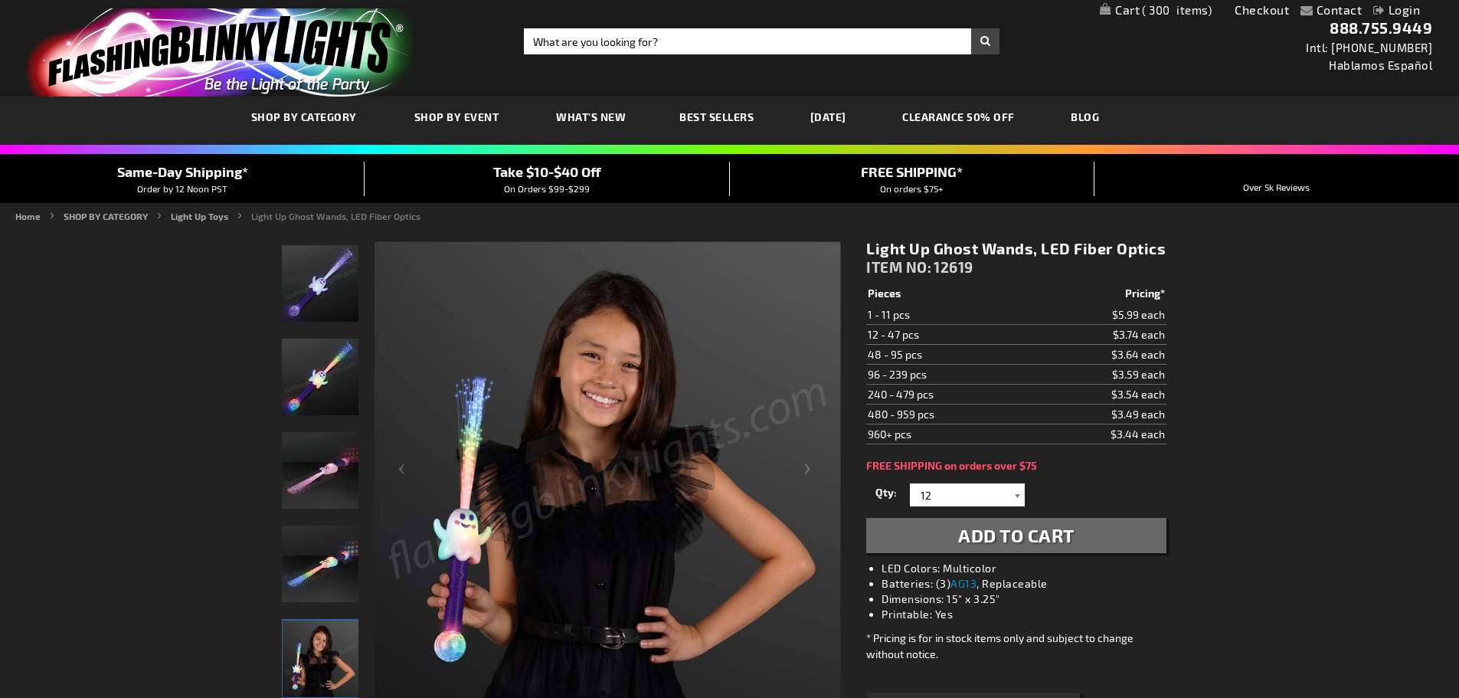
click at [1014, 493] on div at bounding box center [1017, 494] width 15 height 23
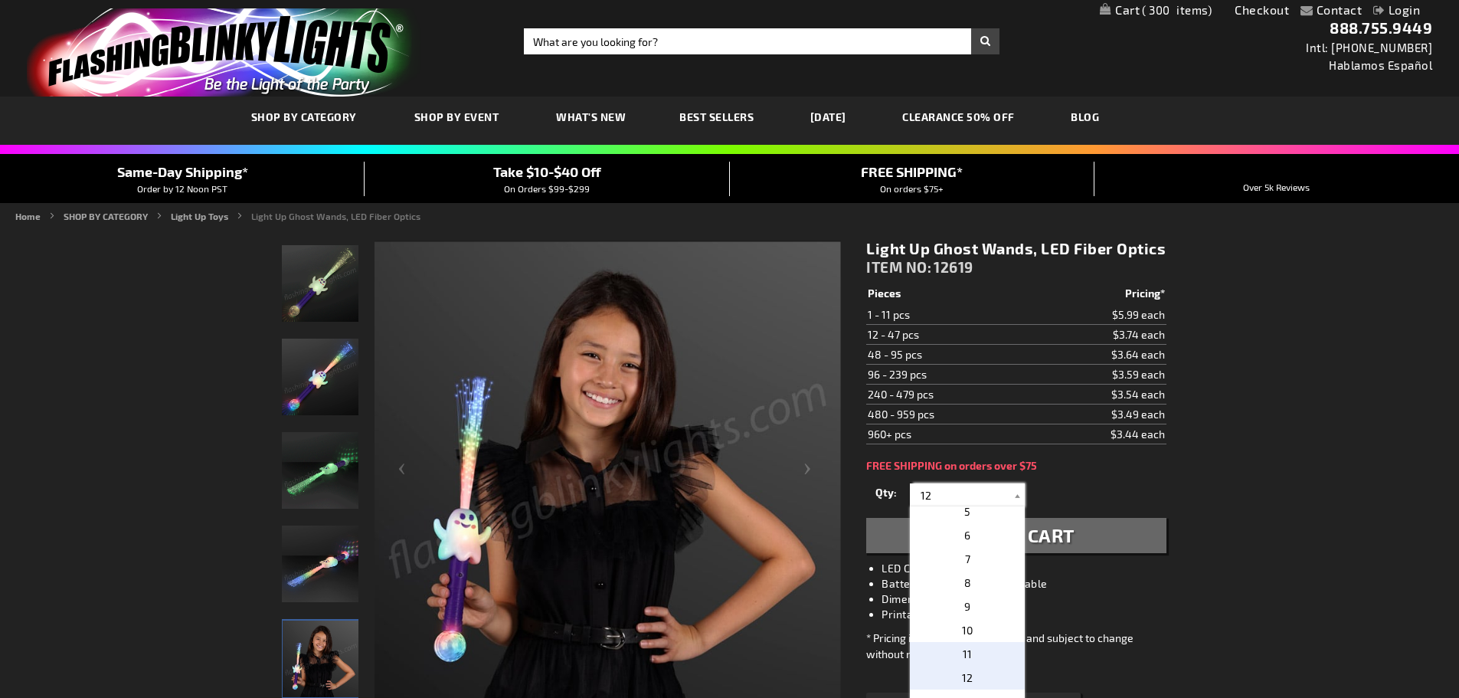
scroll to position [0, 0]
click at [997, 640] on p "6" at bounding box center [967, 637] width 115 height 24
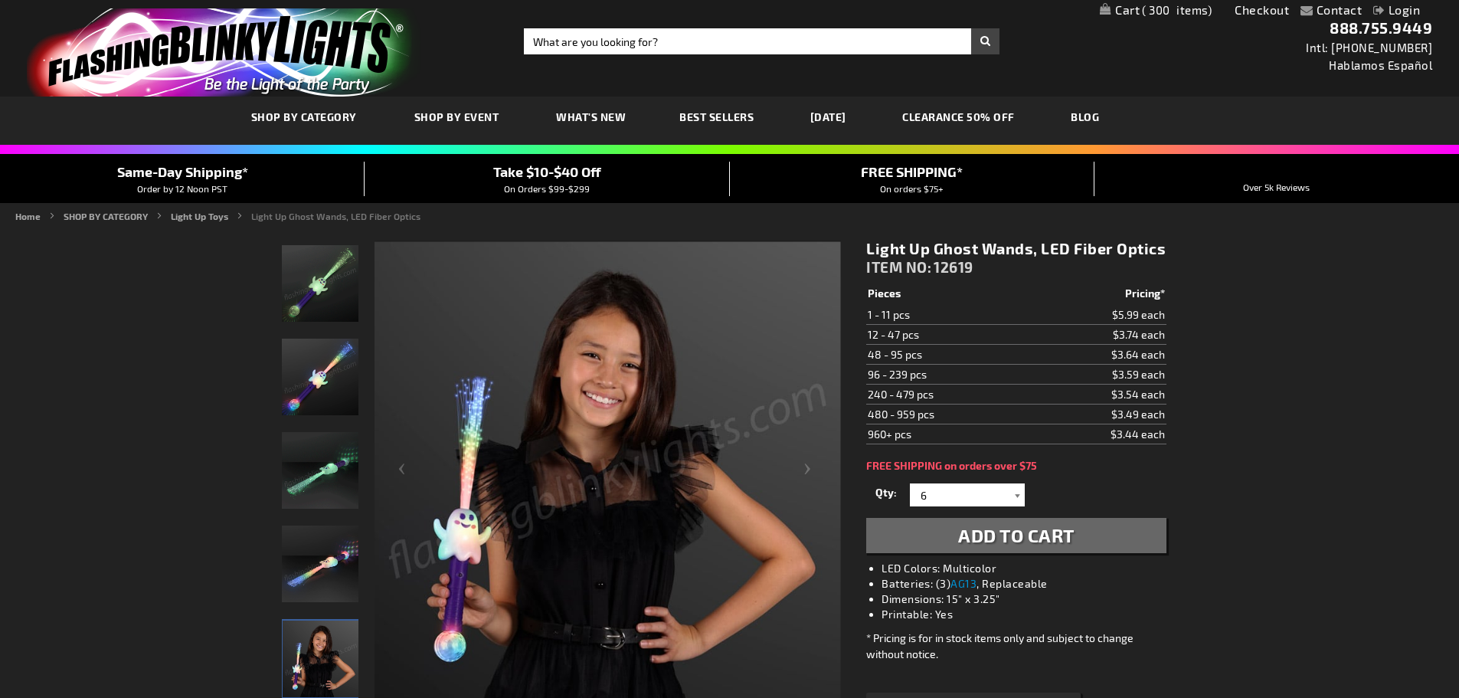
click at [1013, 493] on div at bounding box center [1017, 494] width 15 height 23
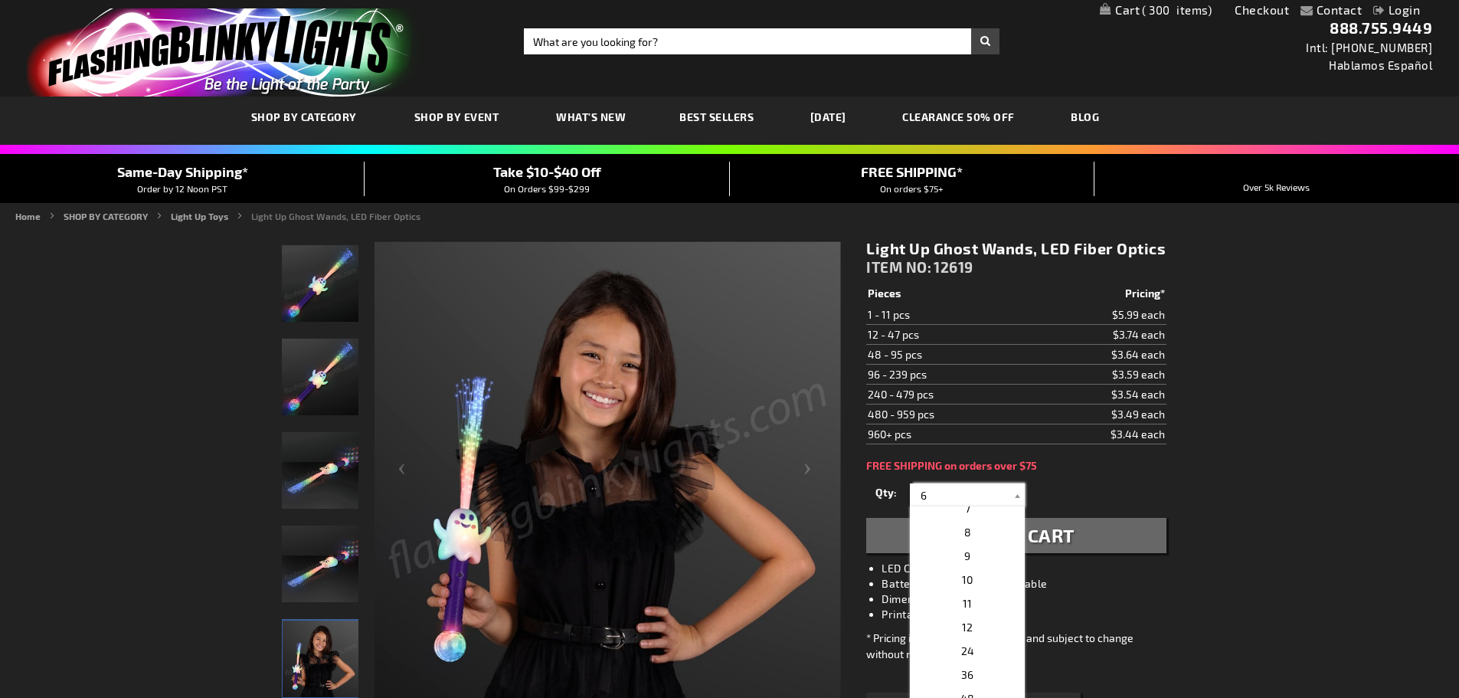
scroll to position [153, 0]
click at [977, 627] on p "12" at bounding box center [967, 626] width 115 height 24
type input "12"
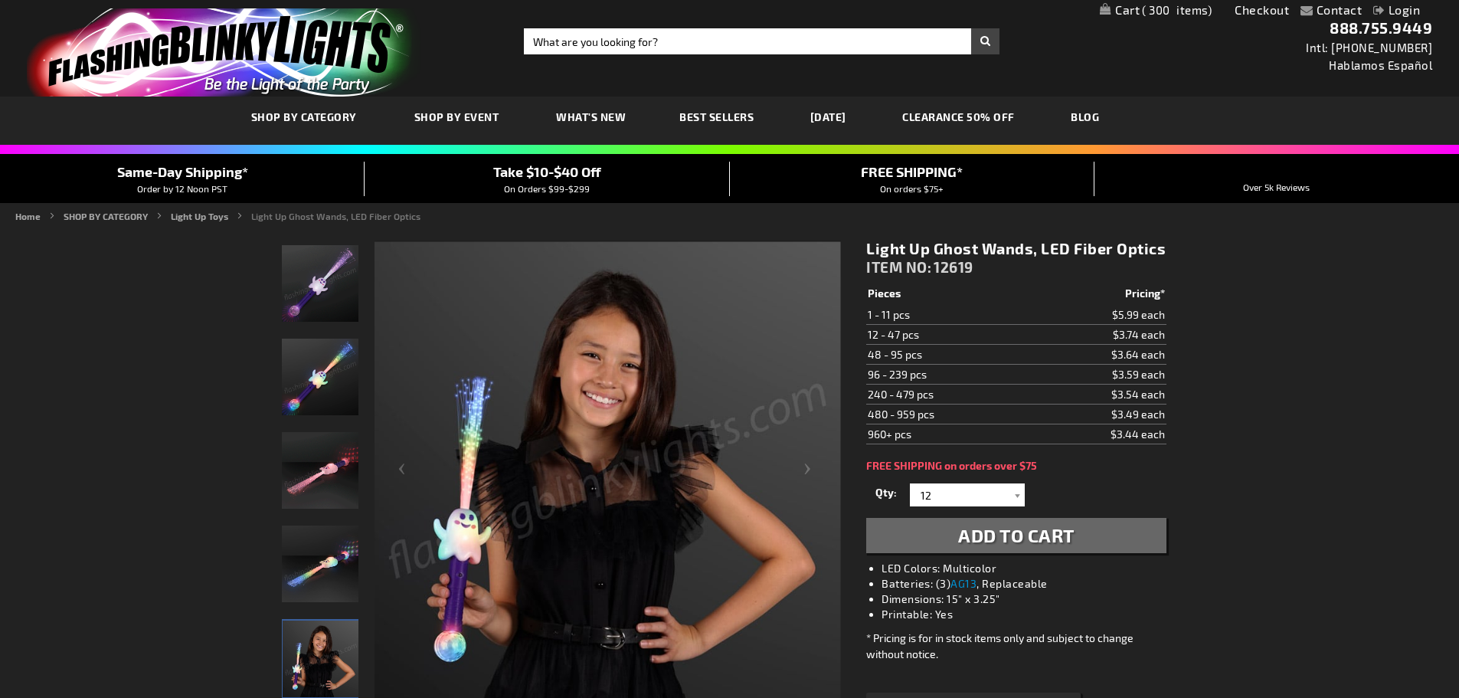
click at [990, 533] on span "Add to Cart" at bounding box center [1016, 535] width 116 height 22
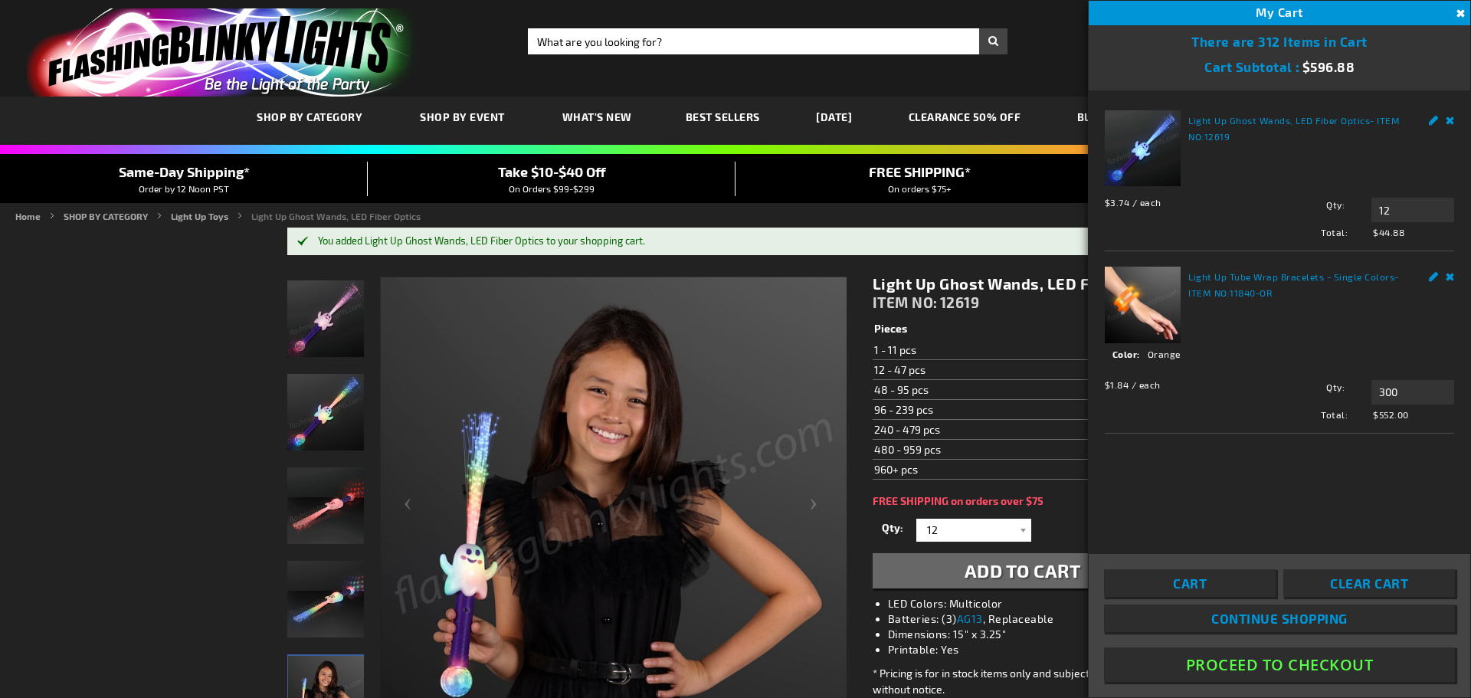
click at [1458, 16] on button "Close" at bounding box center [1458, 13] width 17 height 17
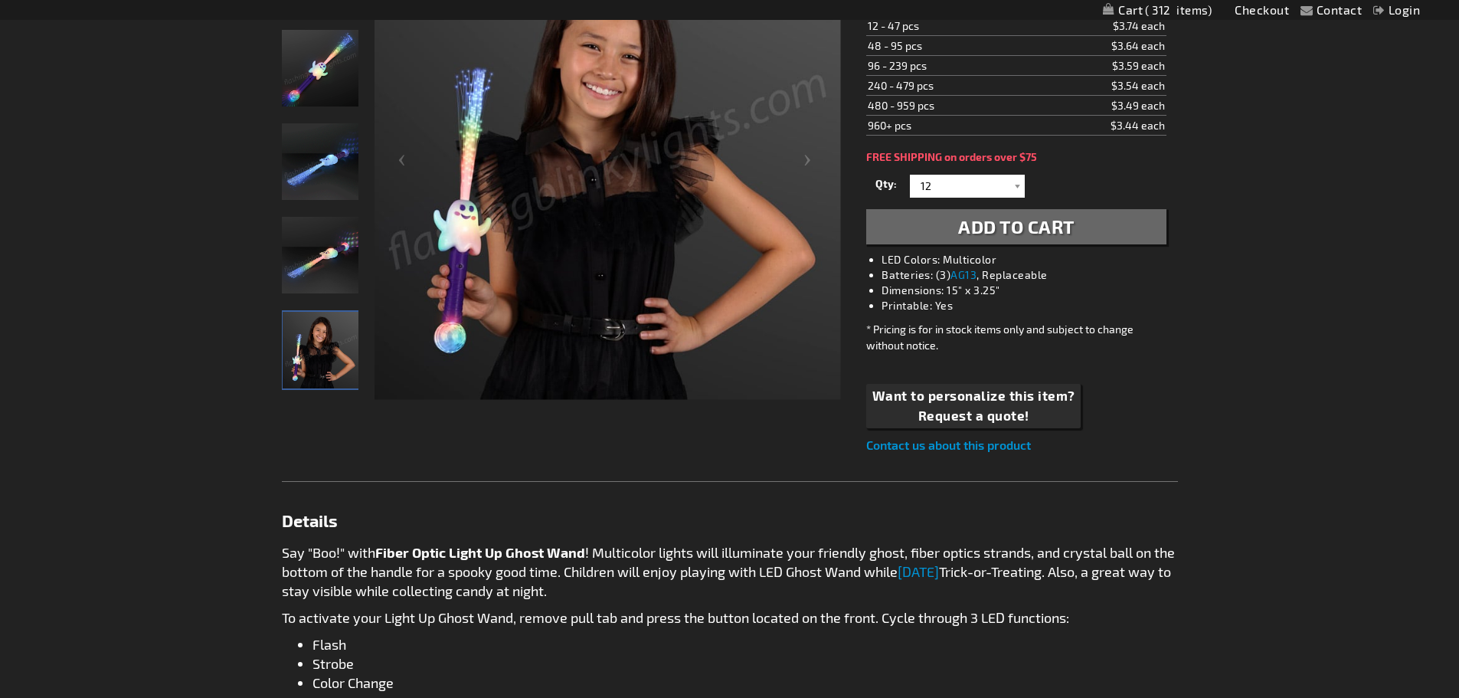
scroll to position [383, 0]
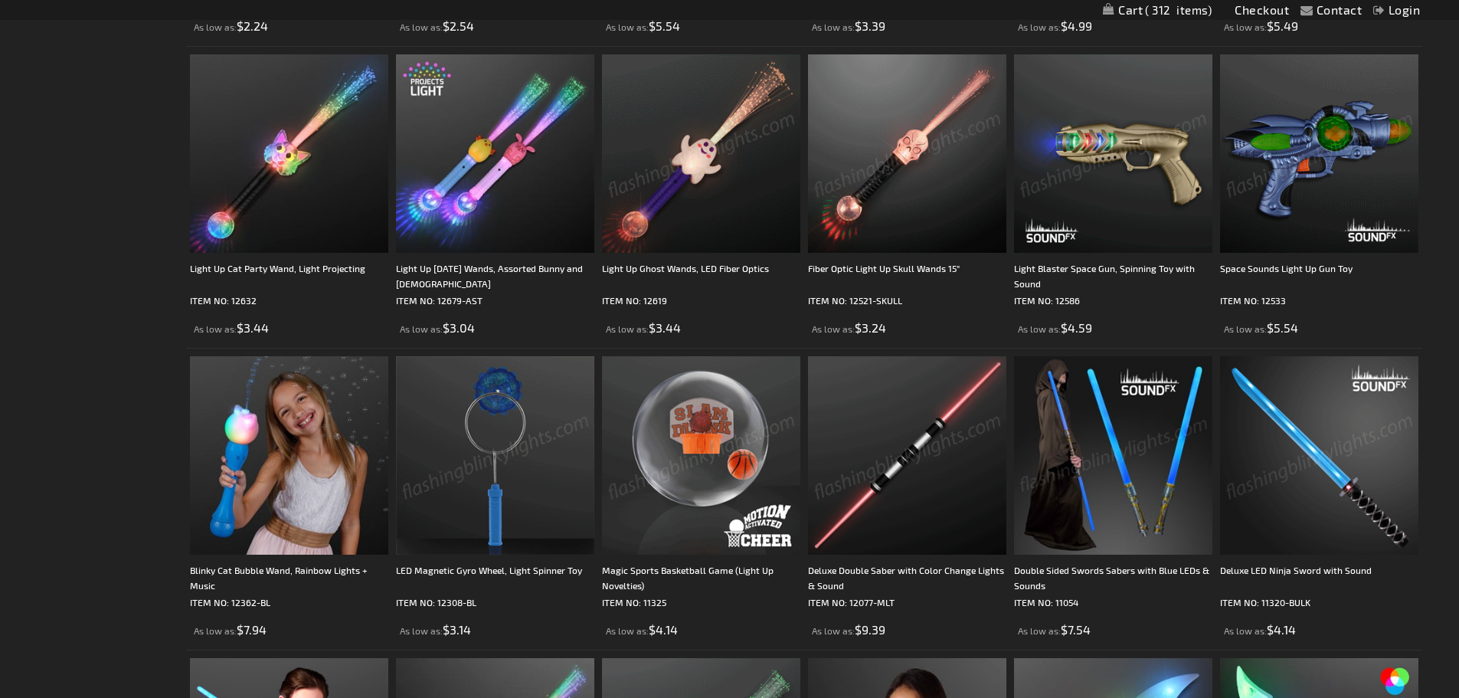
scroll to position [2376, 0]
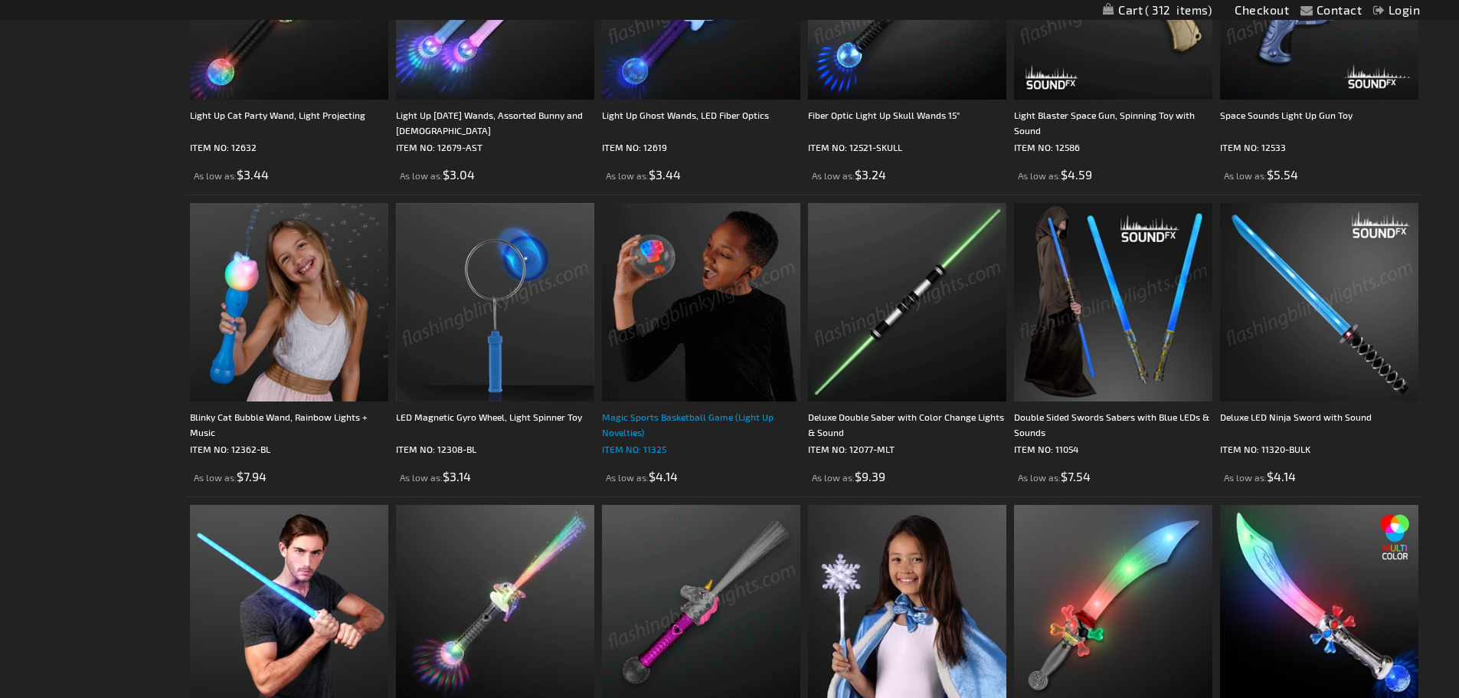
click at [705, 413] on div "Magic Sports Basketball Game (Light Up Novelties)" at bounding box center [701, 424] width 198 height 31
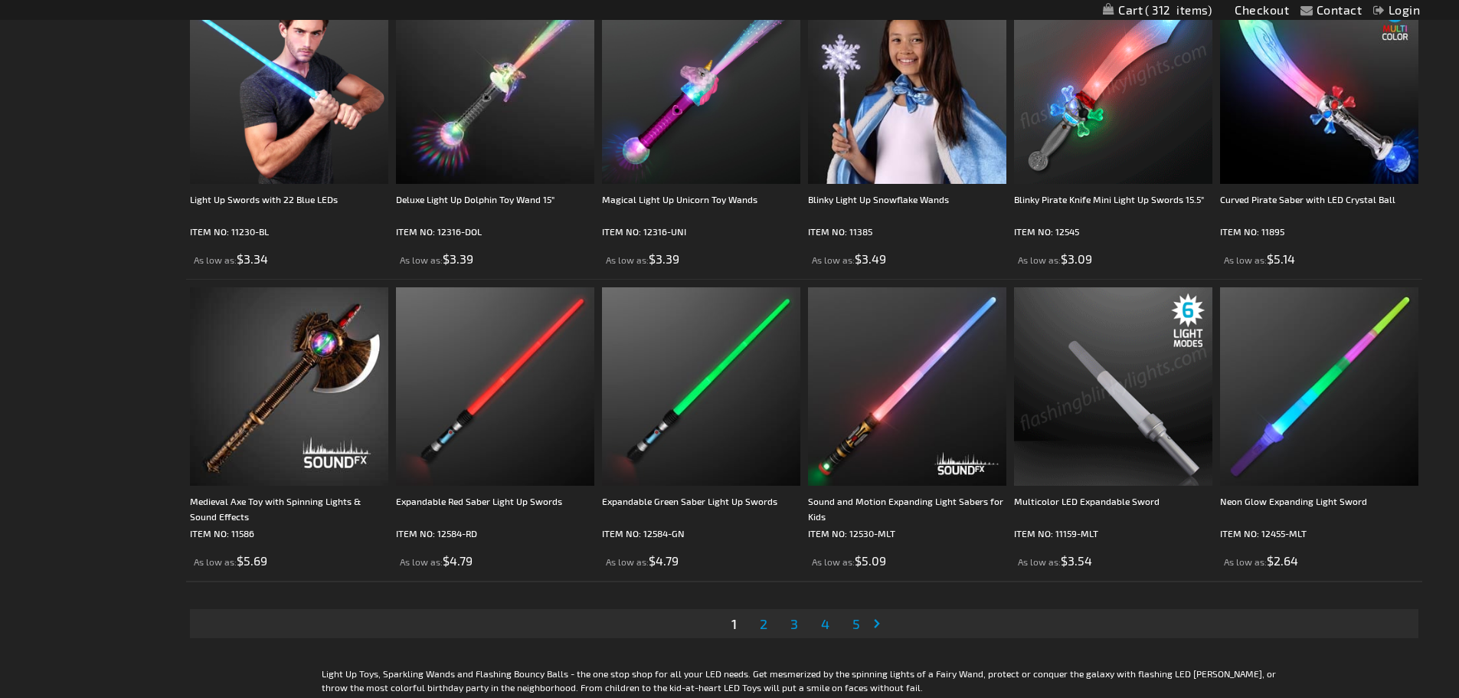
scroll to position [3066, 0]
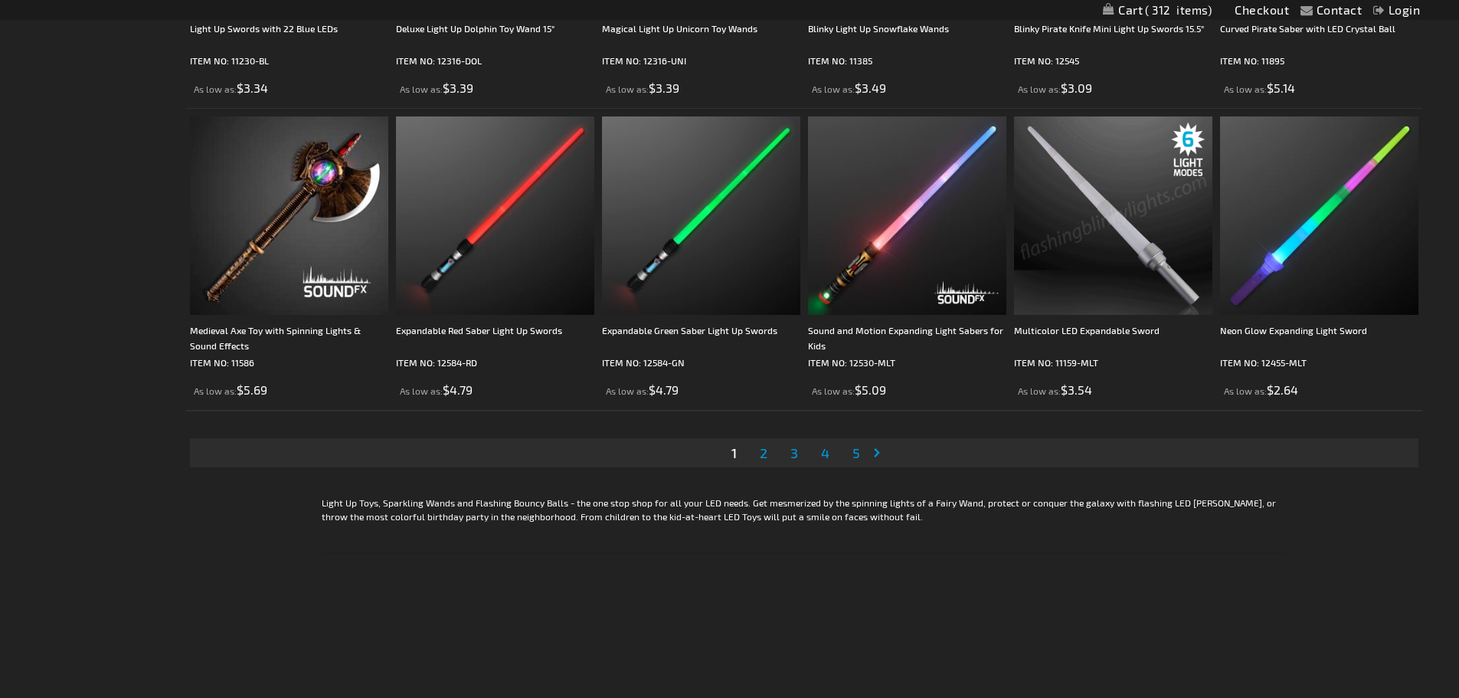
click at [764, 456] on span "2" at bounding box center [764, 452] width 8 height 17
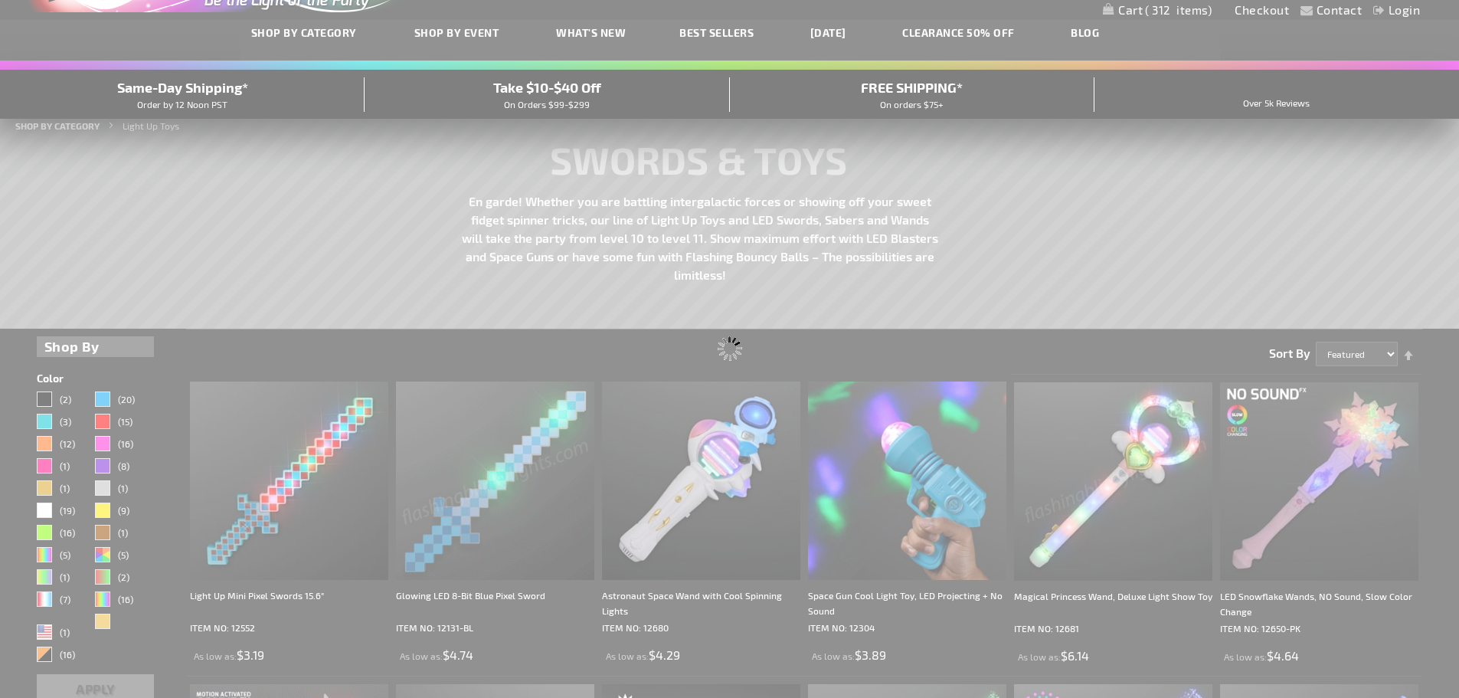
scroll to position [25, 0]
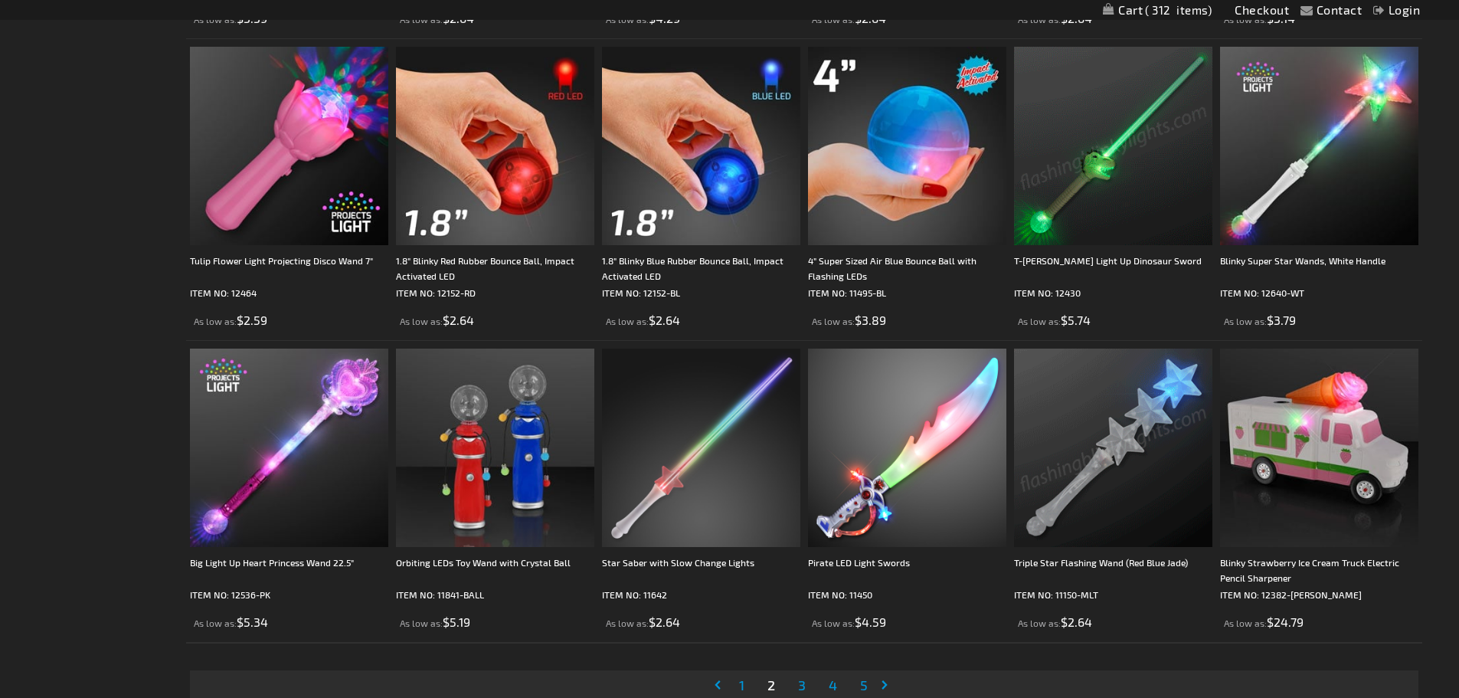
scroll to position [2911, 0]
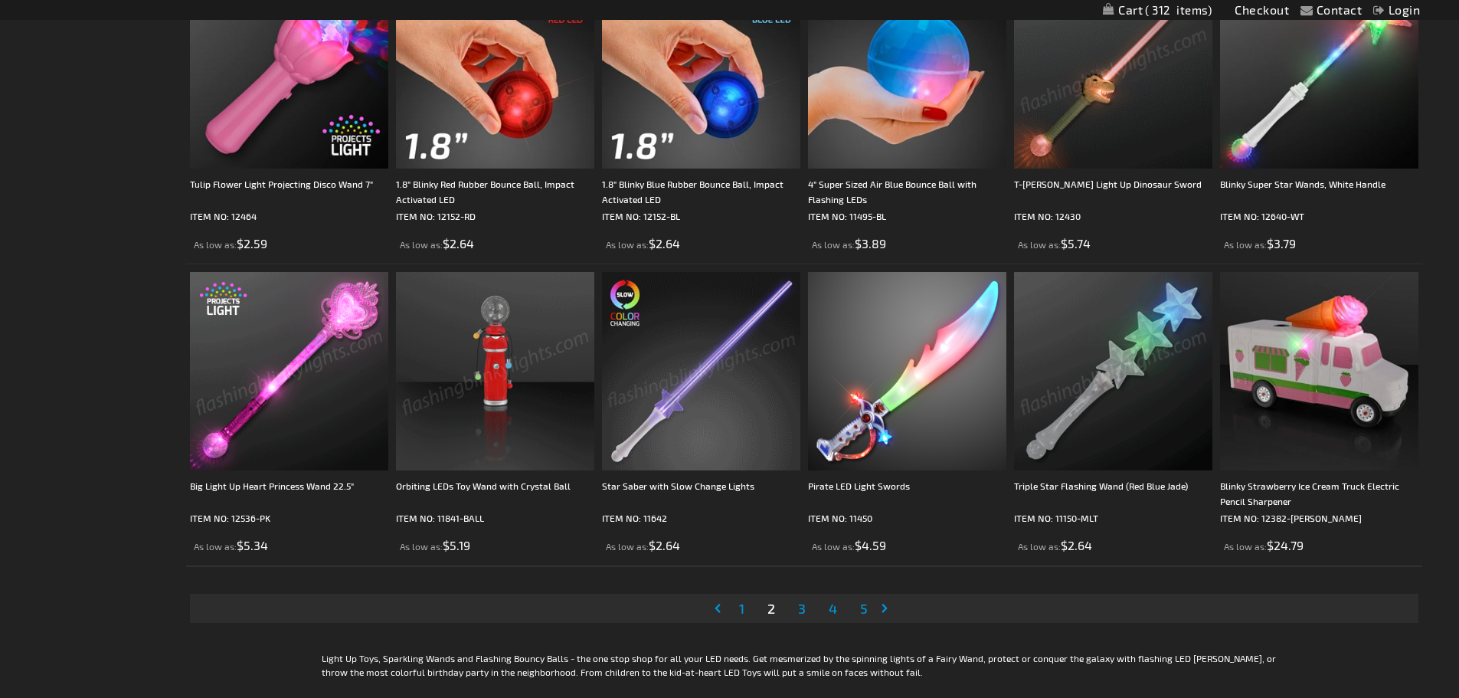
click at [803, 611] on span "3" at bounding box center [802, 608] width 8 height 17
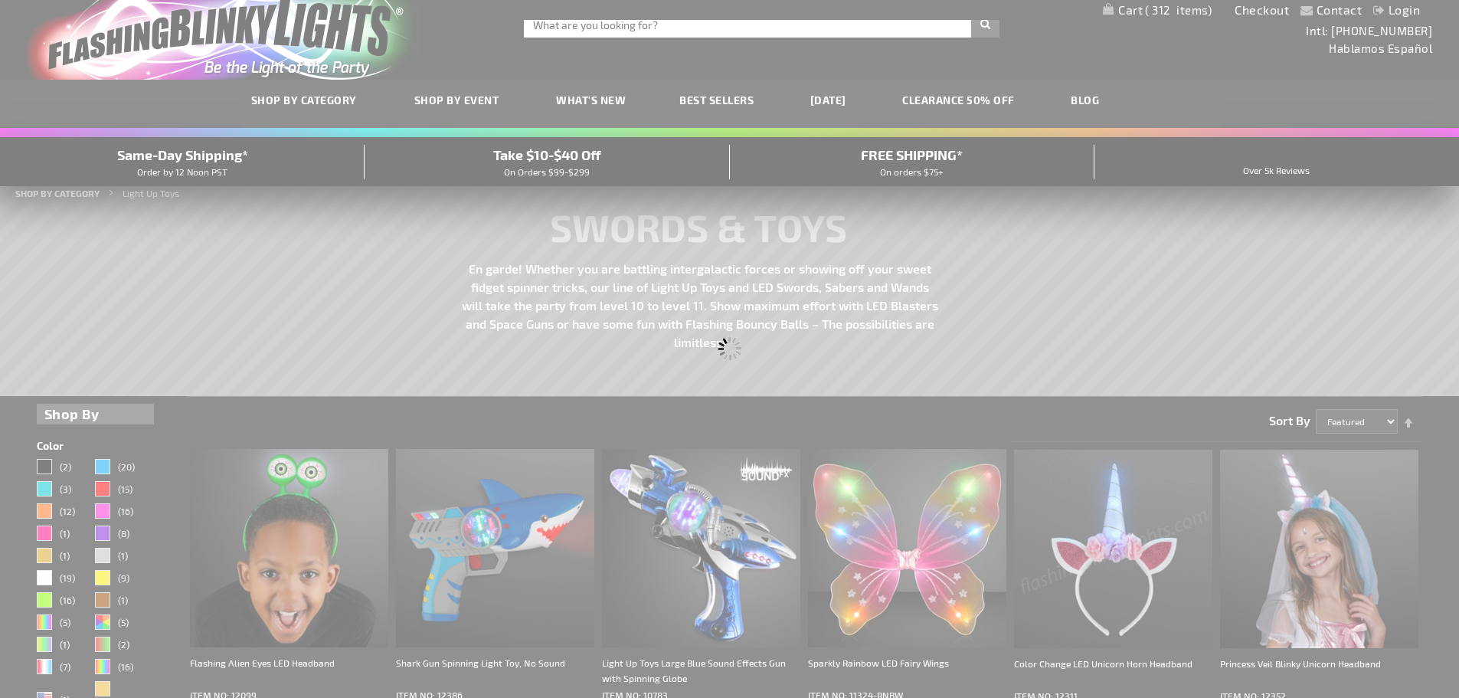
scroll to position [6, 0]
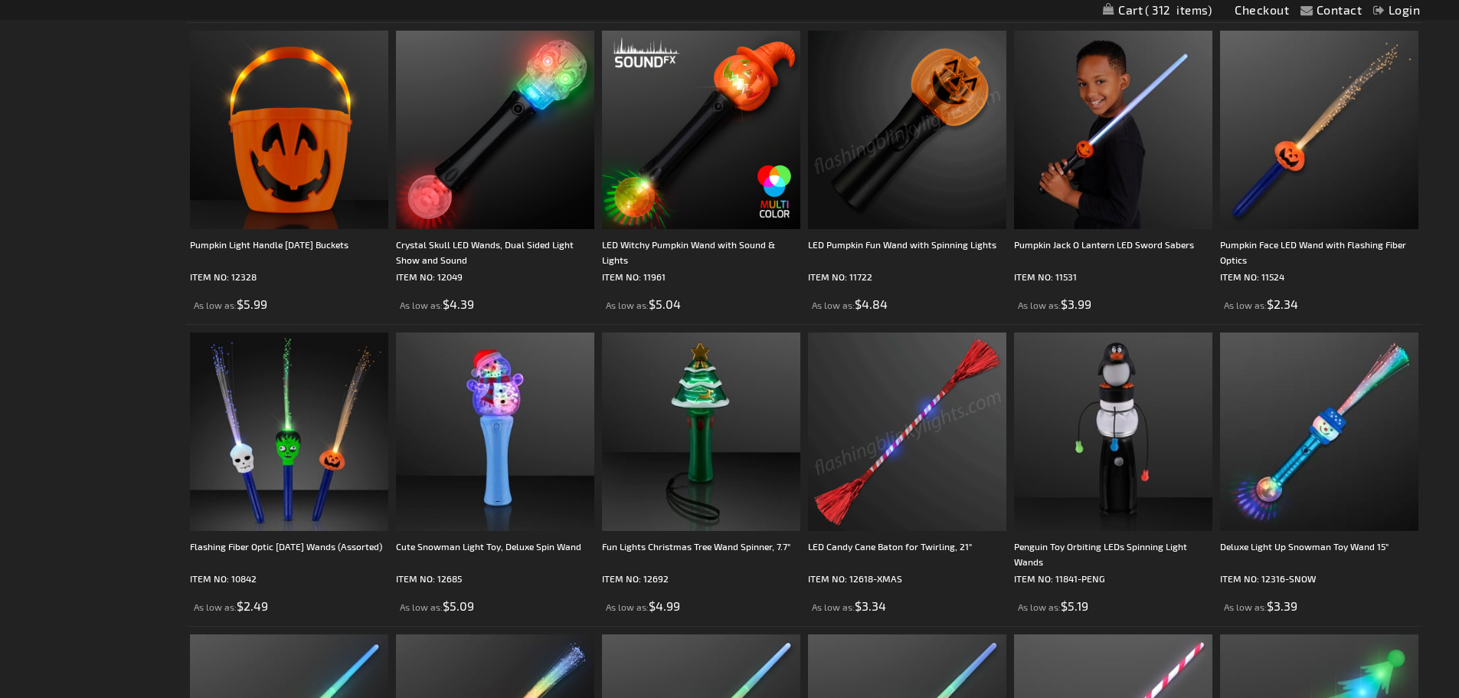
scroll to position [2298, 0]
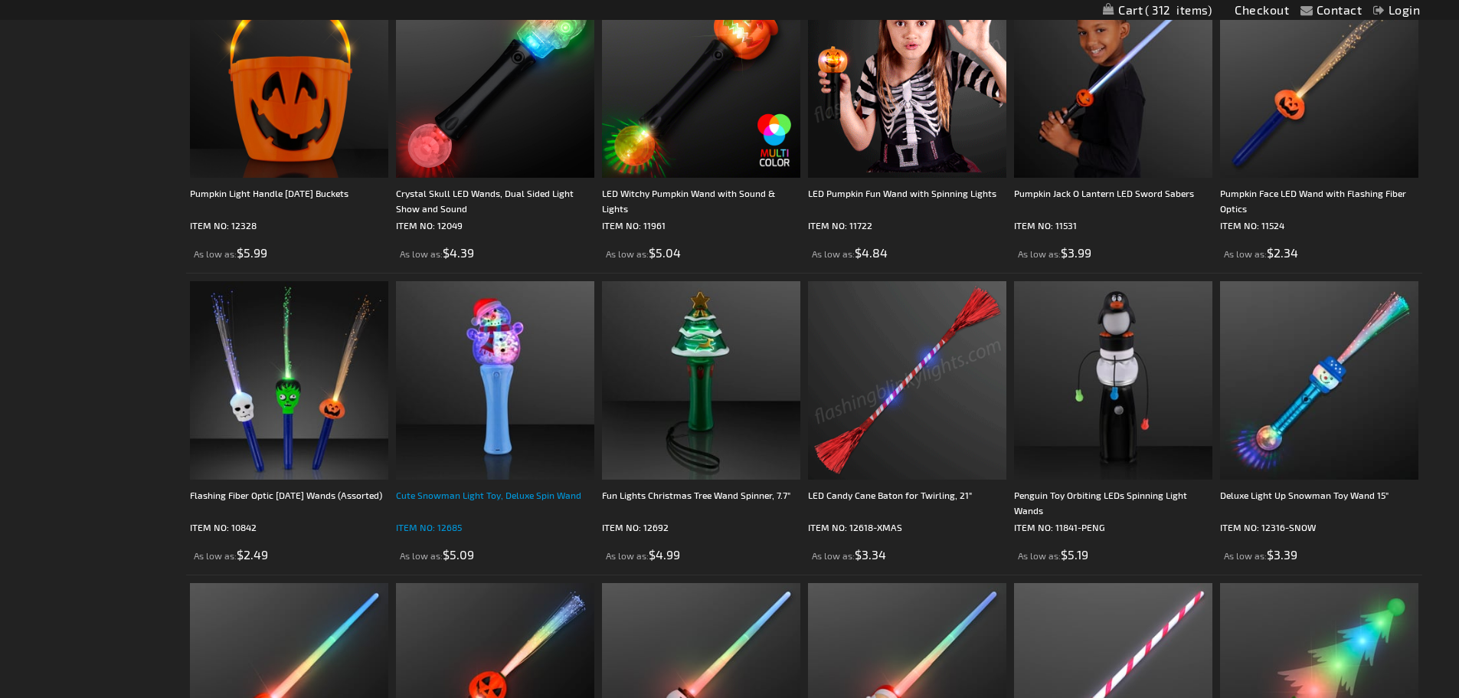
click at [466, 492] on div "Cute Snowman Light Toy, Deluxe Spin Wand" at bounding box center [495, 502] width 198 height 31
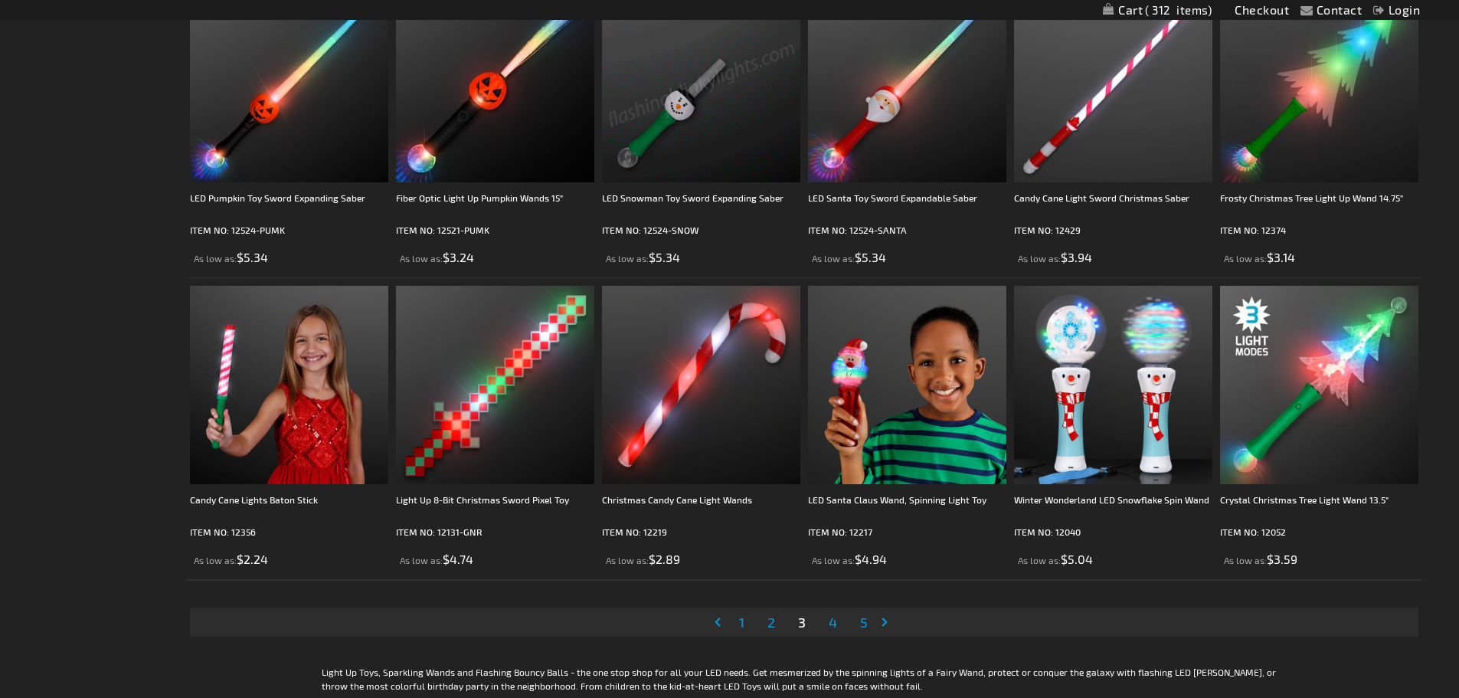
scroll to position [2911, 0]
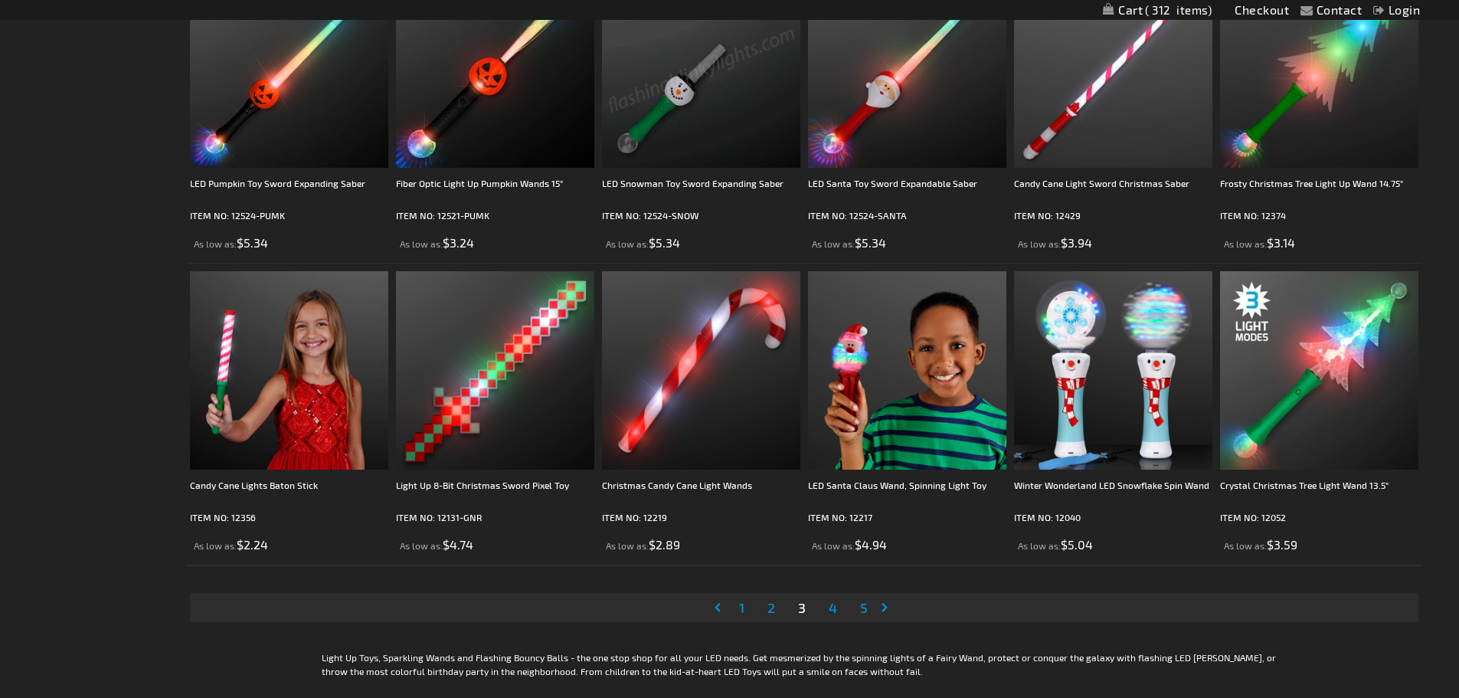
click at [830, 610] on span "4" at bounding box center [833, 607] width 8 height 17
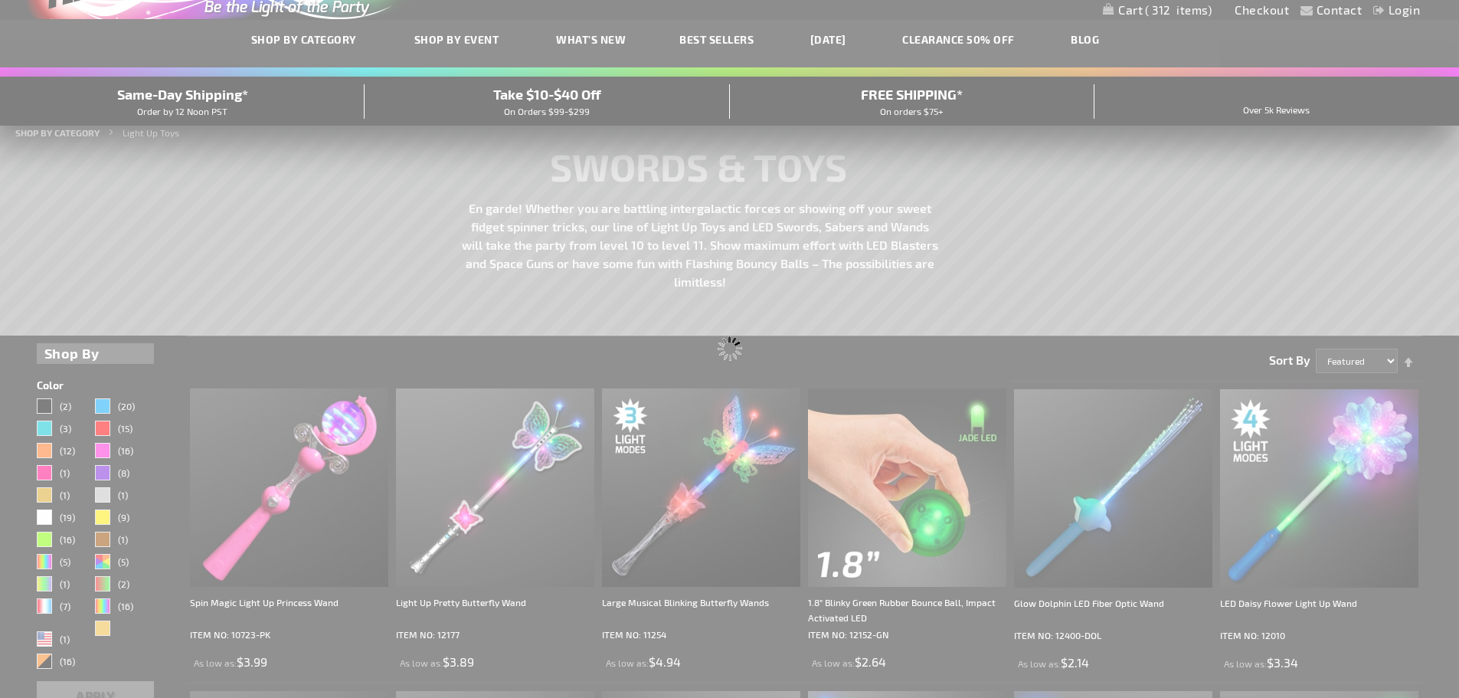
scroll to position [2, 0]
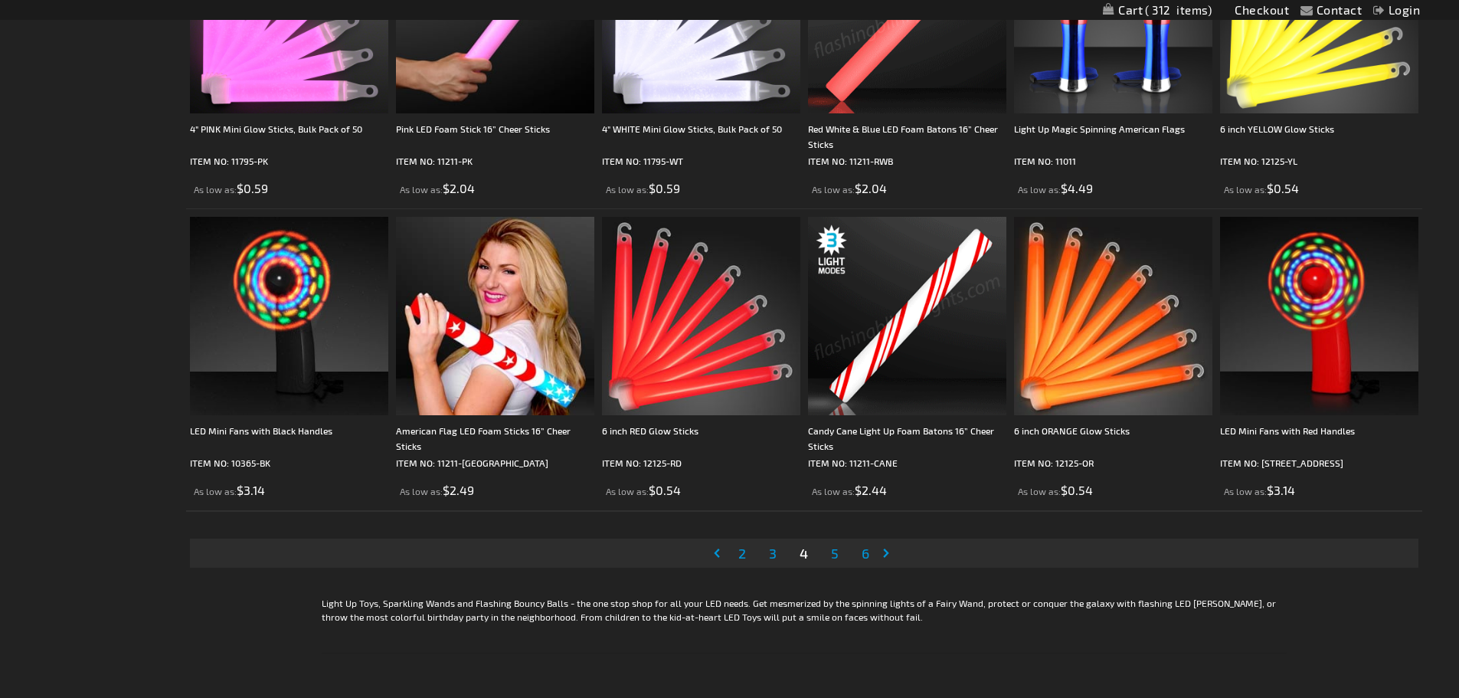
scroll to position [2987, 0]
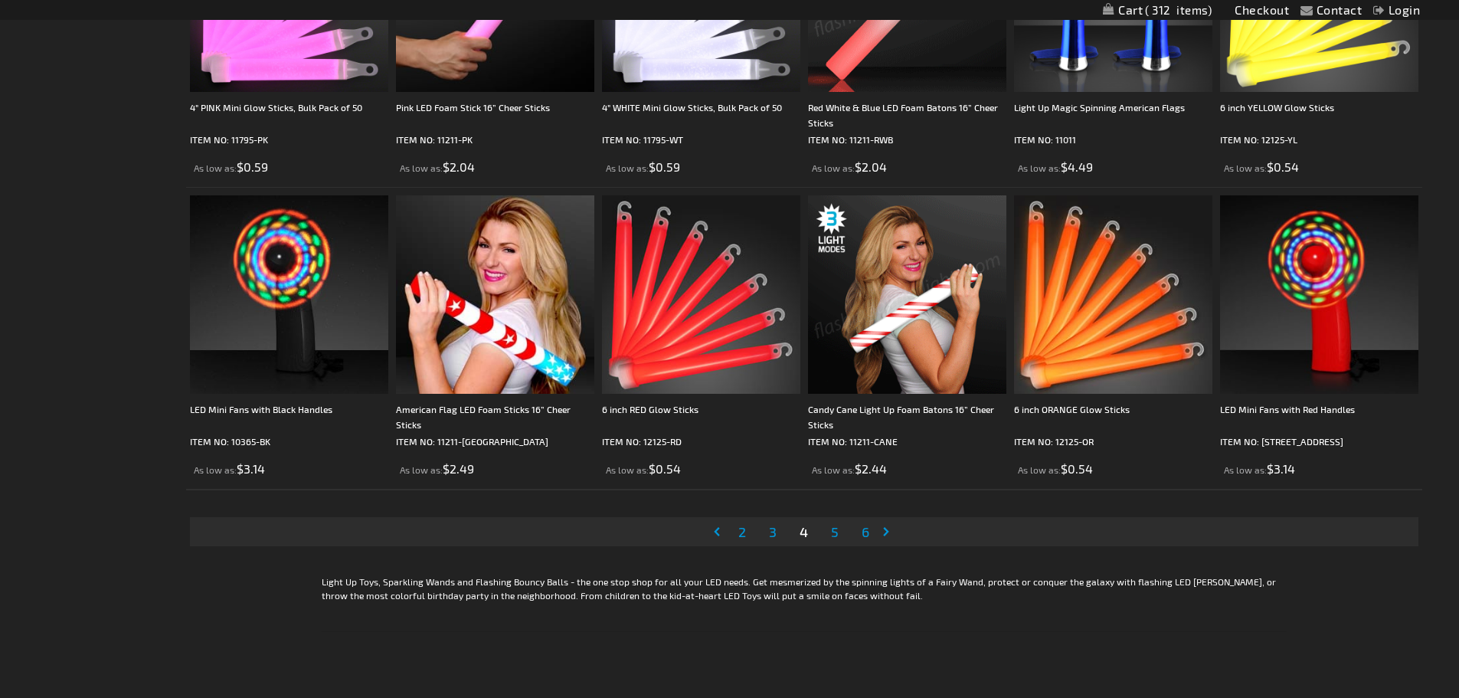
click at [831, 537] on span "5" at bounding box center [835, 531] width 8 height 17
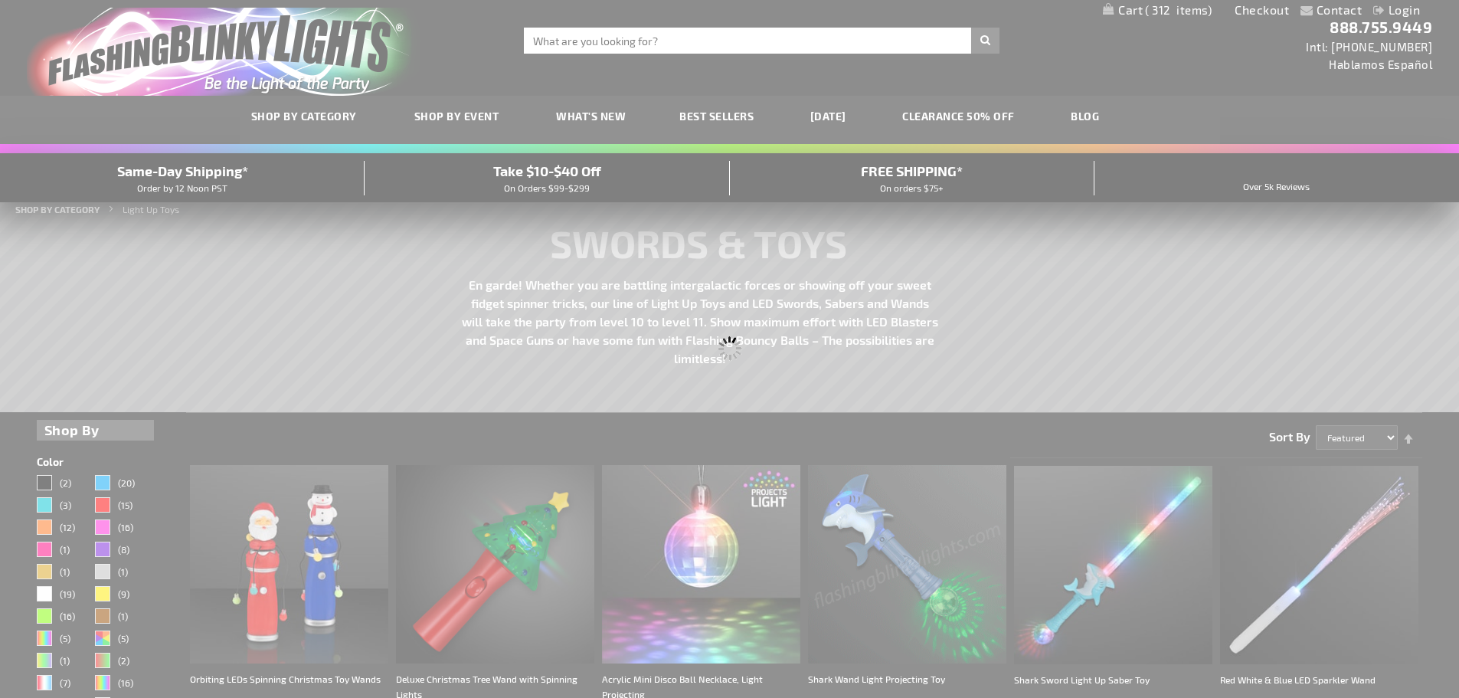
scroll to position [0, 0]
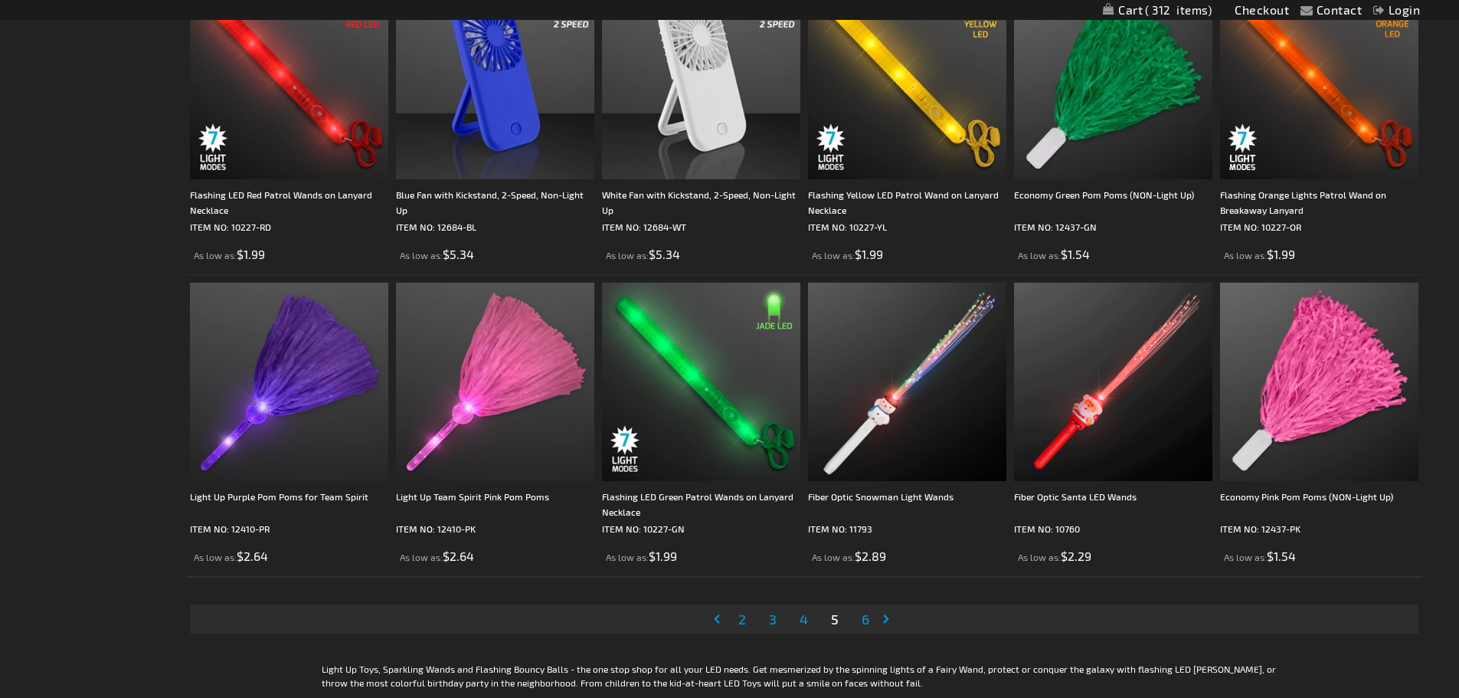
scroll to position [2911, 0]
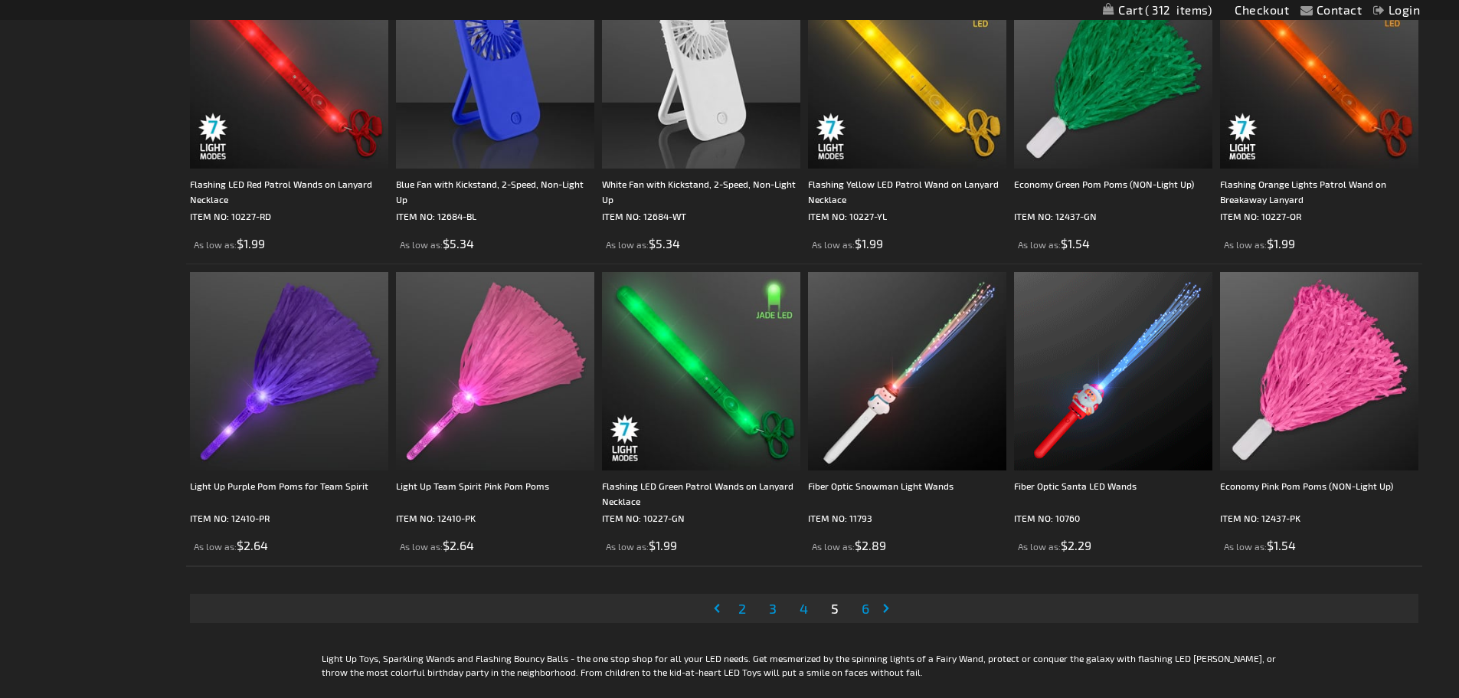
click at [866, 607] on span "6" at bounding box center [866, 608] width 8 height 17
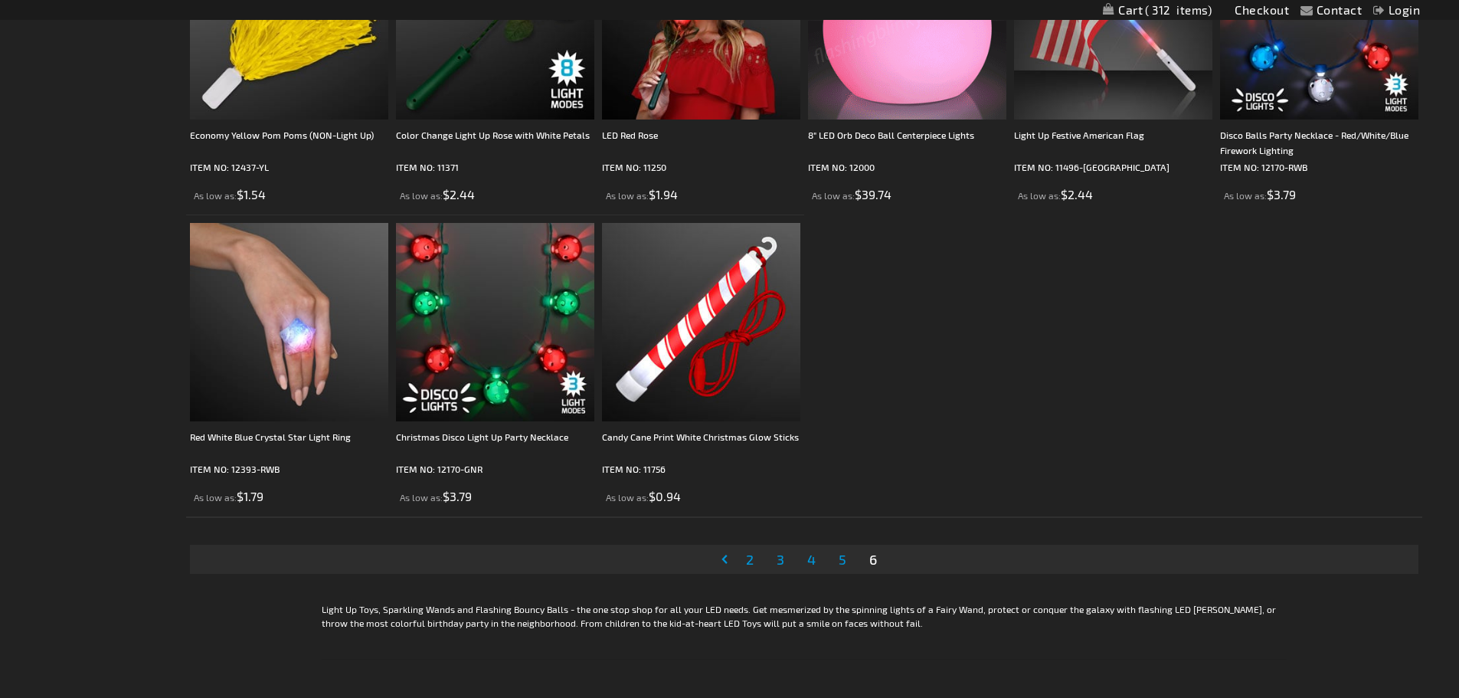
scroll to position [843, 0]
